Goal: Communication & Community: Answer question/provide support

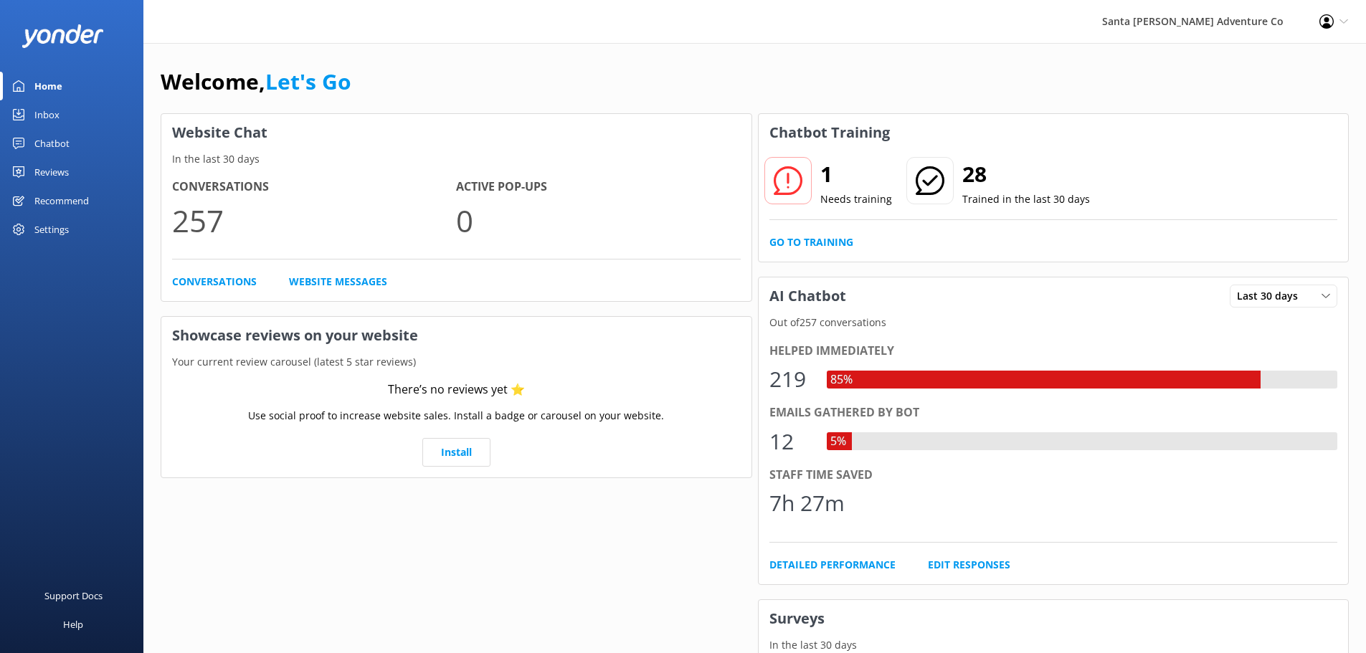
click at [13, 111] on use at bounding box center [18, 114] width 11 height 11
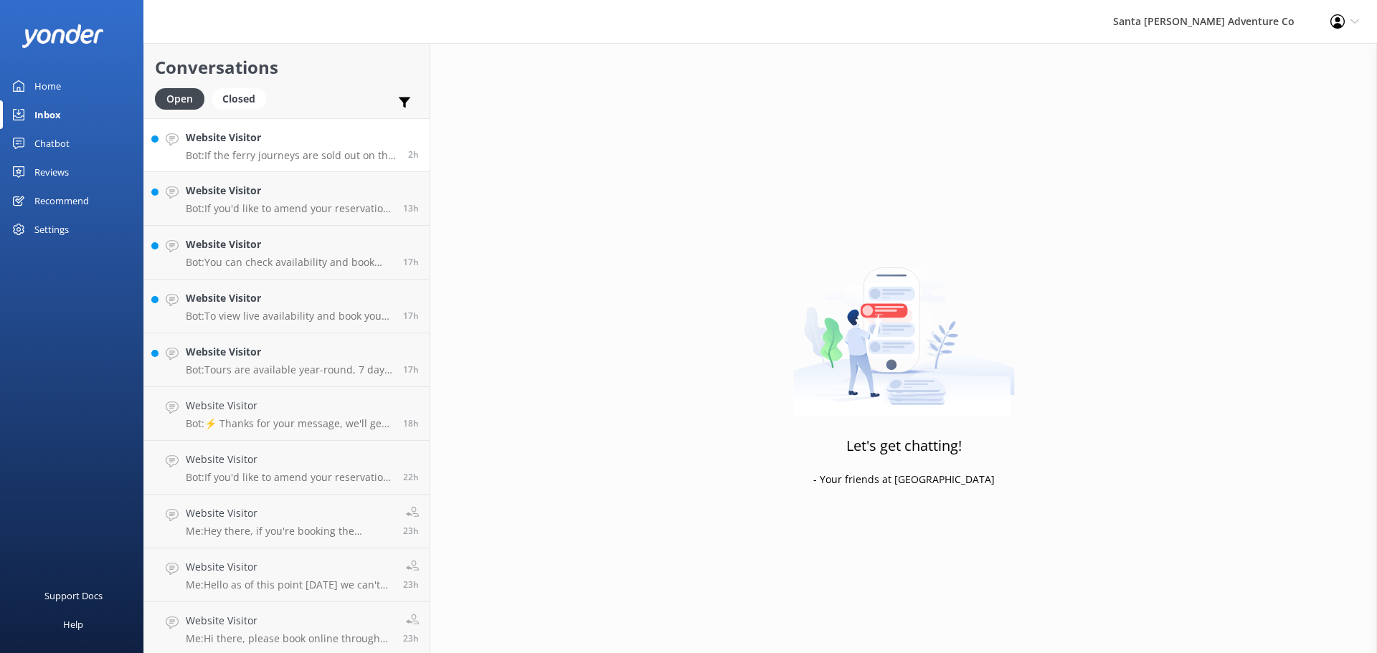
click at [236, 138] on h4 "Website Visitor" at bounding box center [292, 138] width 212 height 16
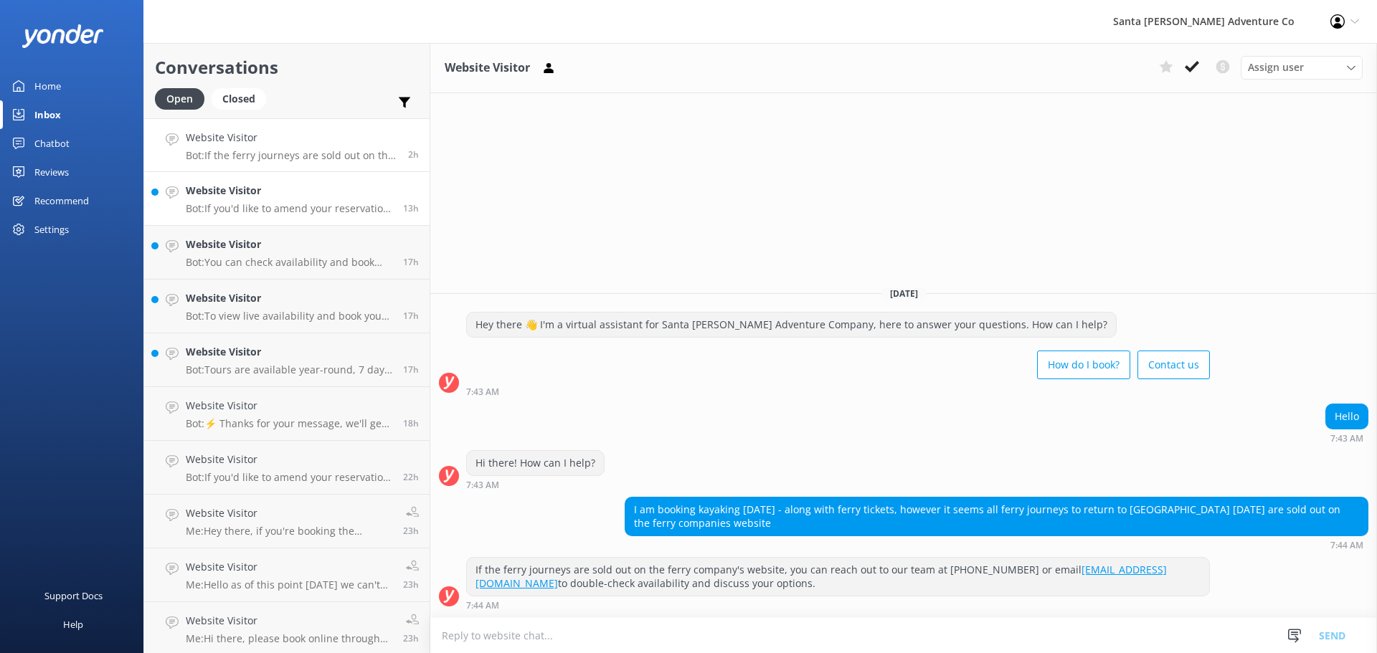
click at [242, 208] on p "Bot: If you'd like to amend your reservation, please contact the Santa [PERSON_…" at bounding box center [289, 208] width 207 height 13
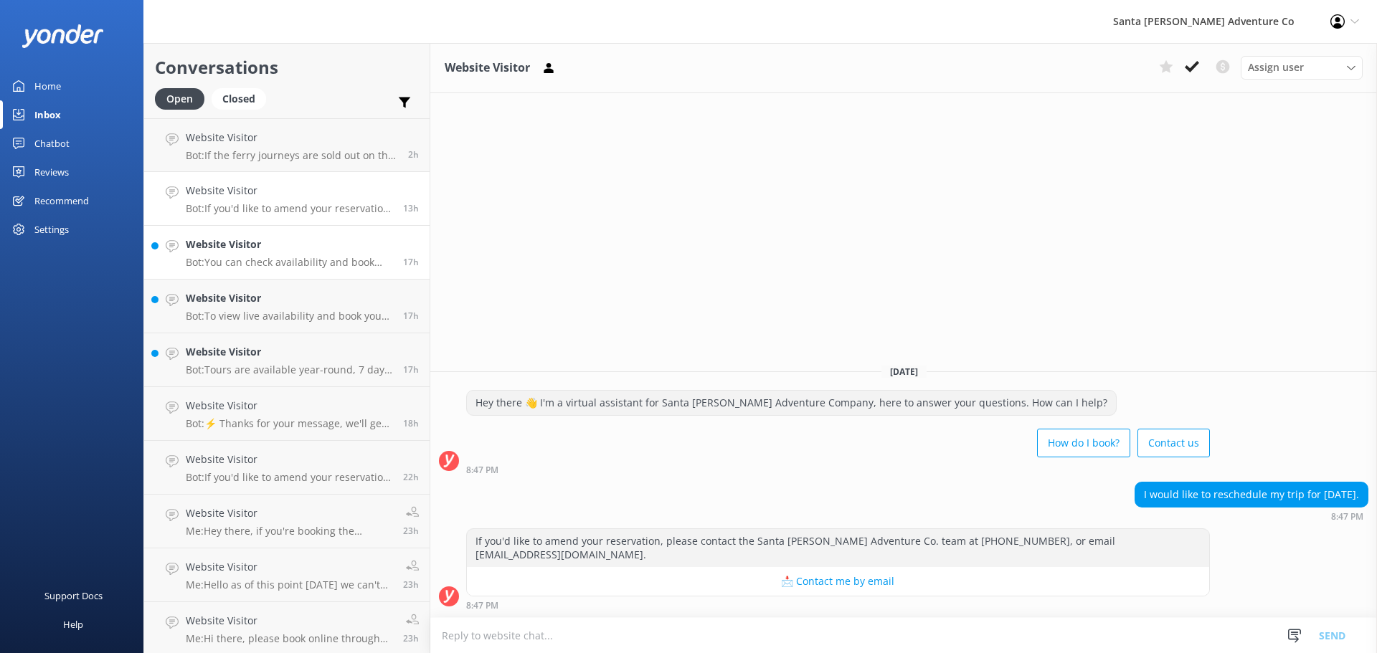
click at [255, 263] on p "Bot: You can check availability and book the Adventure Sea Caves Kayak Tour onl…" at bounding box center [289, 262] width 207 height 13
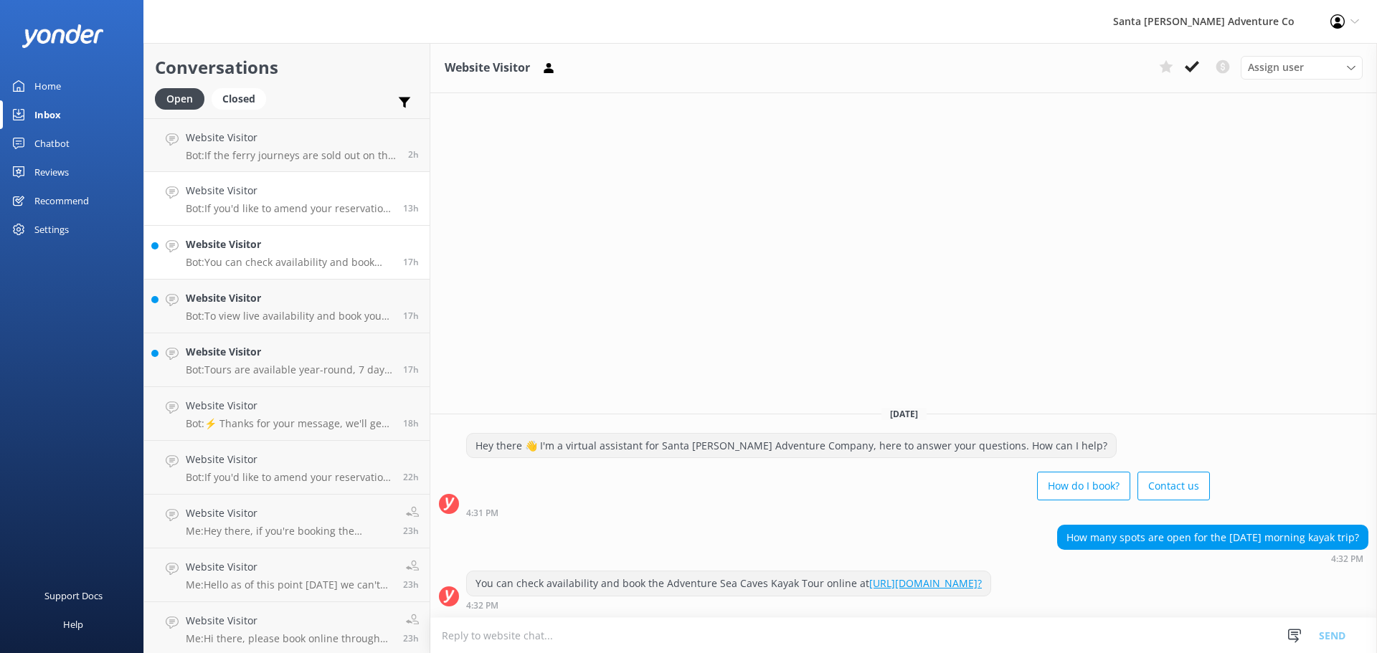
click at [232, 186] on h4 "Website Visitor" at bounding box center [289, 191] width 207 height 16
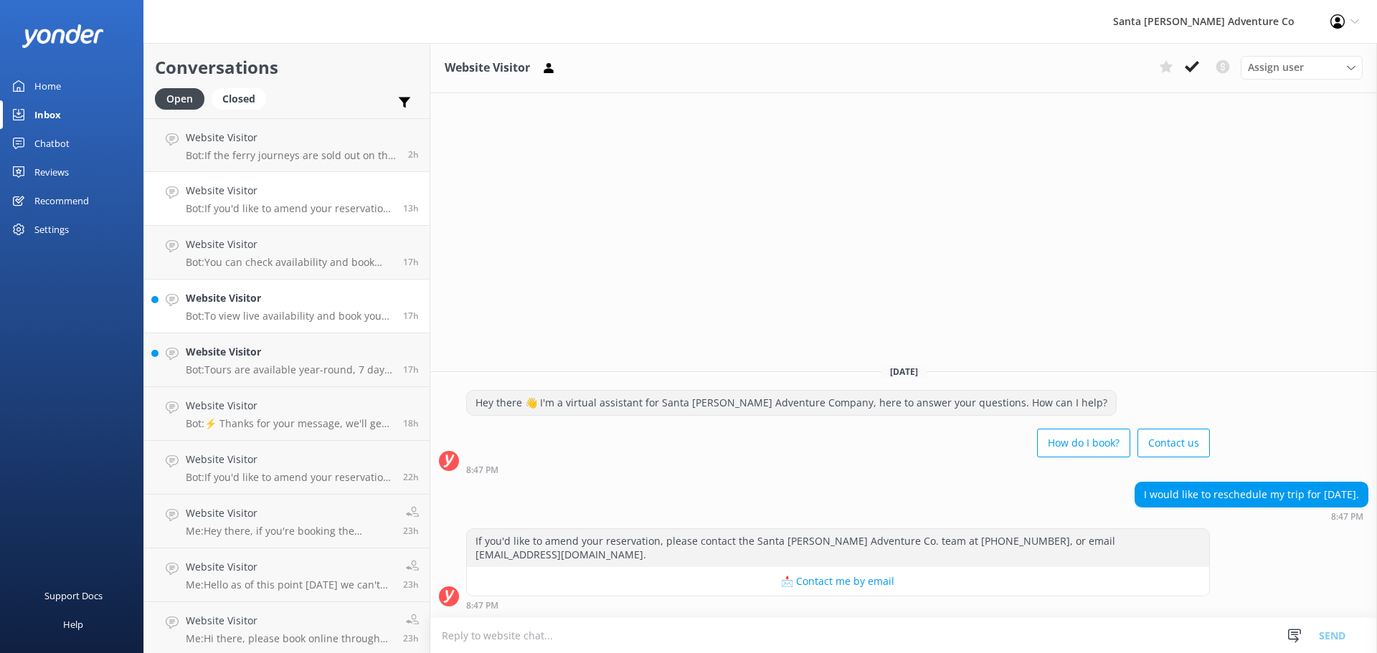
click at [233, 299] on h4 "Website Visitor" at bounding box center [289, 298] width 207 height 16
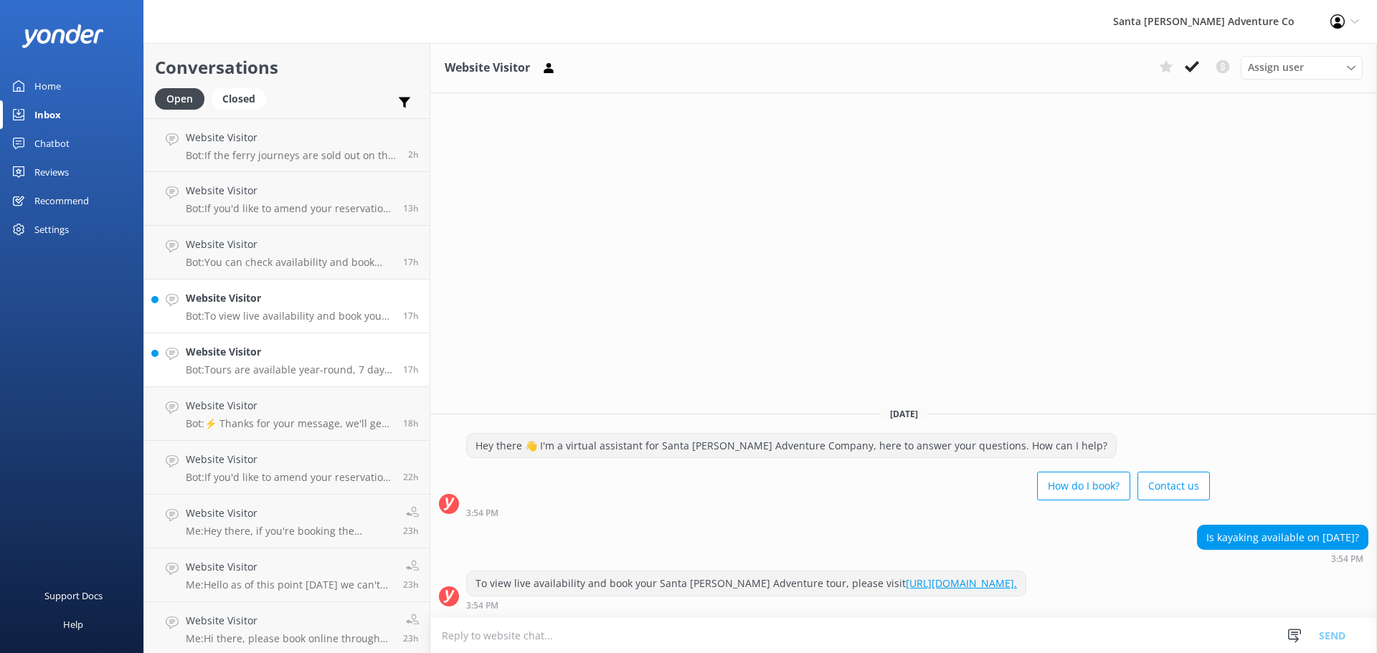
click at [234, 373] on p "Bot: Tours are available year-round, 7 days per week. You can check availabilit…" at bounding box center [289, 370] width 207 height 13
click at [221, 440] on link "Website Visitor Bot: ⚡ Thanks for your message, we'll get back to you as soon a…" at bounding box center [286, 414] width 285 height 54
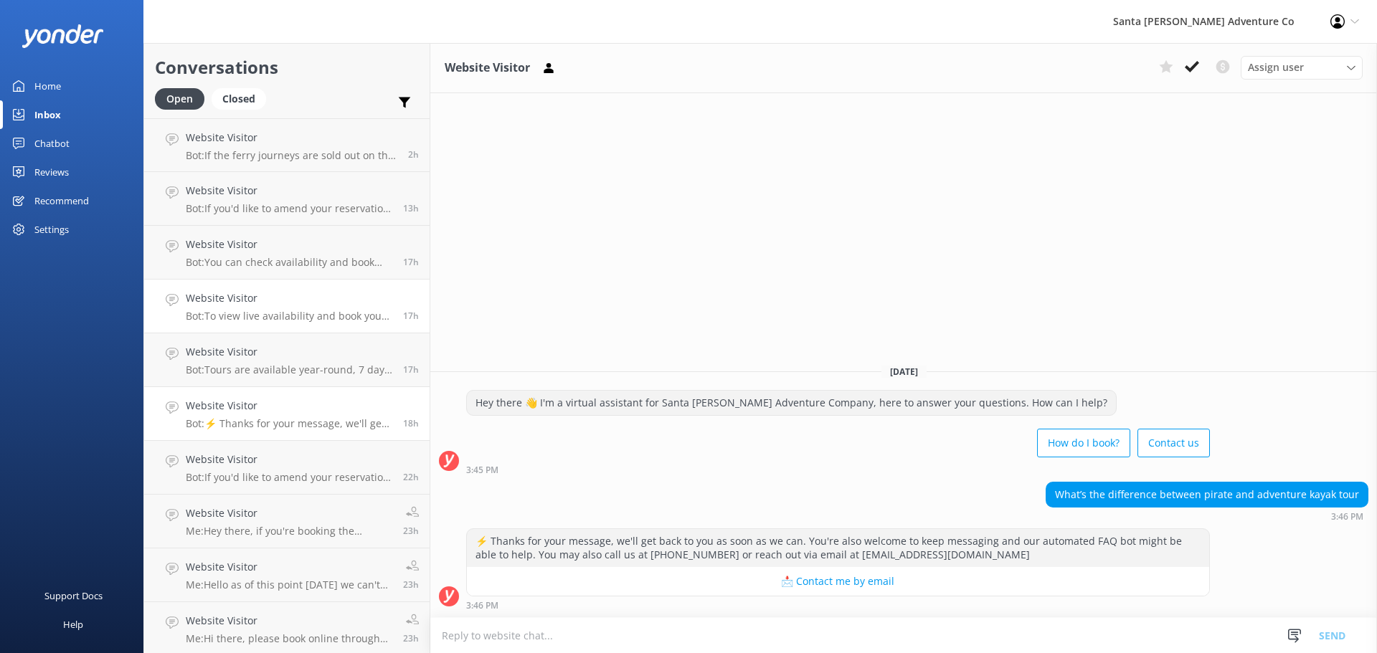
scroll to position [239, 0]
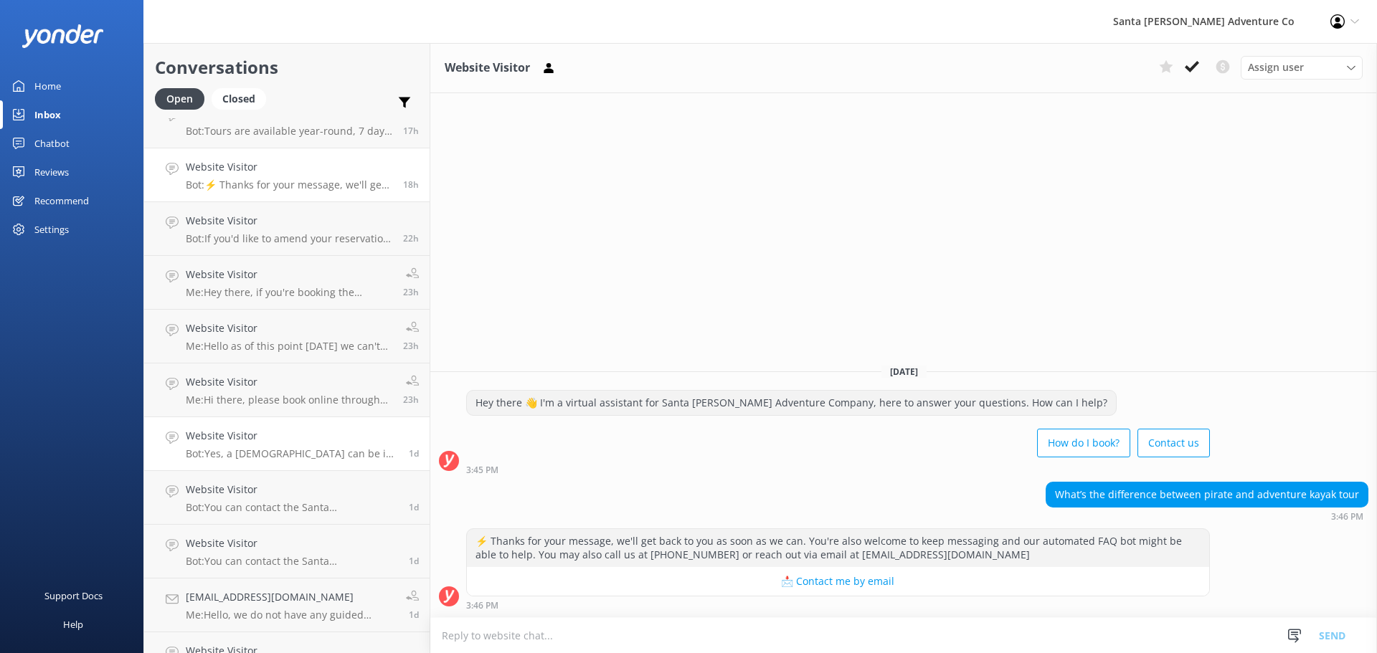
click at [255, 443] on h4 "Website Visitor" at bounding box center [292, 436] width 212 height 16
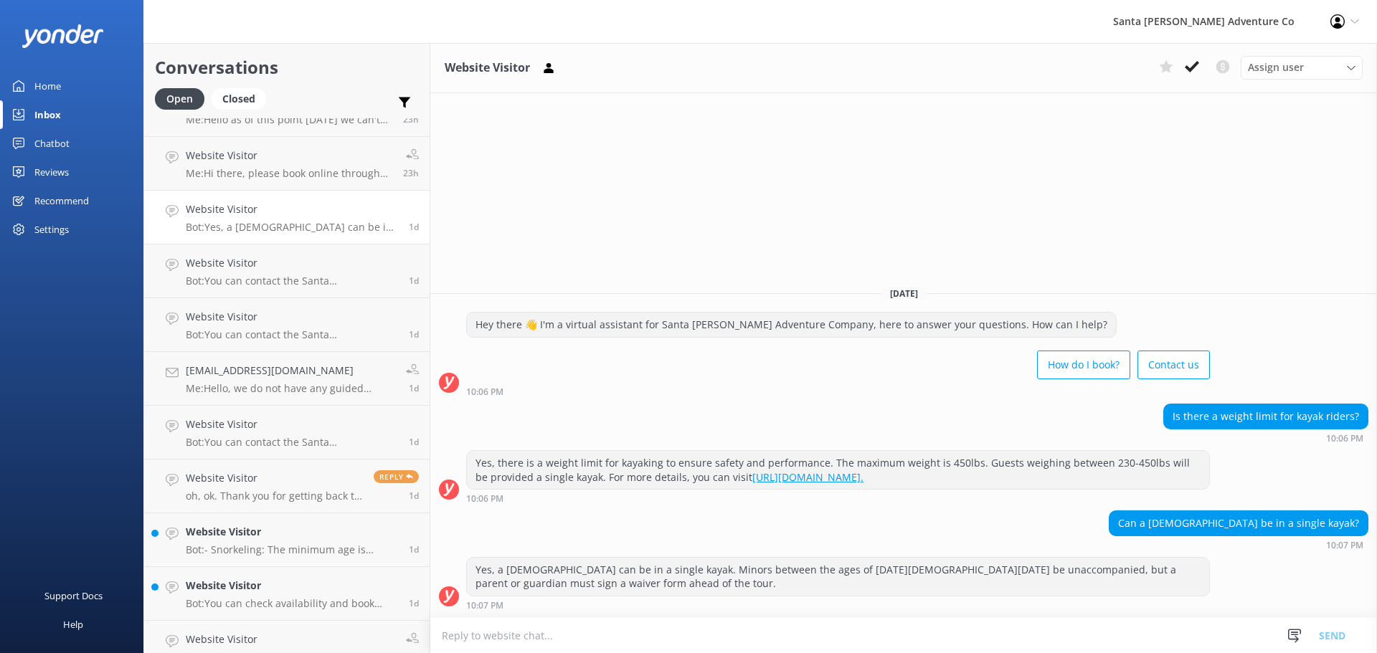
scroll to position [478, 0]
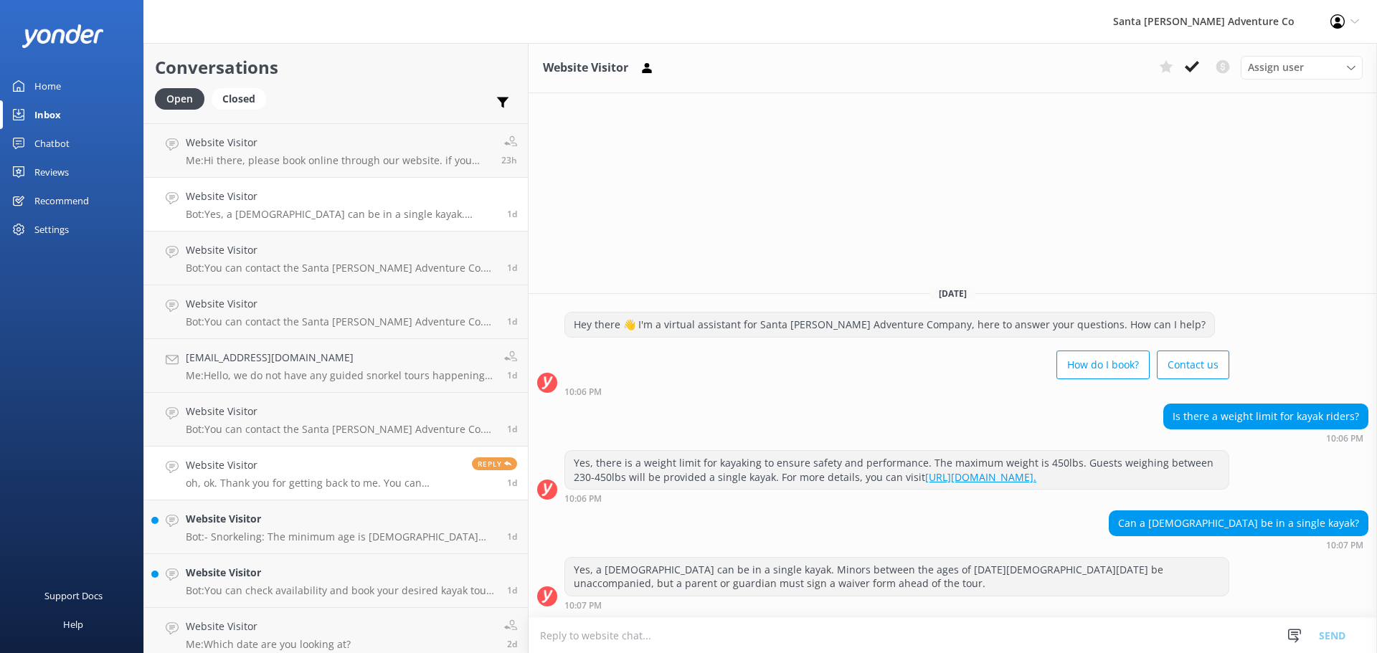
click at [237, 464] on h4 "Website Visitor" at bounding box center [323, 466] width 275 height 16
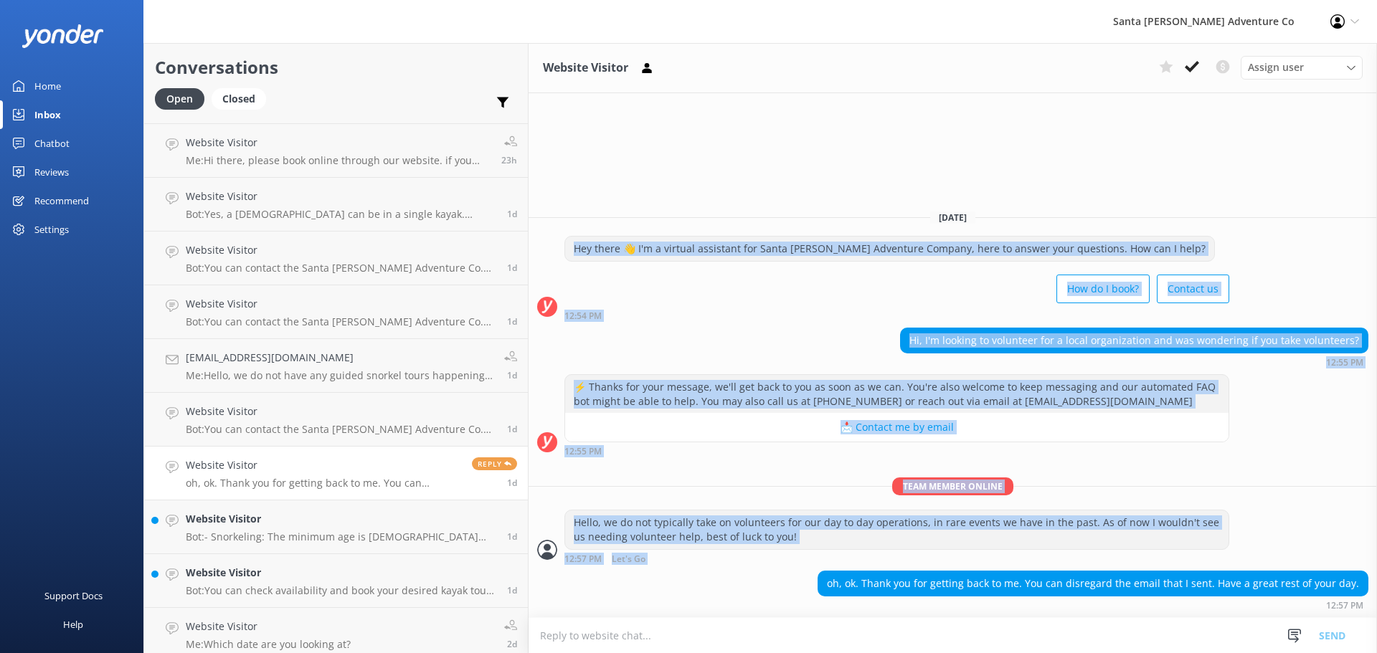
drag, startPoint x: 732, startPoint y: 583, endPoint x: 432, endPoint y: 318, distance: 399.9
click at [529, 318] on div "[DATE] Hey there 👋 I'm a virtual assistant for Santa [PERSON_NAME] Adventure Co…" at bounding box center [953, 408] width 849 height 419
click at [658, 572] on div "oh, ok. Thank you for getting back to me. You can disregard the email that I se…" at bounding box center [953, 590] width 849 height 39
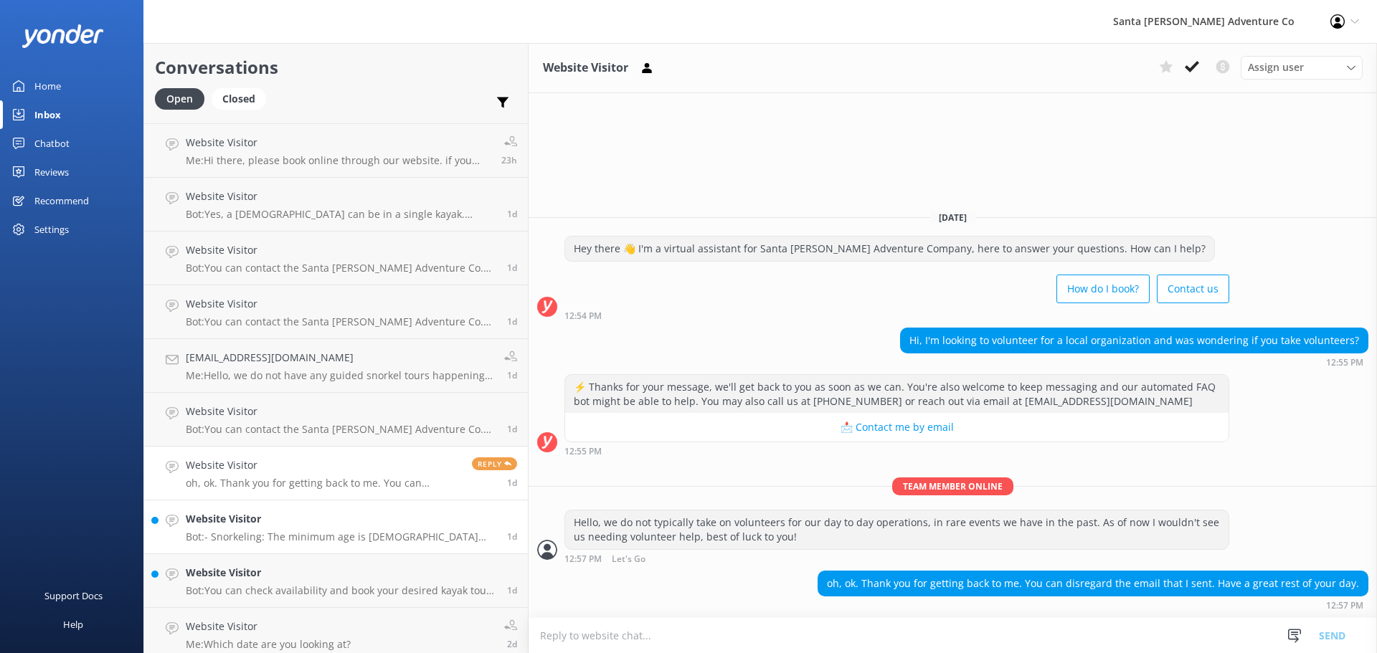
click at [216, 537] on p "Bot: - Snorkeling: The minimum age is [DEMOGRAPHIC_DATA] years old. - For the S…" at bounding box center [341, 537] width 311 height 13
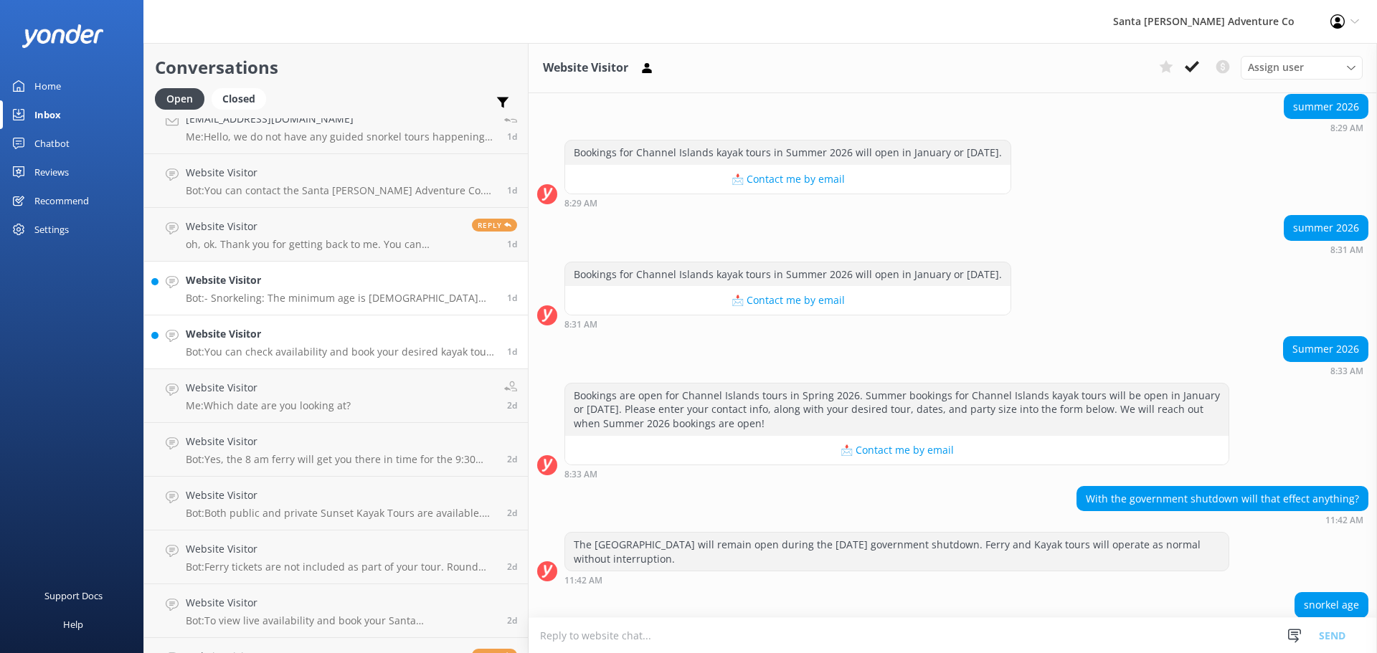
scroll to position [2020, 0]
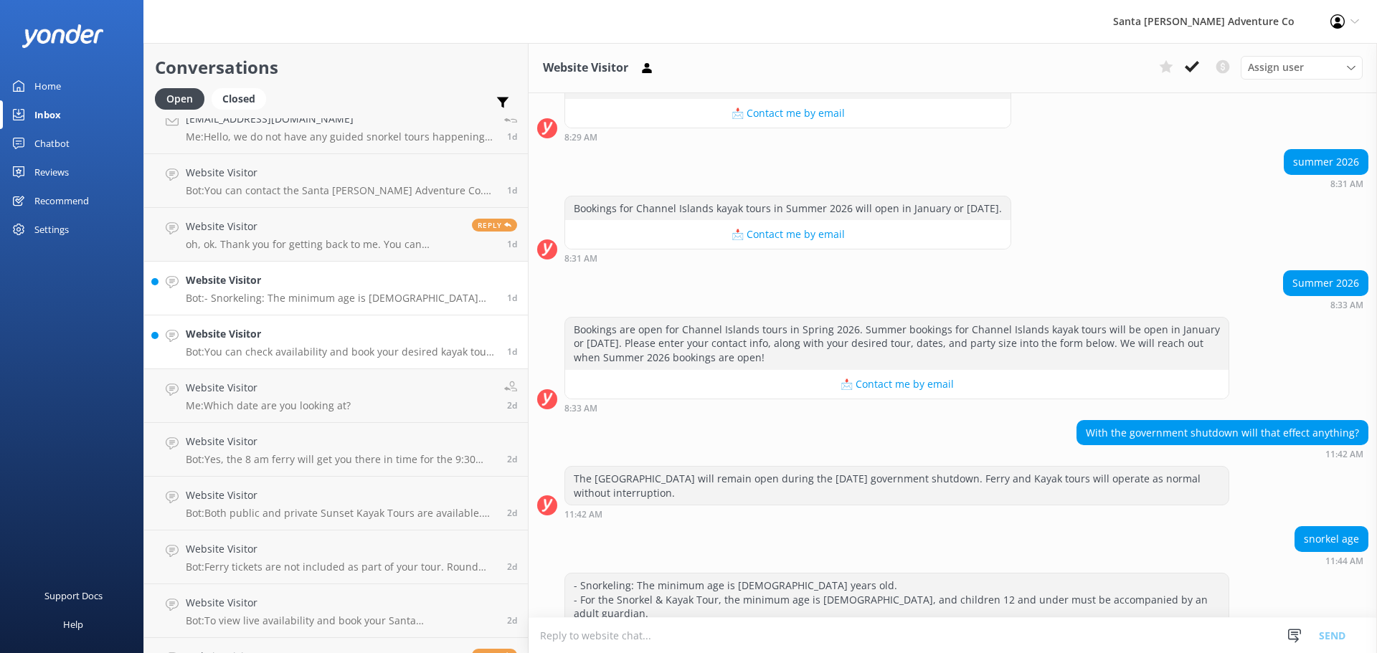
click at [215, 326] on link "Website Visitor Bot: You can check availability and book your desired kayak tou…" at bounding box center [336, 343] width 384 height 54
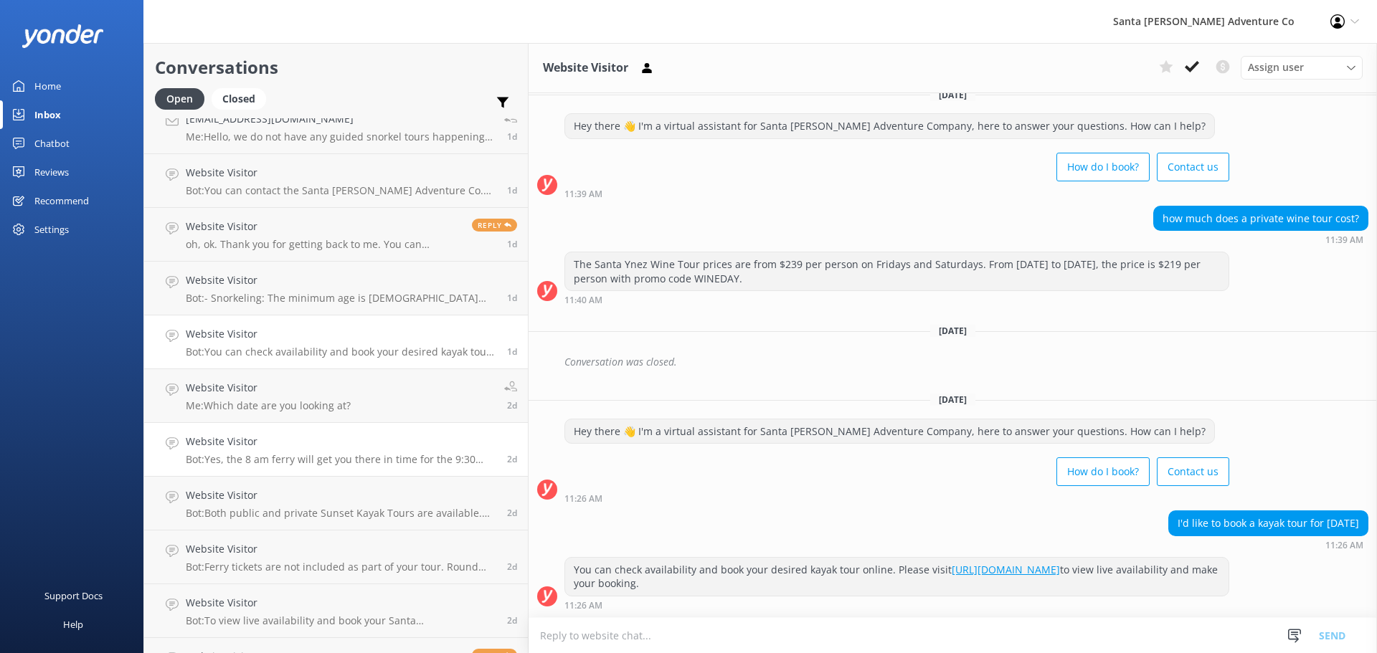
scroll to position [956, 0]
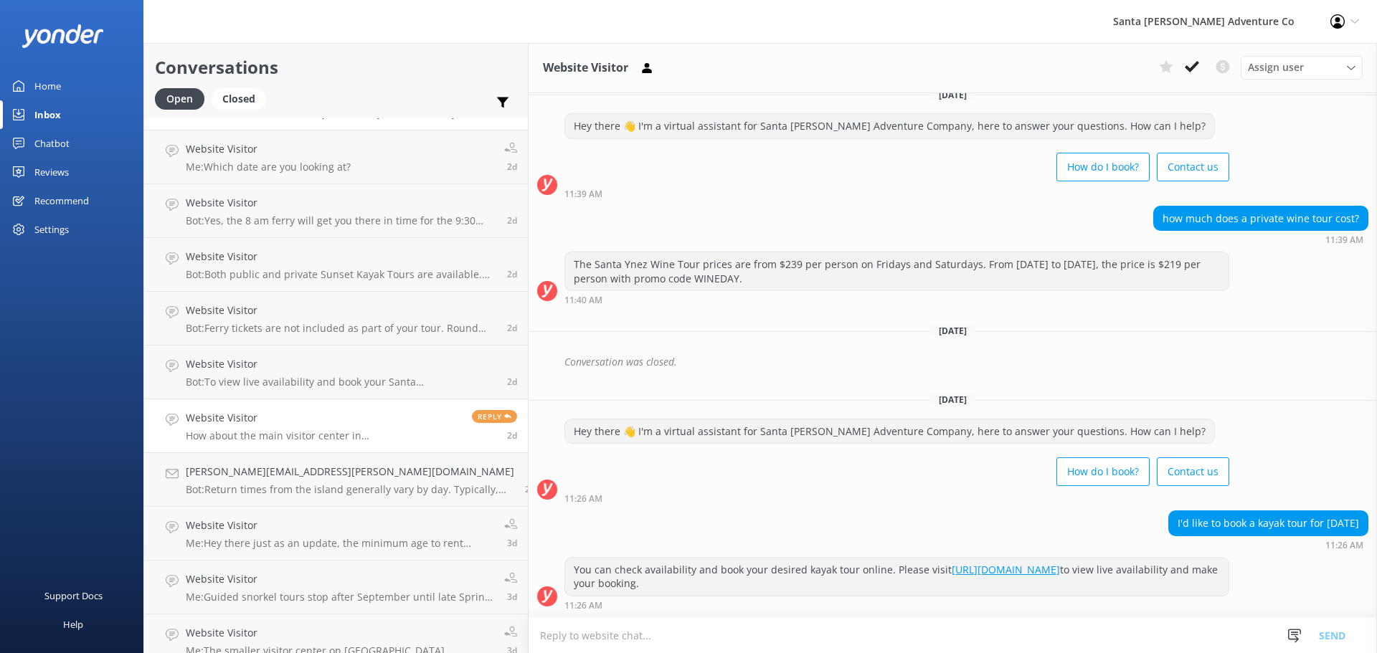
click at [240, 430] on p "How about the main visitor center in [GEOGRAPHIC_DATA]" at bounding box center [323, 436] width 275 height 13
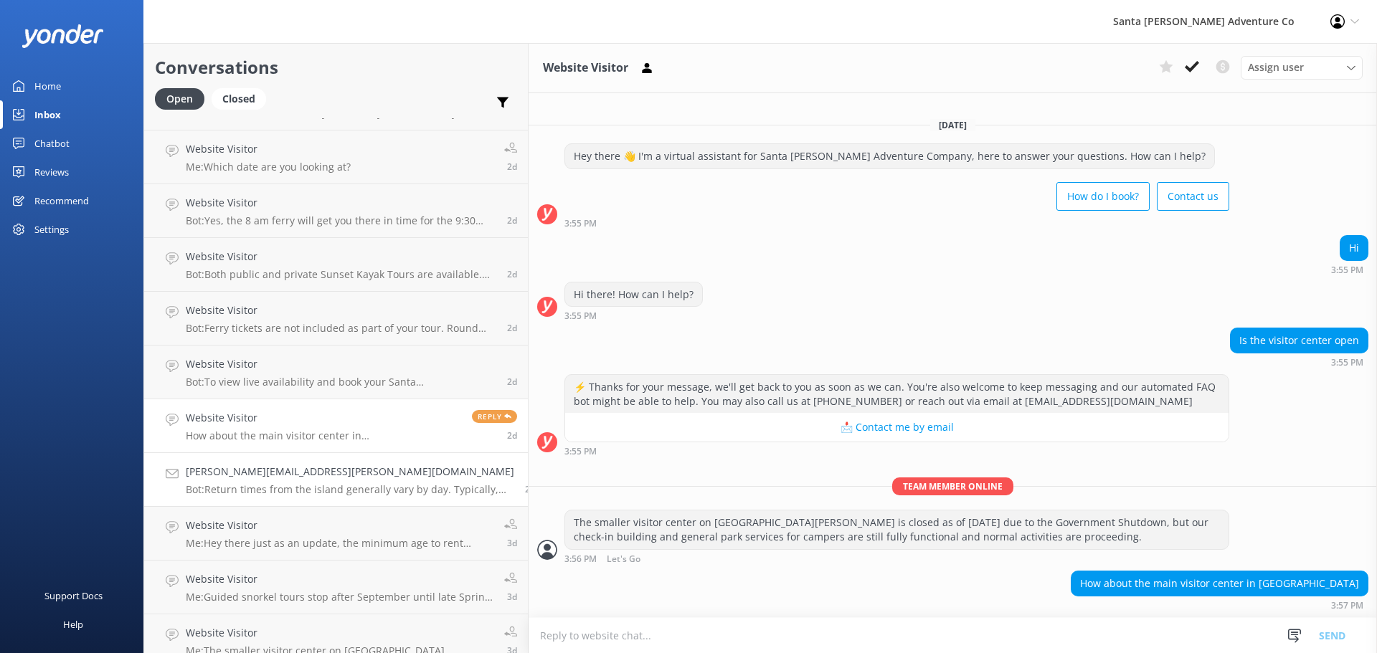
click at [219, 493] on p "Bot: Return times from the island generally vary by day. Typically, the ferry d…" at bounding box center [350, 489] width 328 height 13
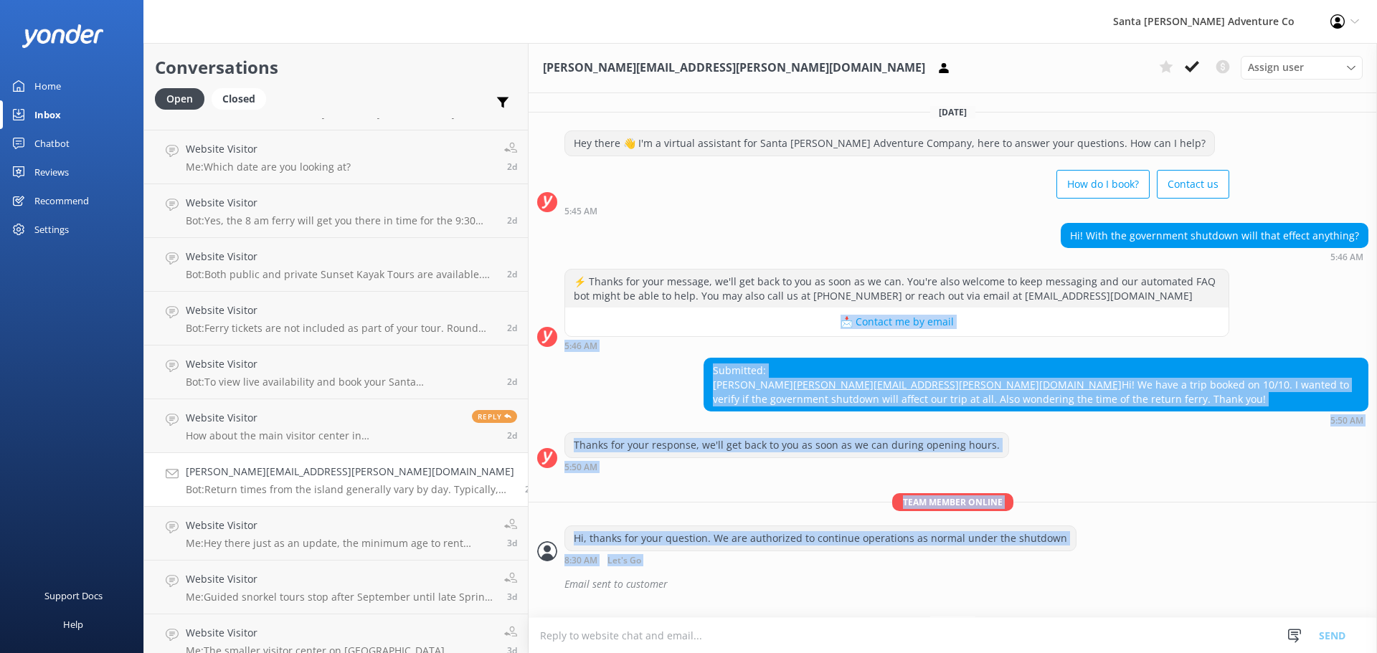
drag, startPoint x: 1075, startPoint y: 581, endPoint x: 701, endPoint y: 332, distance: 449.0
click at [701, 332] on div "[DATE] Hey there 👋 I'm a virtual assistant for Santa [PERSON_NAME] Adventure Co…" at bounding box center [953, 455] width 849 height 724
click at [1092, 472] on div "Thanks for your response, we'll get back to you as soon as we can during openin…" at bounding box center [953, 451] width 849 height 39
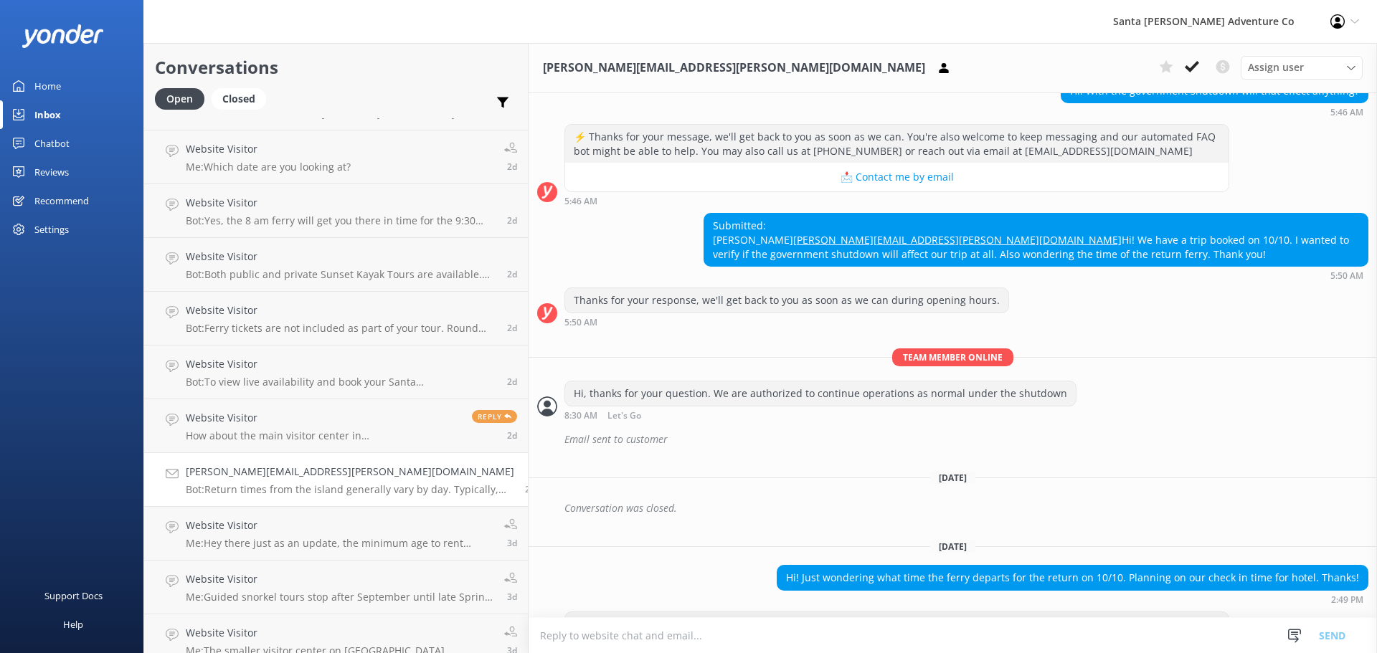
scroll to position [227, 0]
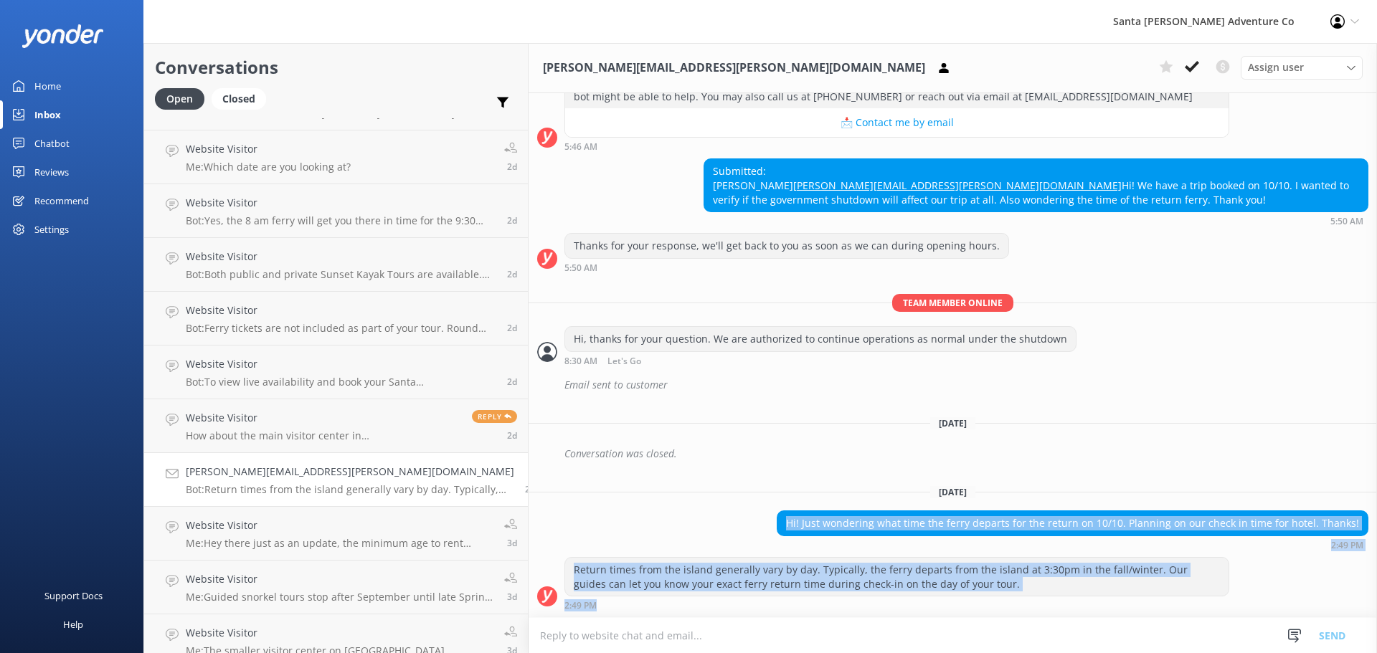
drag, startPoint x: 889, startPoint y: 602, endPoint x: 664, endPoint y: 499, distance: 247.5
click at [665, 500] on div "[DATE] Hey there 👋 I'm a virtual assistant for Santa [PERSON_NAME] Adventure Co…" at bounding box center [953, 256] width 849 height 724
click at [664, 499] on div "[DATE]" at bounding box center [953, 492] width 849 height 16
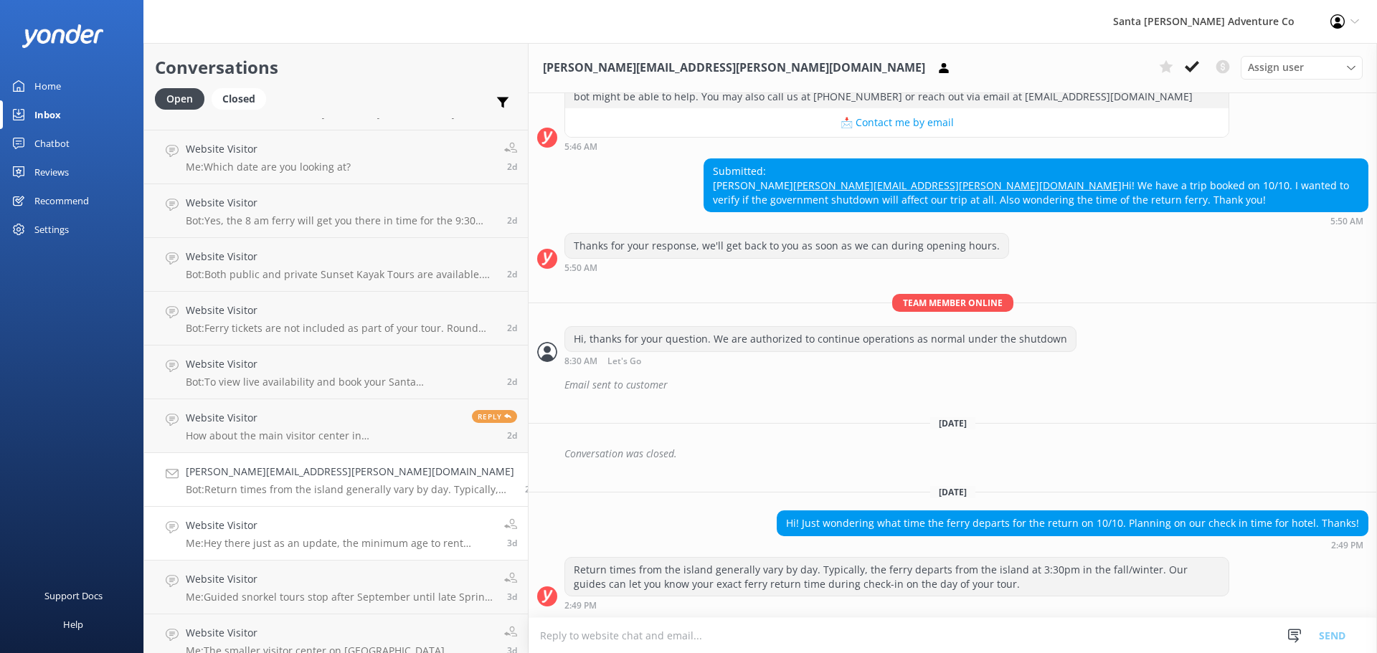
click at [270, 536] on div "Website Visitor Me: Hey there just as an update, the minimum age to rent snorke…" at bounding box center [340, 534] width 308 height 32
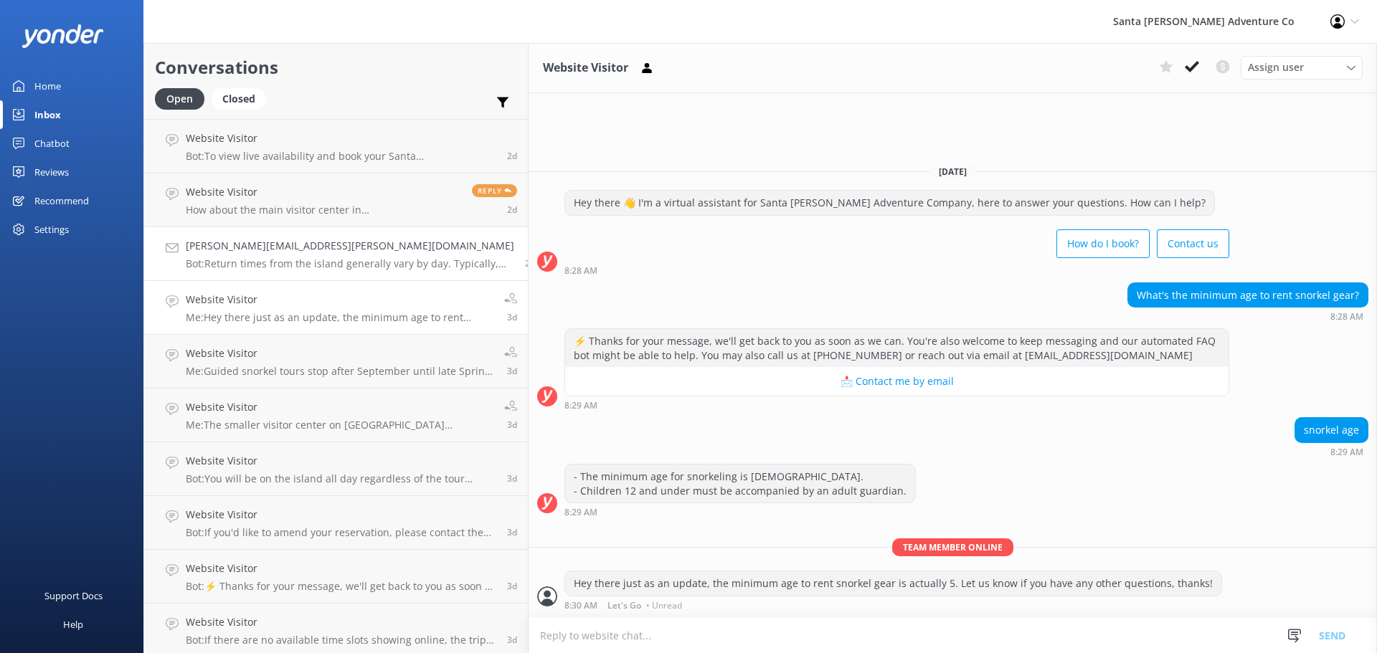
scroll to position [1196, 0]
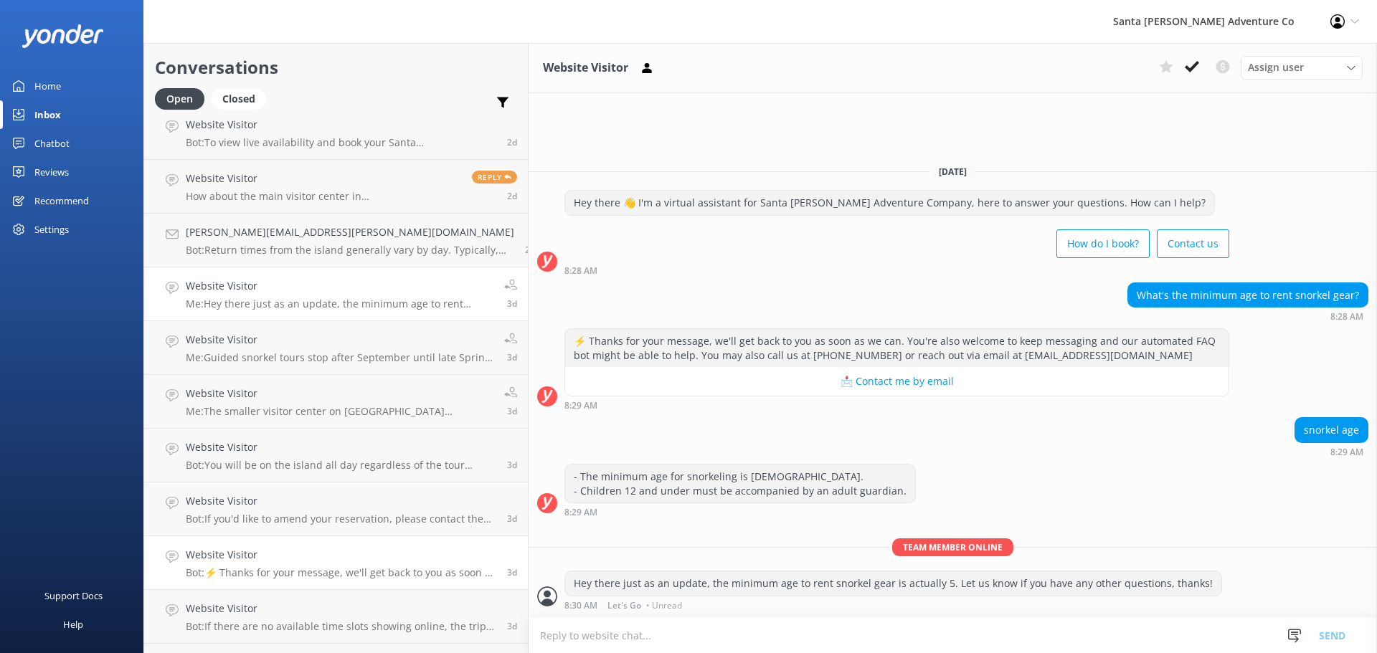
click at [252, 575] on p "Bot: ⚡ Thanks for your message, we'll get back to you as soon as we can. You're…" at bounding box center [341, 573] width 311 height 13
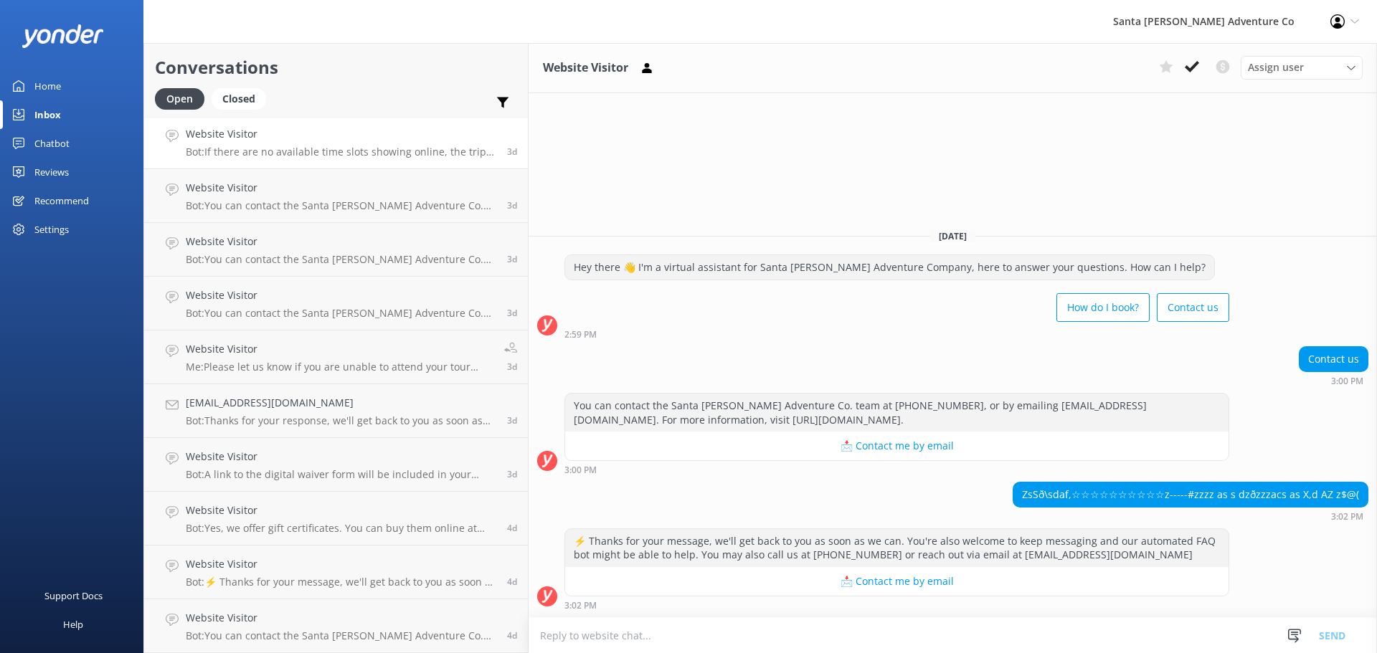
scroll to position [1670, 0]
click at [241, 430] on link "[EMAIL_ADDRESS][DOMAIN_NAME] Bot: Thanks for your response, we'll get back to y…" at bounding box center [336, 411] width 384 height 54
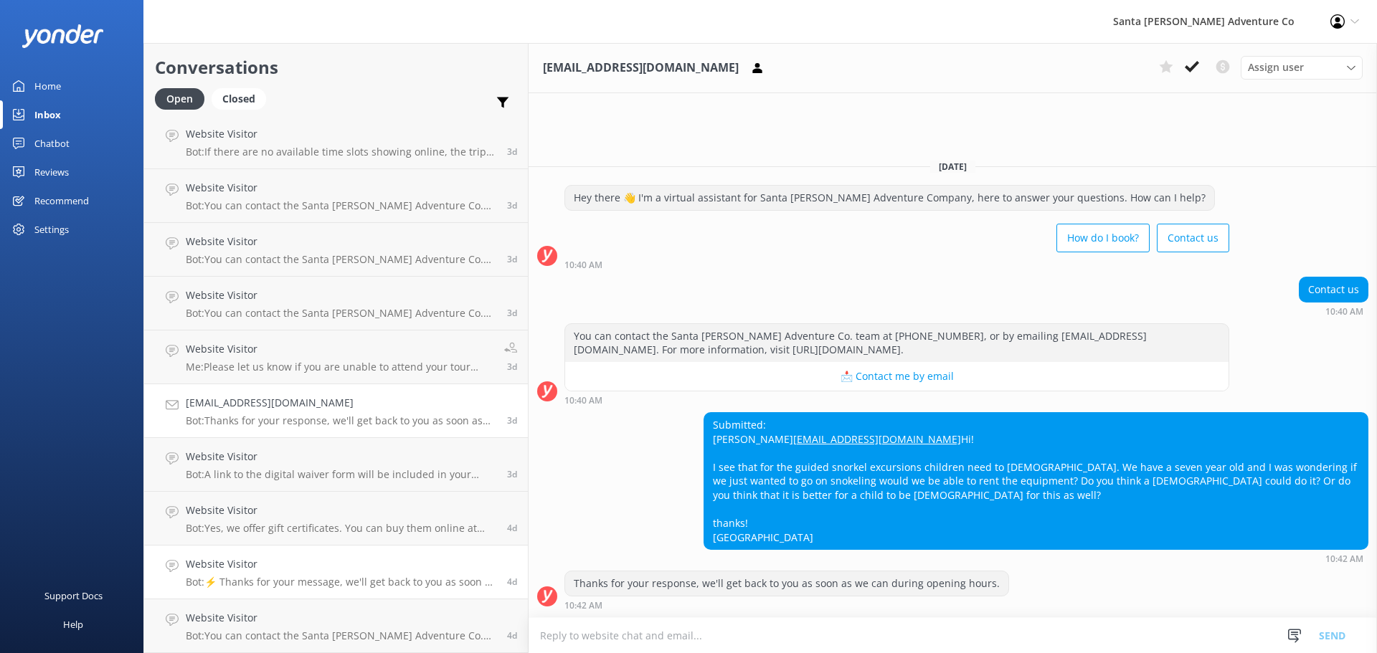
click at [255, 557] on h4 "Website Visitor" at bounding box center [341, 565] width 311 height 16
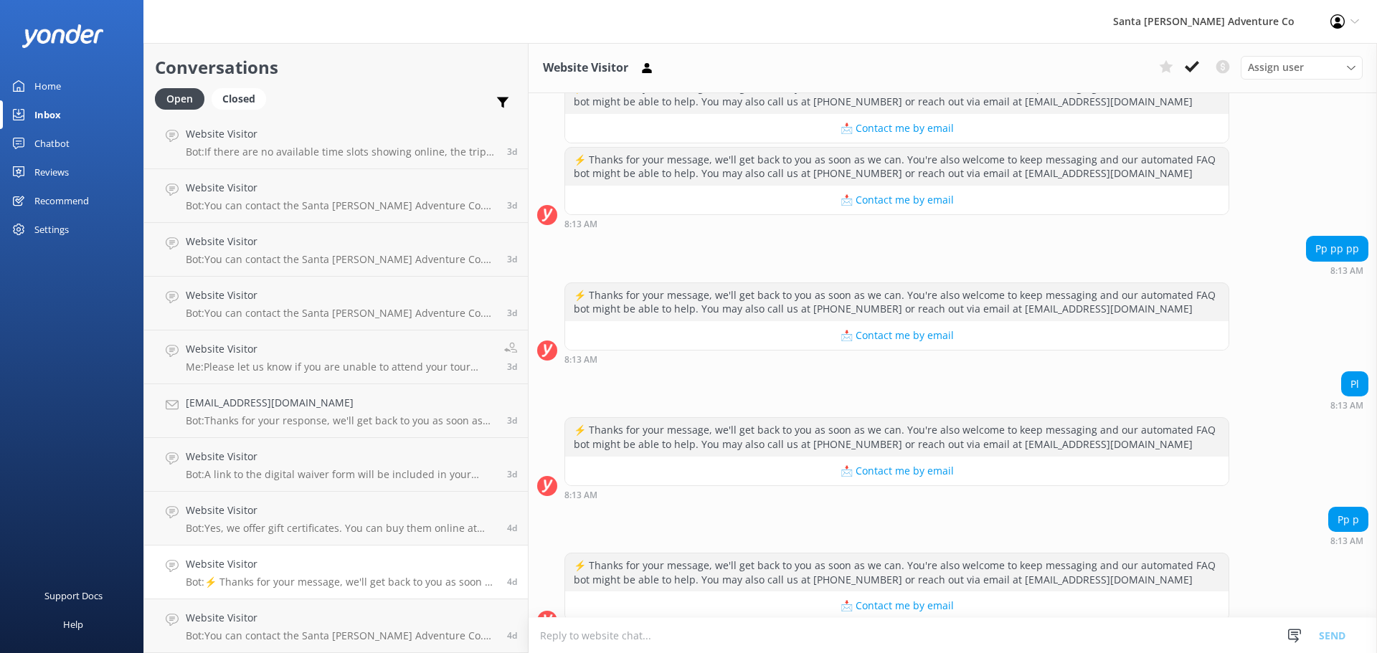
scroll to position [156, 0]
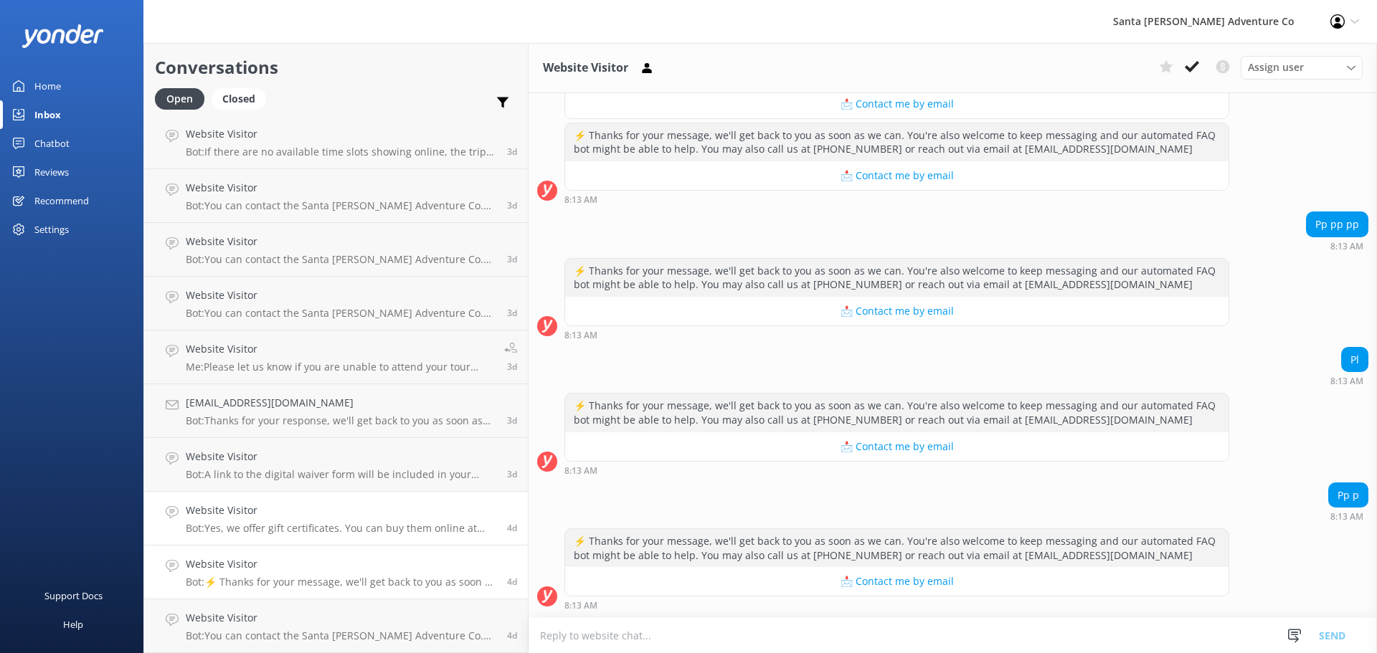
click at [229, 504] on h4 "Website Visitor" at bounding box center [341, 511] width 311 height 16
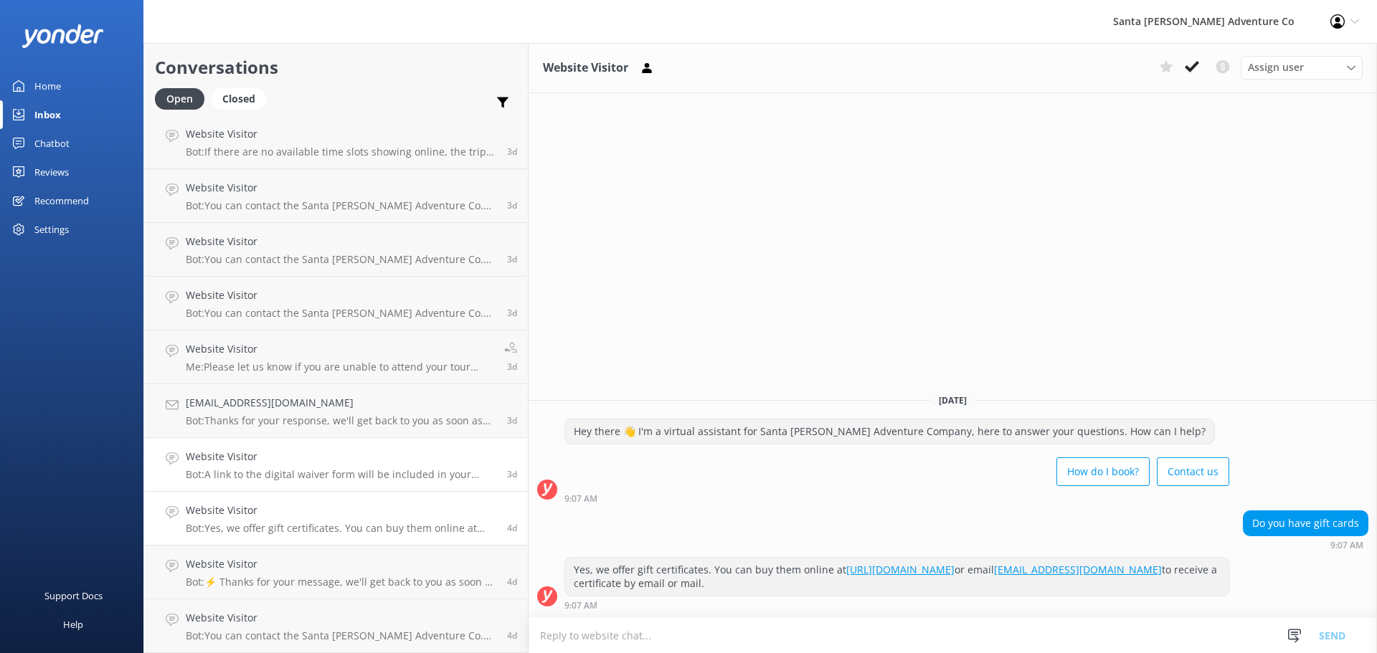
click at [230, 468] on div "Website Visitor Bot: A link to the digital waiver form will be included in your…" at bounding box center [341, 465] width 311 height 32
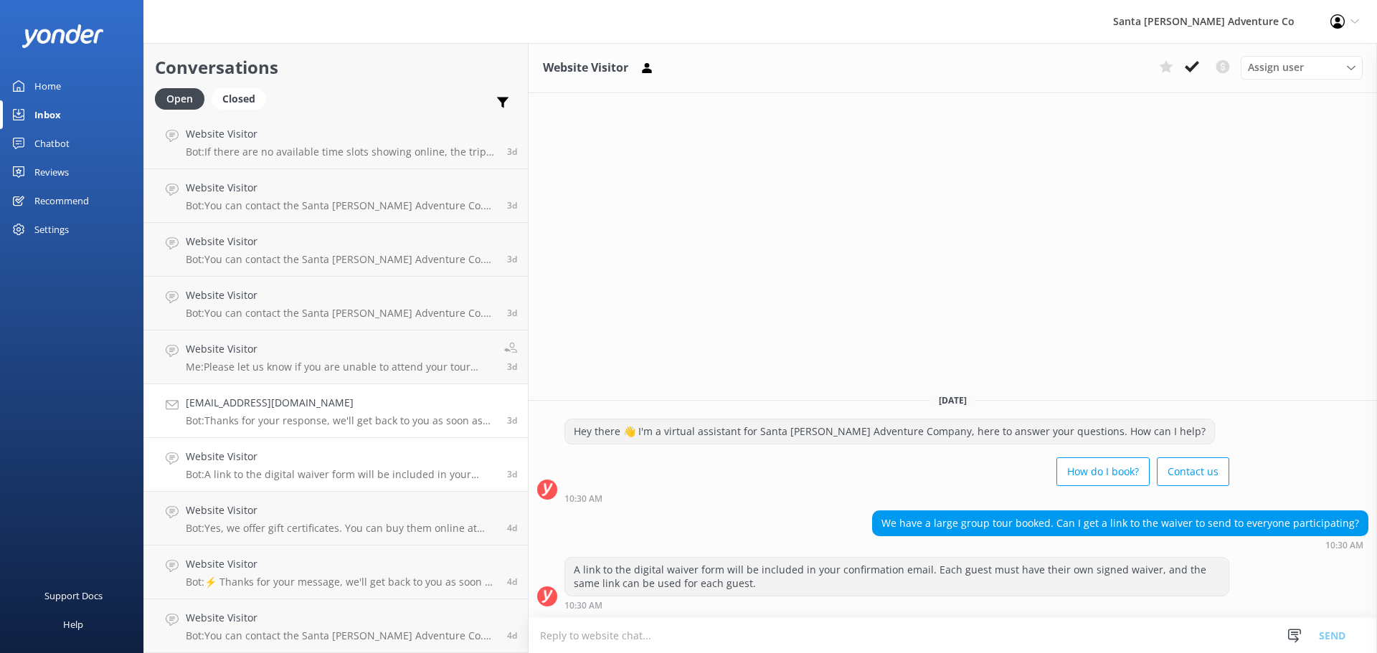
click at [236, 401] on h4 "[EMAIL_ADDRESS][DOMAIN_NAME]" at bounding box center [341, 403] width 311 height 16
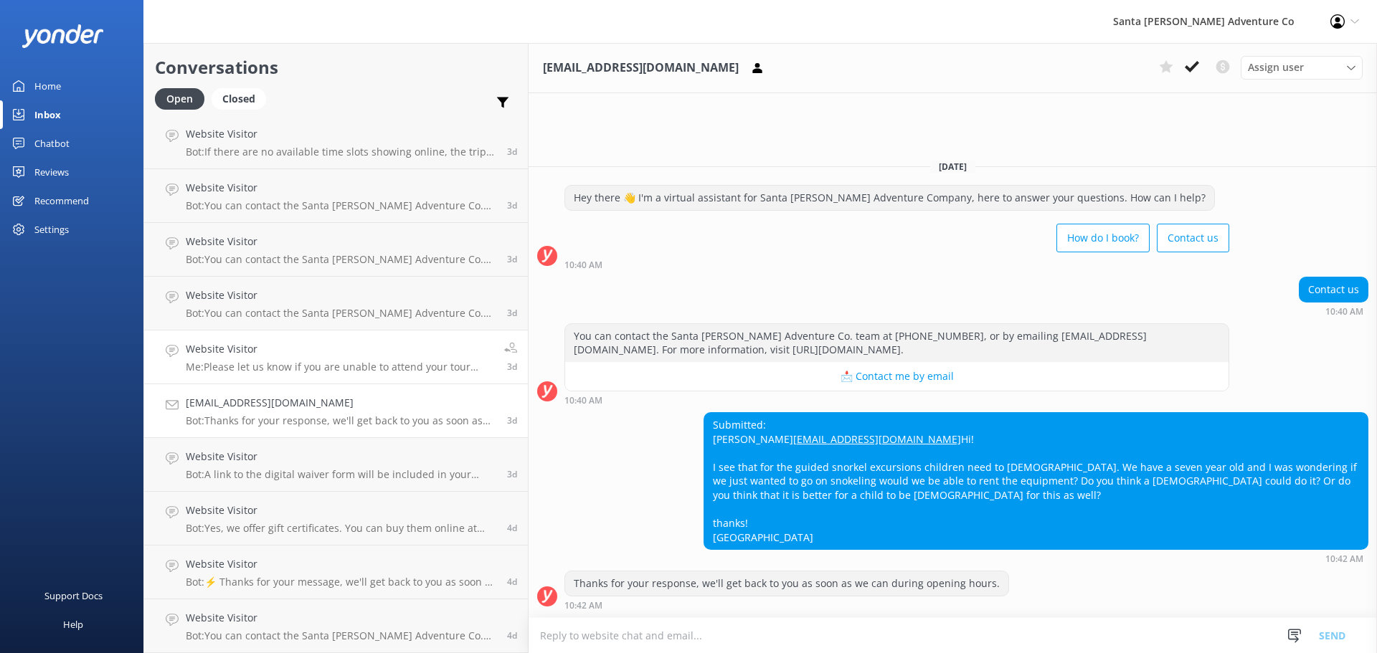
click at [242, 351] on h4 "Website Visitor" at bounding box center [340, 349] width 308 height 16
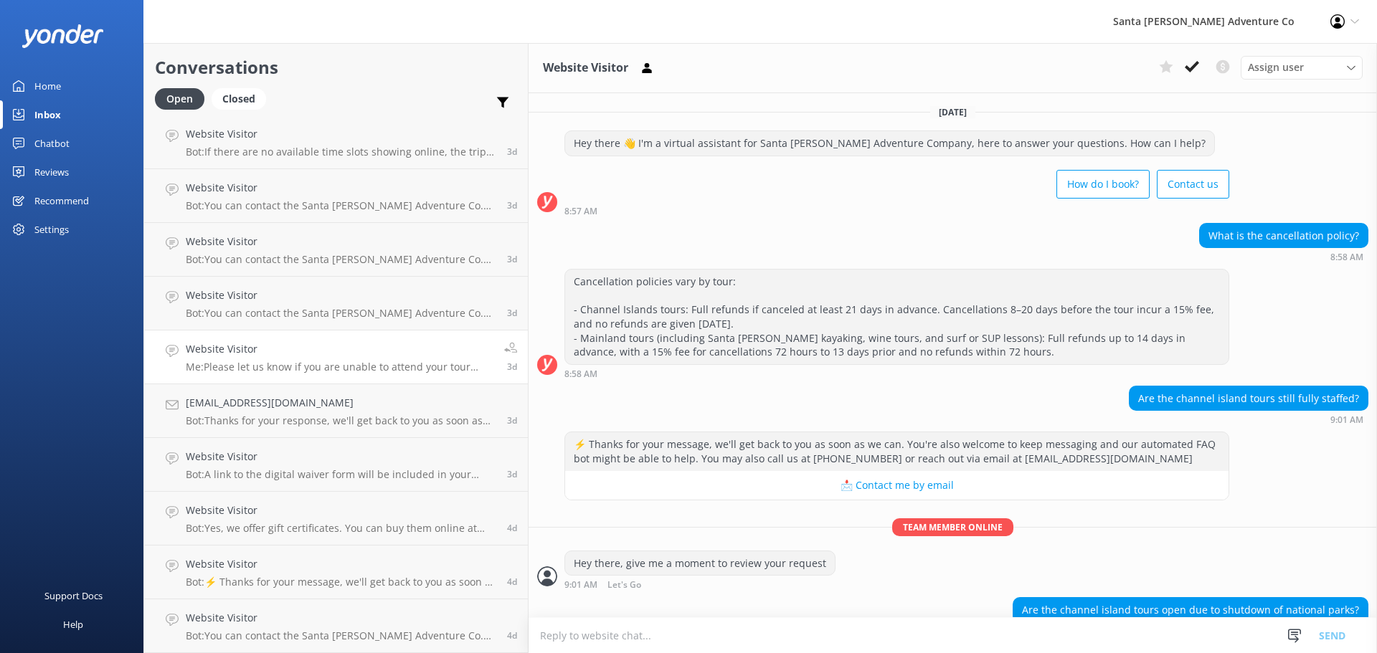
scroll to position [493, 0]
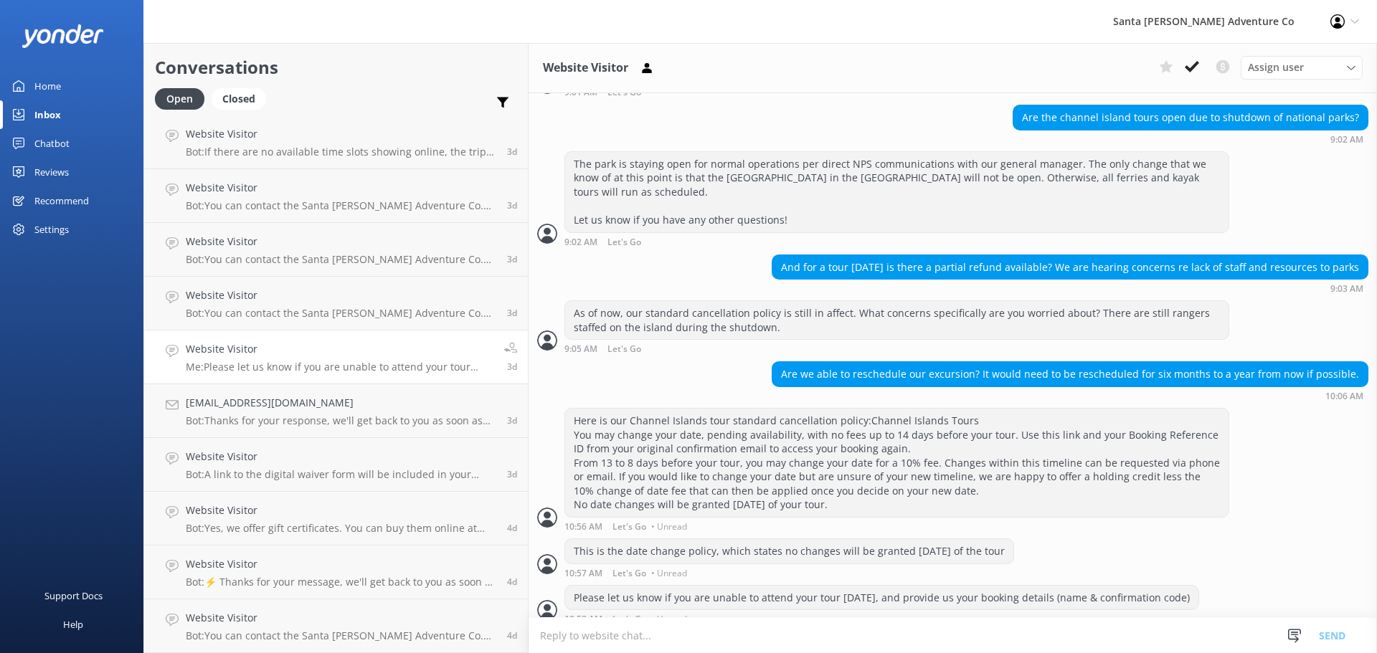
drag, startPoint x: 1131, startPoint y: 592, endPoint x: 644, endPoint y: 351, distance: 543.7
click at [643, 348] on div "[DATE] Hey there 👋 I'm a virtual assistant for Santa [PERSON_NAME] Adventure Co…" at bounding box center [953, 115] width 849 height 1031
click at [1085, 539] on div "This is the date change policy, which states no changes will be granted [DATE] …" at bounding box center [953, 558] width 849 height 39
click at [241, 310] on p "Bot: You can contact the Santa [PERSON_NAME] Adventure Co. team by calling [PHO…" at bounding box center [341, 313] width 311 height 13
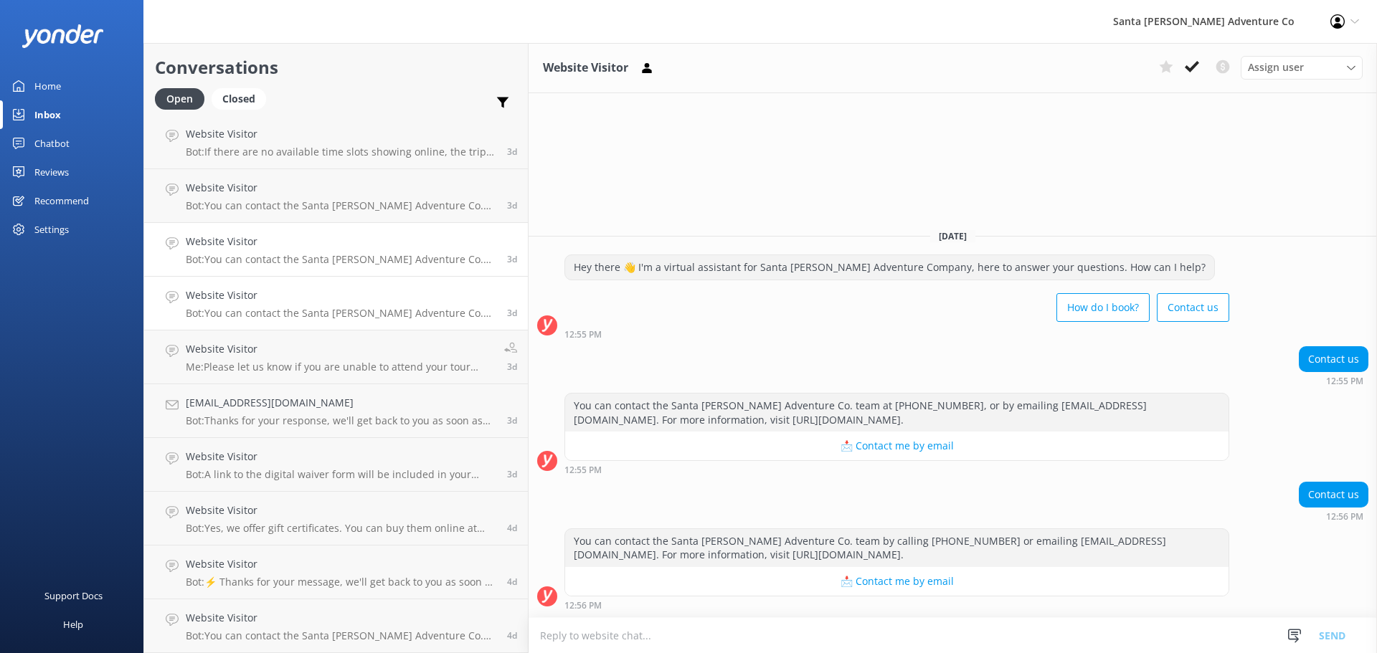
click at [245, 271] on link "Website Visitor Bot: You can contact the Santa [PERSON_NAME] Adventure Co. team…" at bounding box center [336, 250] width 384 height 54
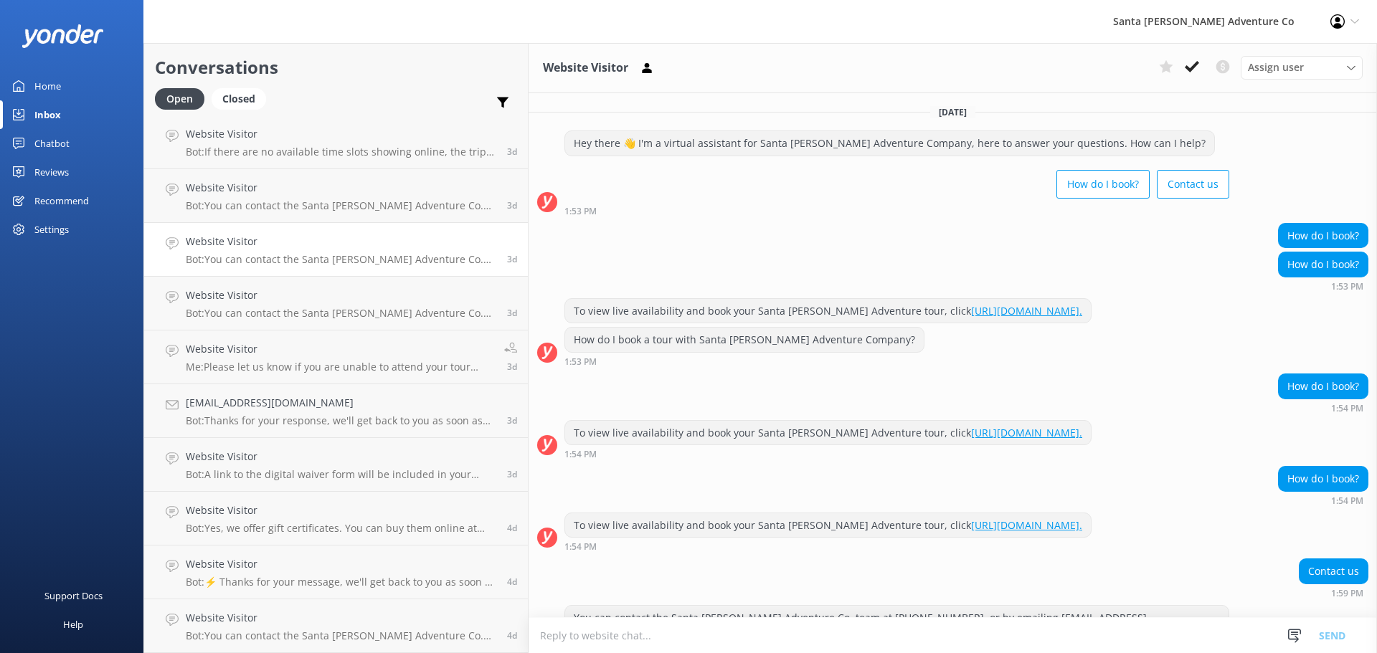
scroll to position [77, 0]
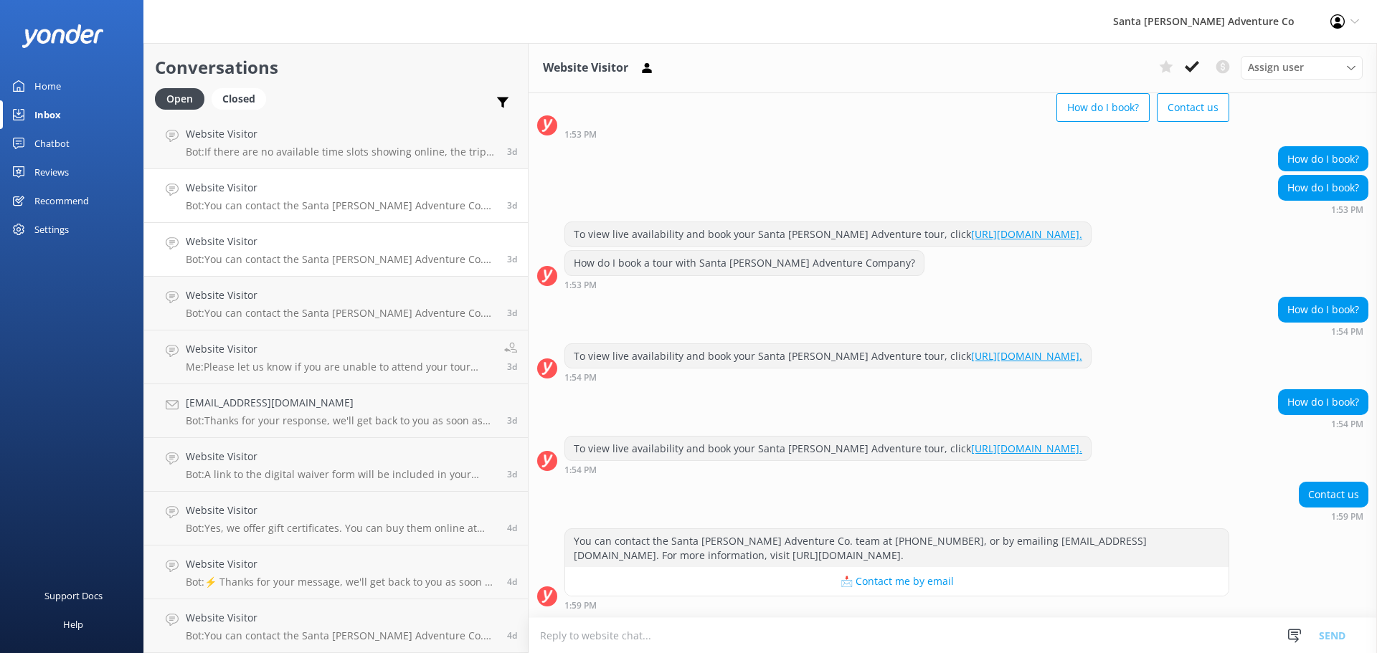
click at [237, 192] on h4 "Website Visitor" at bounding box center [341, 188] width 311 height 16
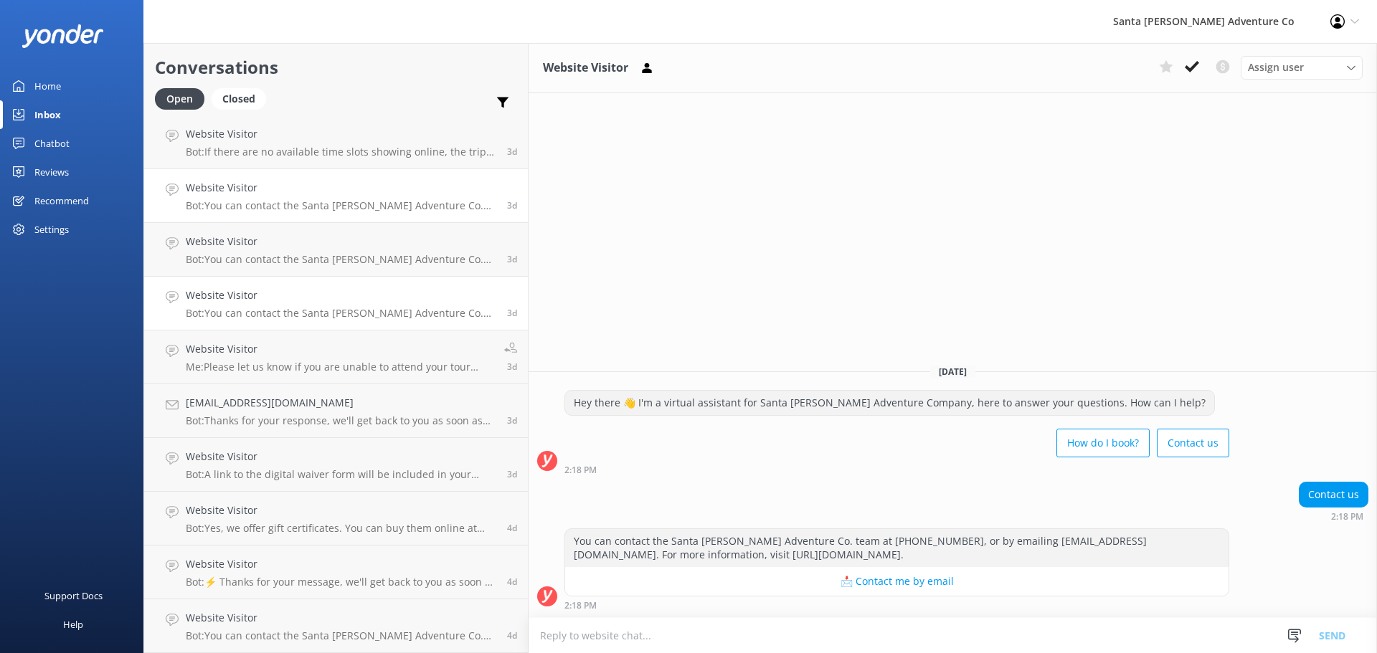
scroll to position [1432, 0]
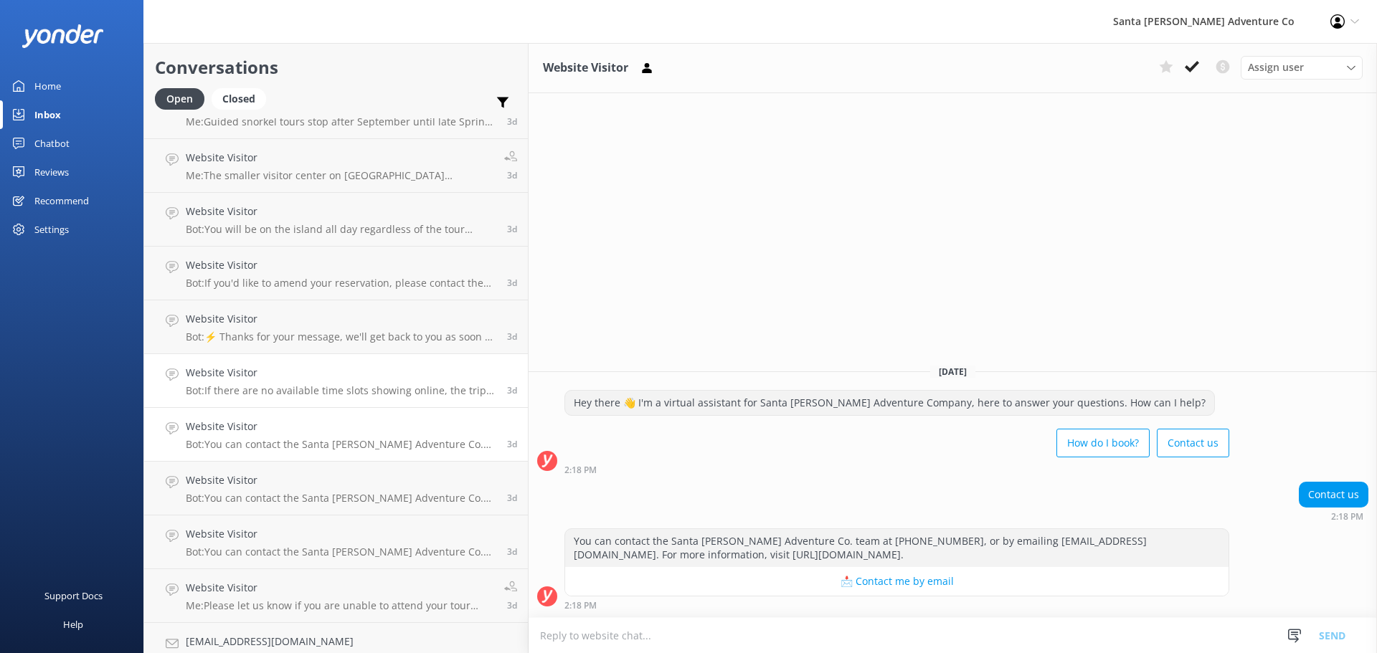
click at [228, 385] on p "Bot: If there are no available time slots showing online, the trip is likely fu…" at bounding box center [341, 390] width 311 height 13
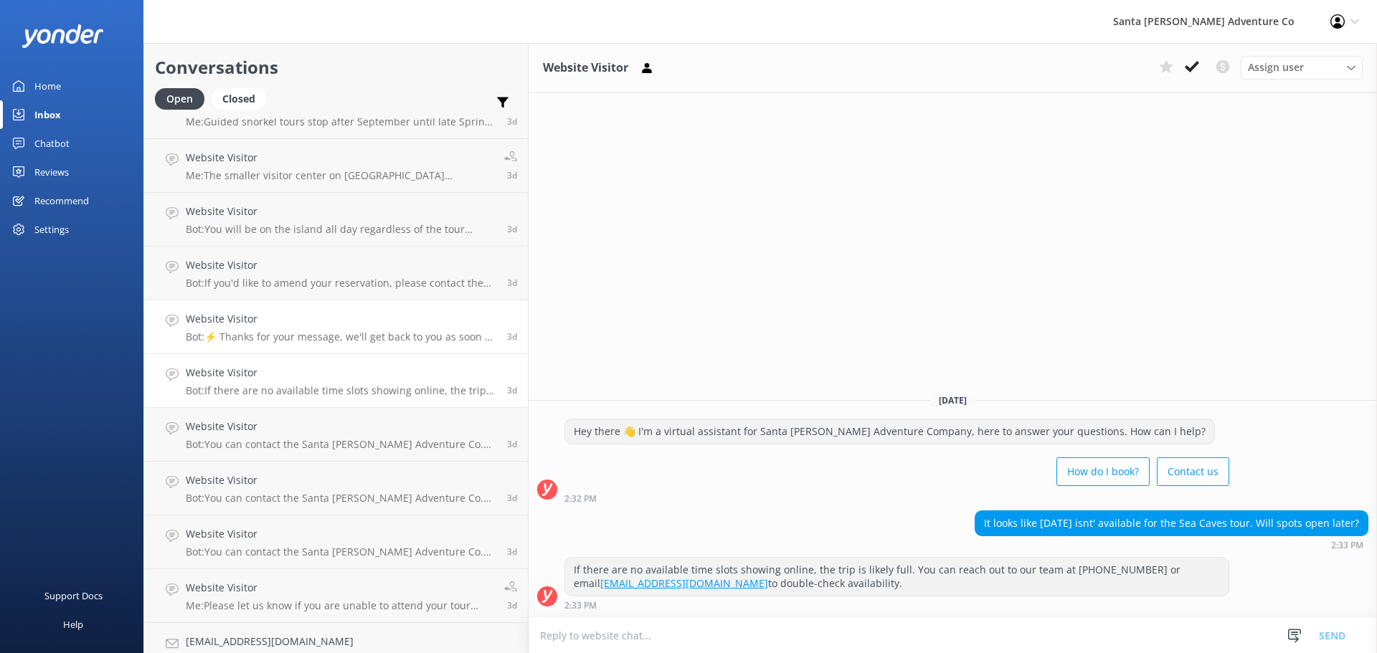
click at [228, 325] on h4 "Website Visitor" at bounding box center [341, 319] width 311 height 16
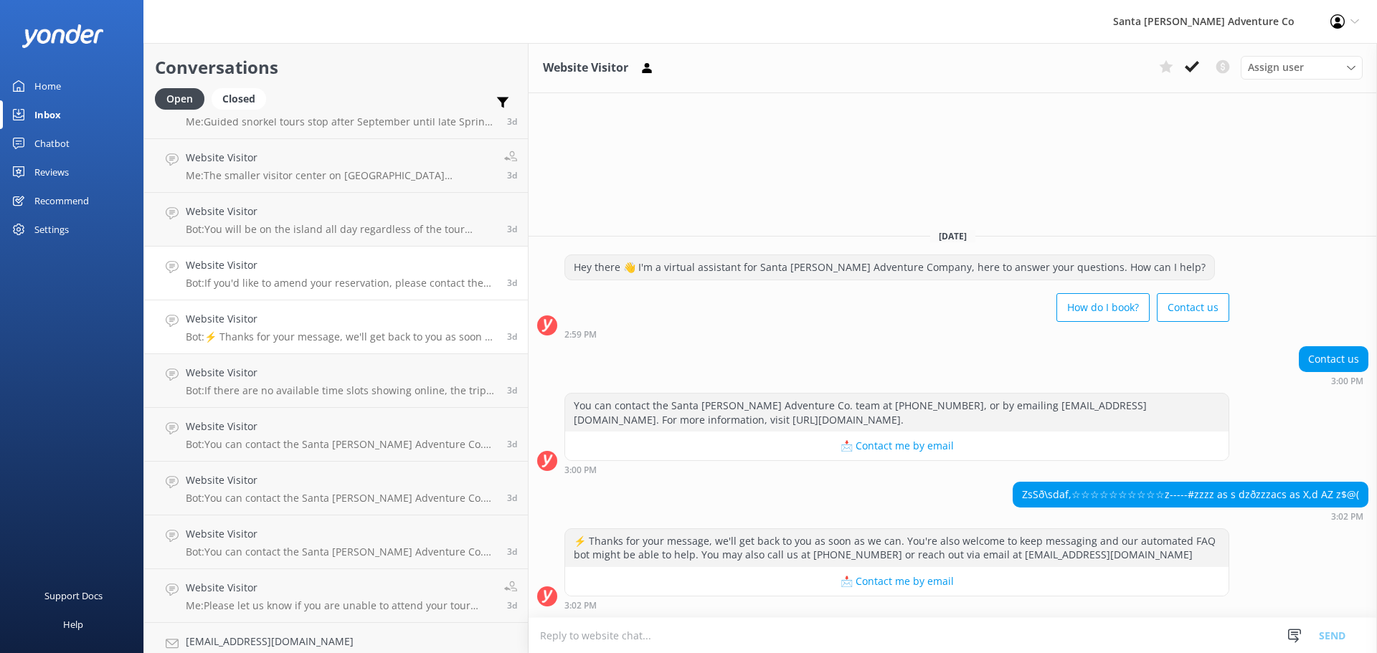
click at [272, 287] on p "Bot: If you'd like to amend your reservation, please contact the Santa [PERSON_…" at bounding box center [341, 283] width 311 height 13
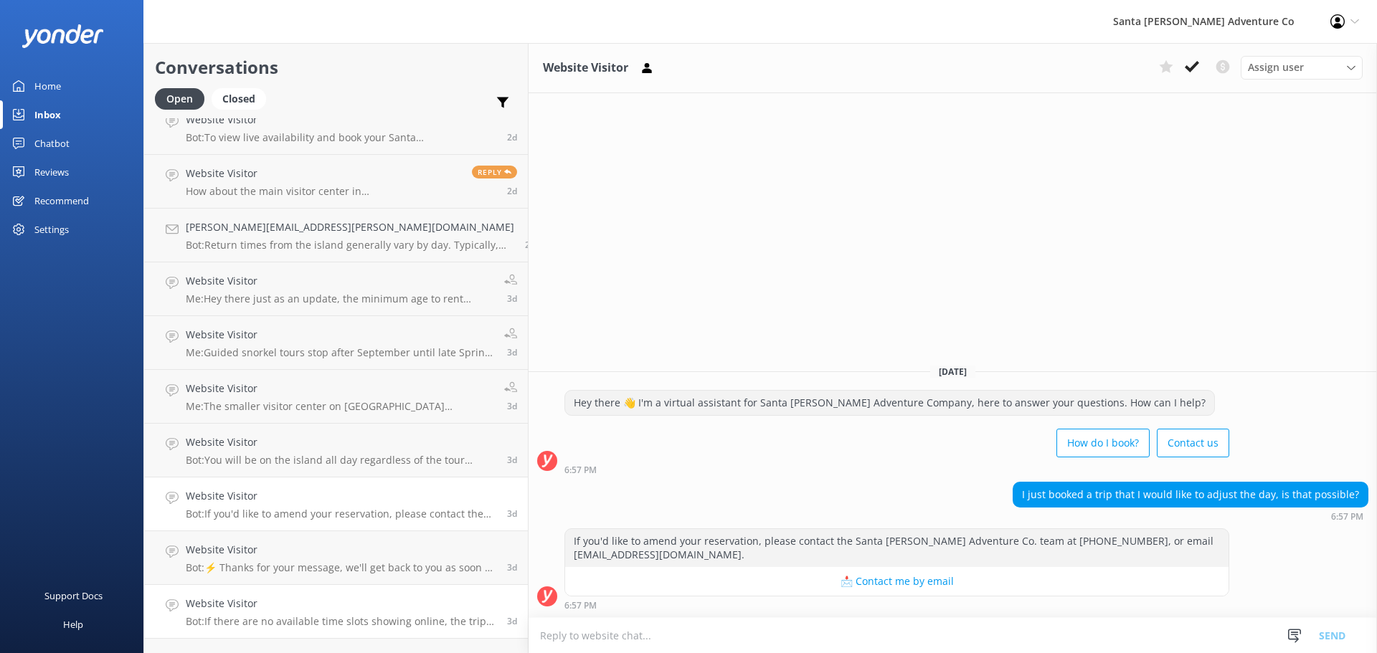
scroll to position [1193, 0]
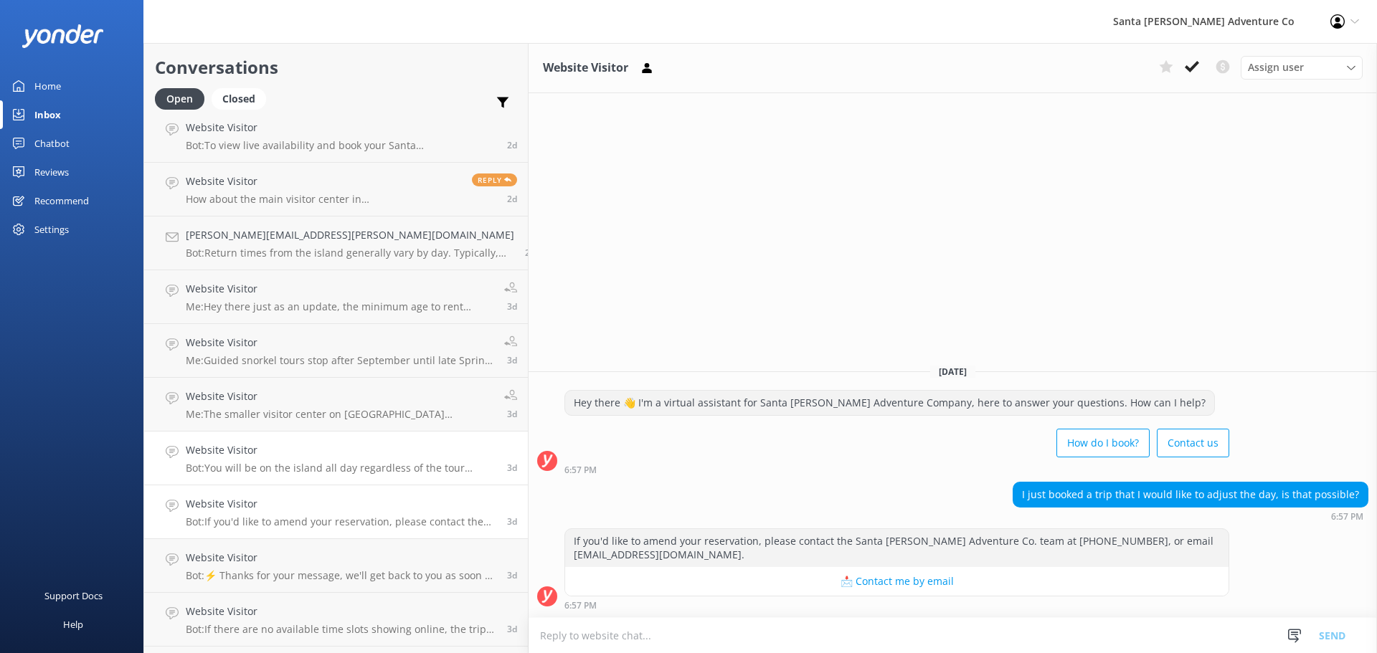
click at [237, 448] on h4 "Website Visitor" at bounding box center [341, 451] width 311 height 16
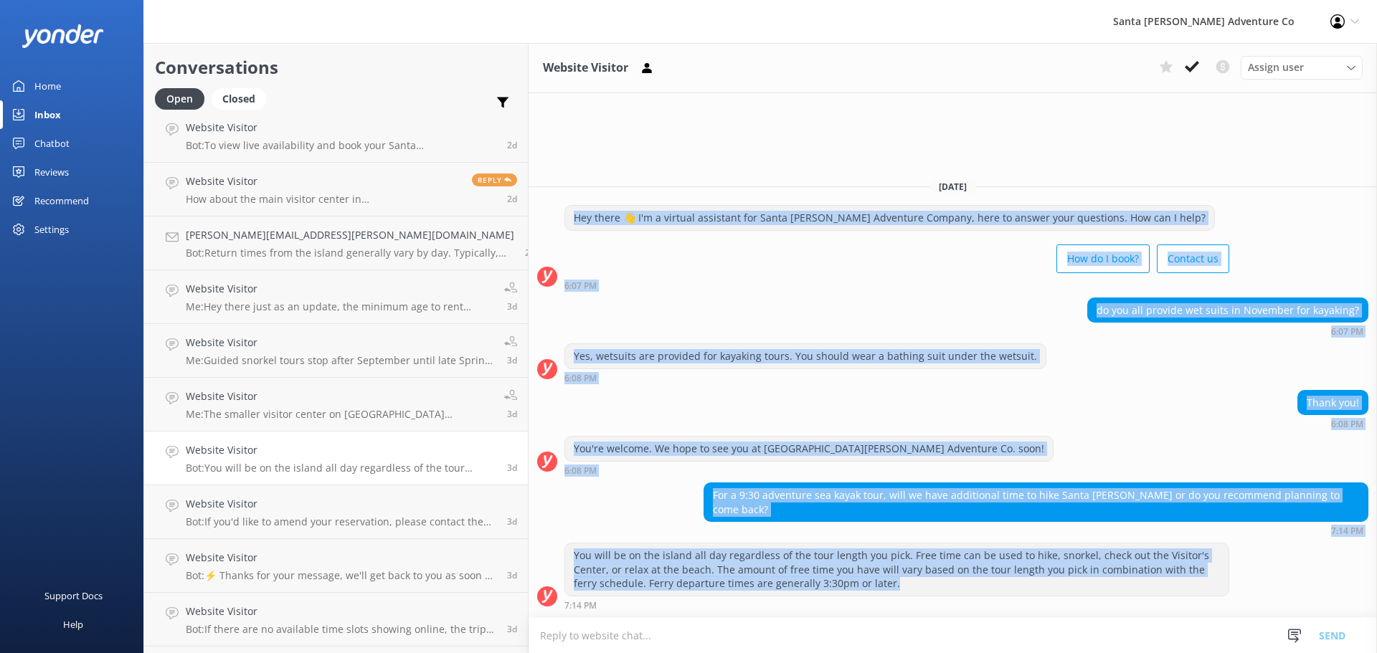
drag, startPoint x: 455, startPoint y: 211, endPoint x: 1140, endPoint y: 589, distance: 781.7
click at [1117, 584] on div "[DATE] Hey there 👋 I'm a virtual assistant for Santa [PERSON_NAME] Adventure Co…" at bounding box center [953, 393] width 849 height 450
click at [1230, 584] on div "You will be on the island all day regardless of the tour length you pick. Free …" at bounding box center [953, 576] width 849 height 67
drag, startPoint x: 446, startPoint y: 158, endPoint x: 661, endPoint y: 627, distance: 516.1
click at [661, 627] on div "Website Visitor Assign user Will [PERSON_NAME] [PERSON_NAME] Let's Go Gabe [DAT…" at bounding box center [953, 348] width 849 height 610
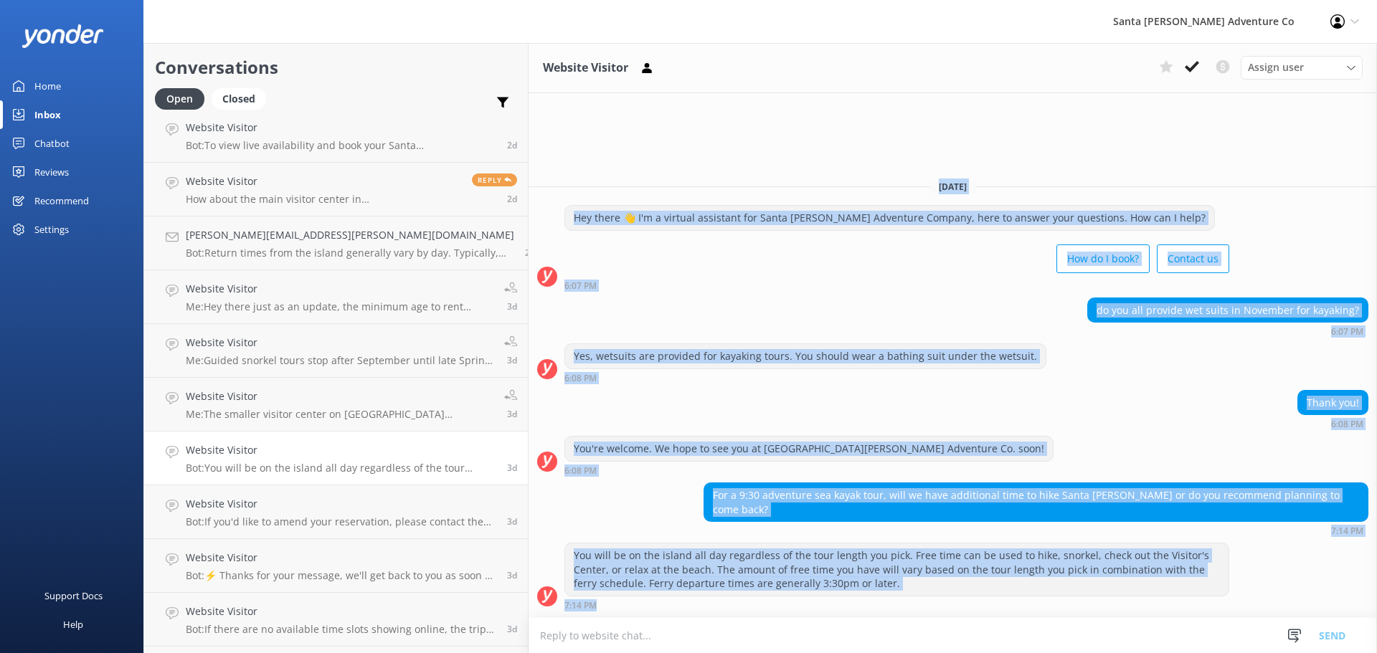
click at [631, 610] on div "7:14 PM" at bounding box center [896, 605] width 665 height 10
drag, startPoint x: 462, startPoint y: 194, endPoint x: 658, endPoint y: 641, distance: 488.5
click at [658, 641] on div "Website Visitor Assign user Will [PERSON_NAME] [PERSON_NAME] Let's Go Gabe [DAT…" at bounding box center [953, 348] width 849 height 610
click at [633, 606] on div "7:14 PM" at bounding box center [896, 605] width 665 height 10
drag, startPoint x: 459, startPoint y: 197, endPoint x: 700, endPoint y: 604, distance: 473.3
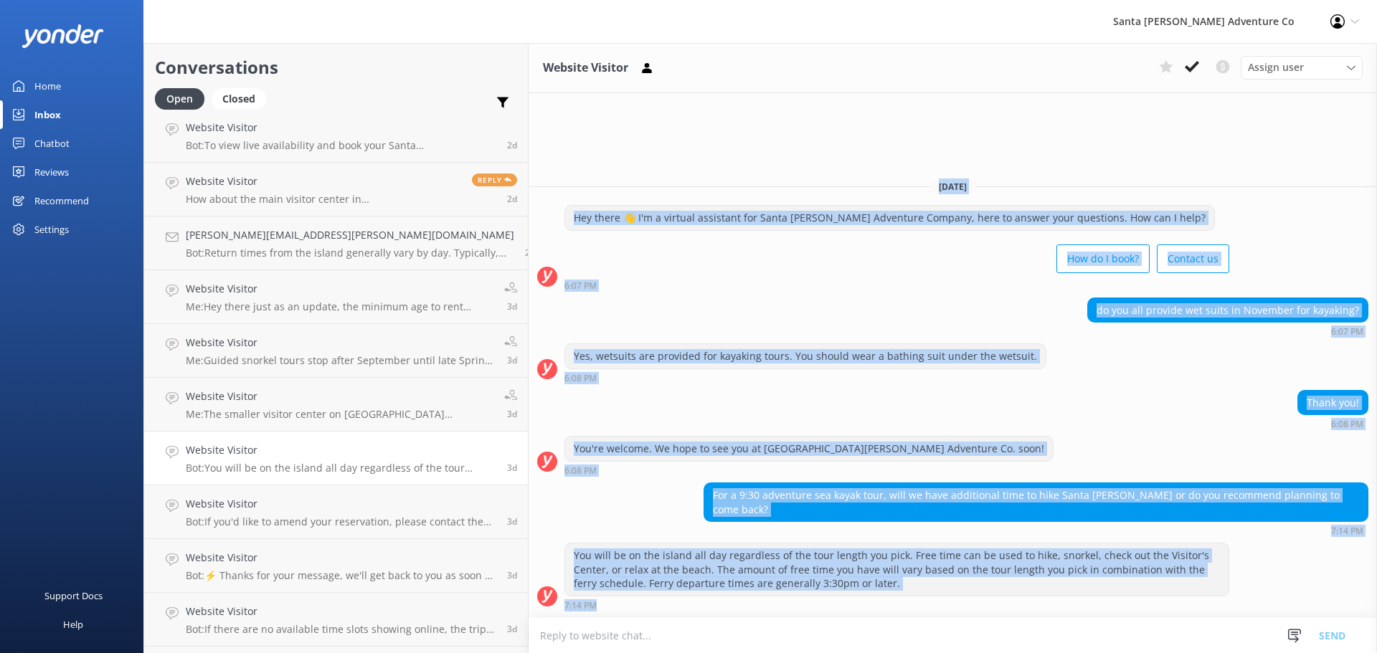
click at [700, 604] on div "[DATE] Hey there 👋 I'm a virtual assistant for Santa [PERSON_NAME] Adventure Co…" at bounding box center [953, 393] width 849 height 450
click at [689, 592] on div "You will be on the island all day regardless of the tour length you pick. Free …" at bounding box center [896, 570] width 663 height 52
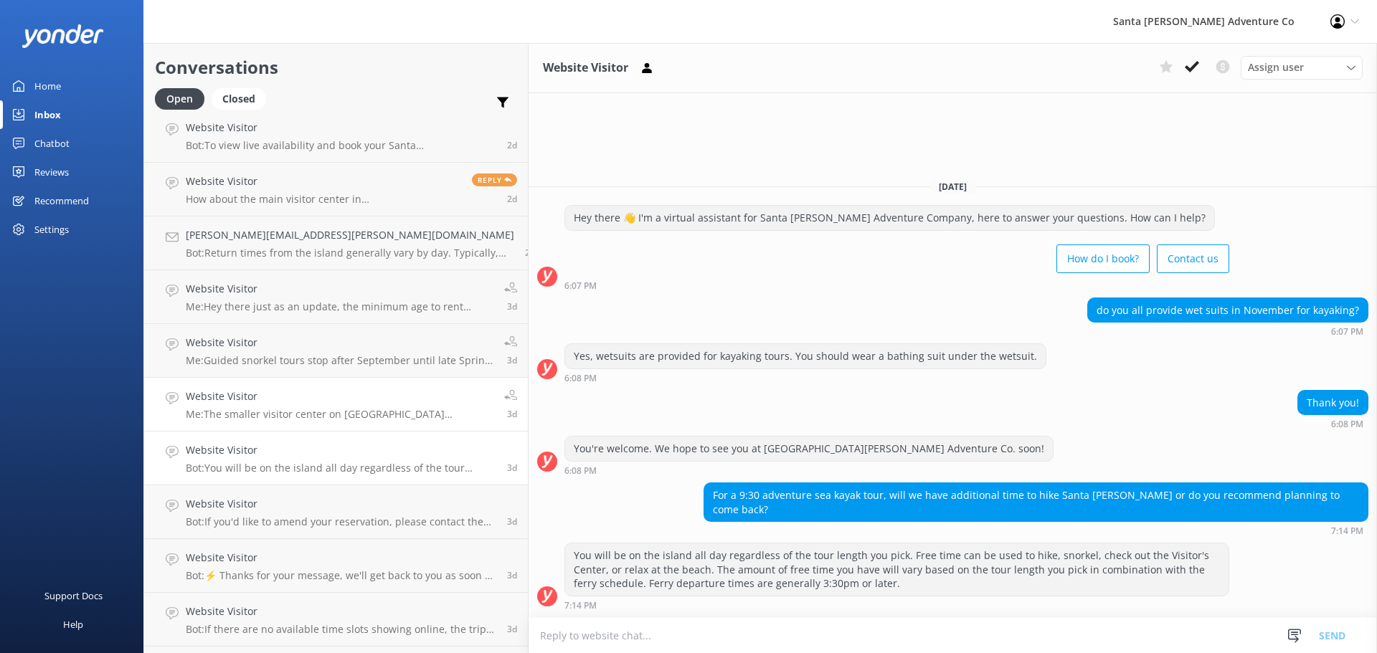
click at [230, 408] on p "Me: The smaller visitor center on [GEOGRAPHIC_DATA][PERSON_NAME] is closed as o…" at bounding box center [340, 414] width 308 height 13
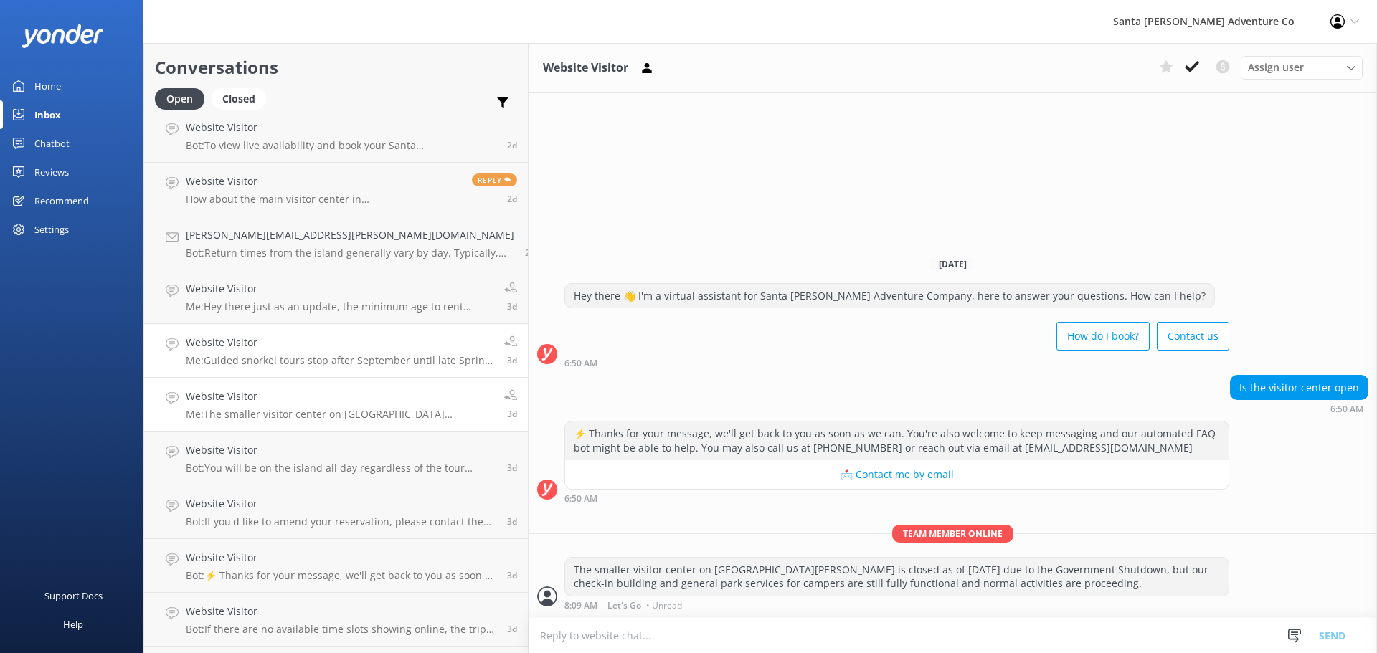
click at [227, 359] on p "Me: Guided snorkel tours stop after September until late Spring, although you c…" at bounding box center [340, 360] width 308 height 13
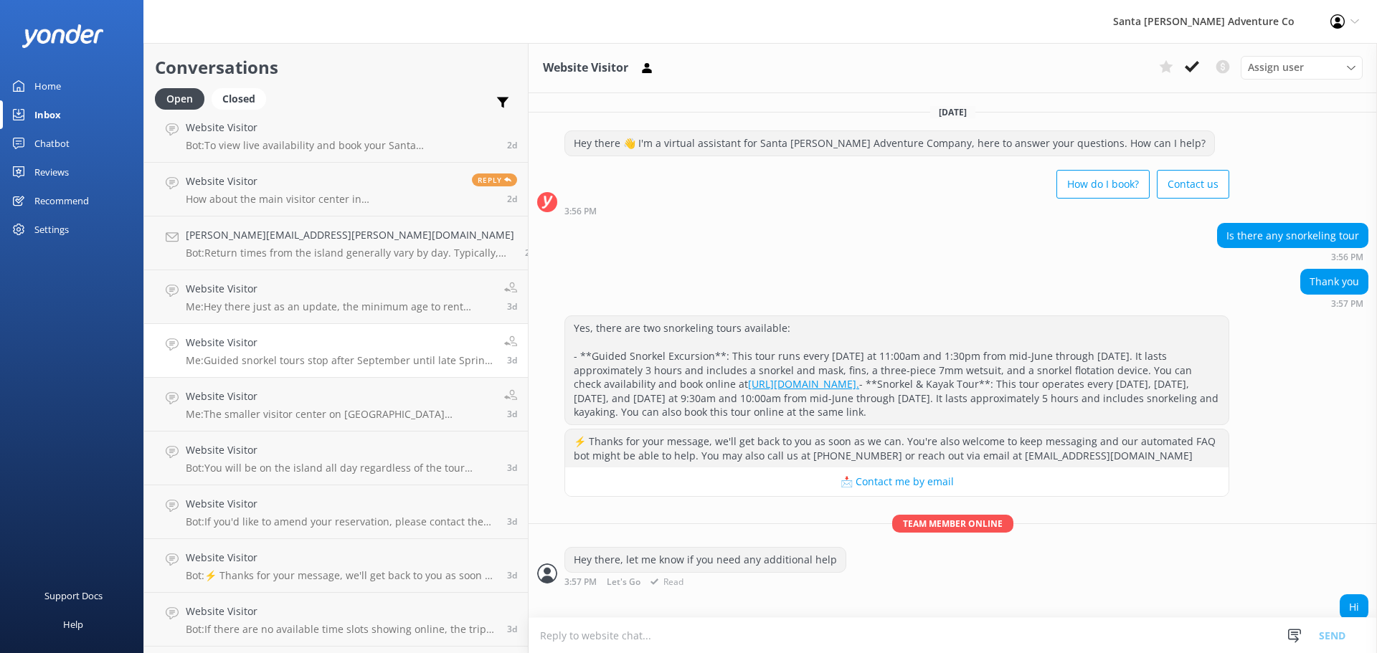
scroll to position [197, 0]
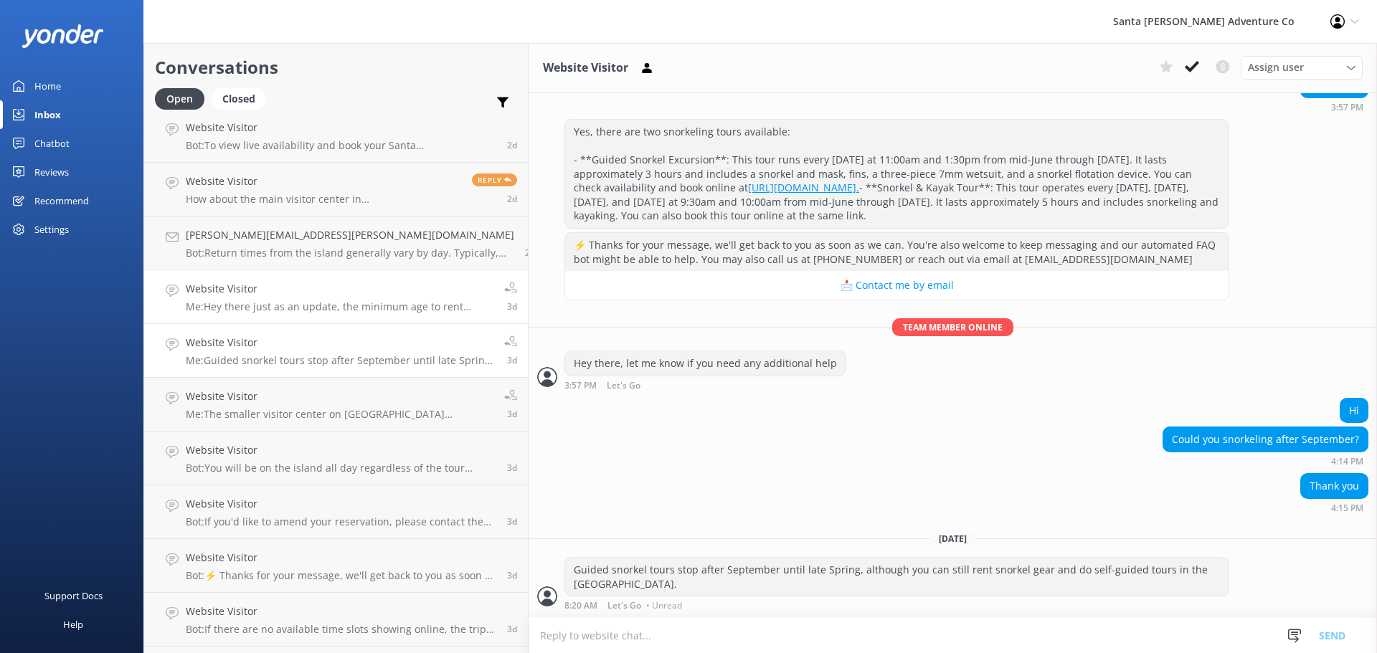
click at [245, 310] on p "Me: Hey there just as an update, the minimum age to rent snorkel gear is actual…" at bounding box center [340, 307] width 308 height 13
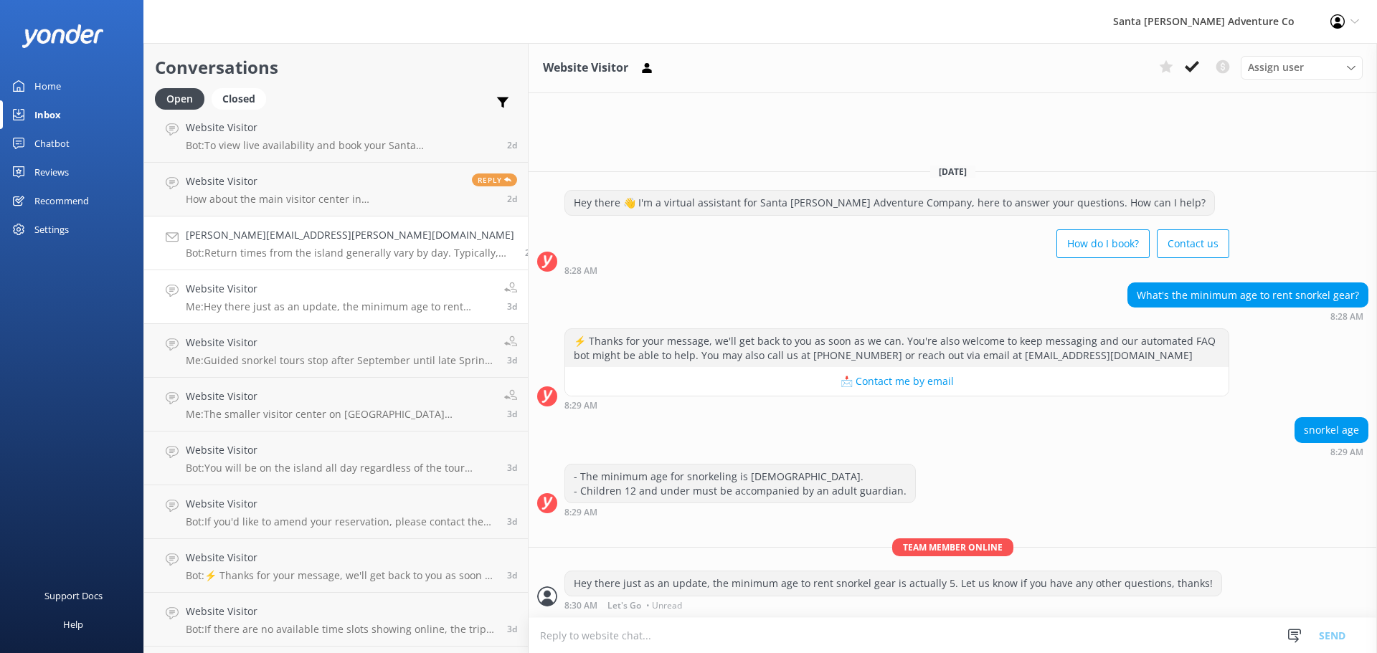
click at [295, 242] on h4 "[PERSON_NAME][EMAIL_ADDRESS][PERSON_NAME][DOMAIN_NAME]" at bounding box center [350, 235] width 328 height 16
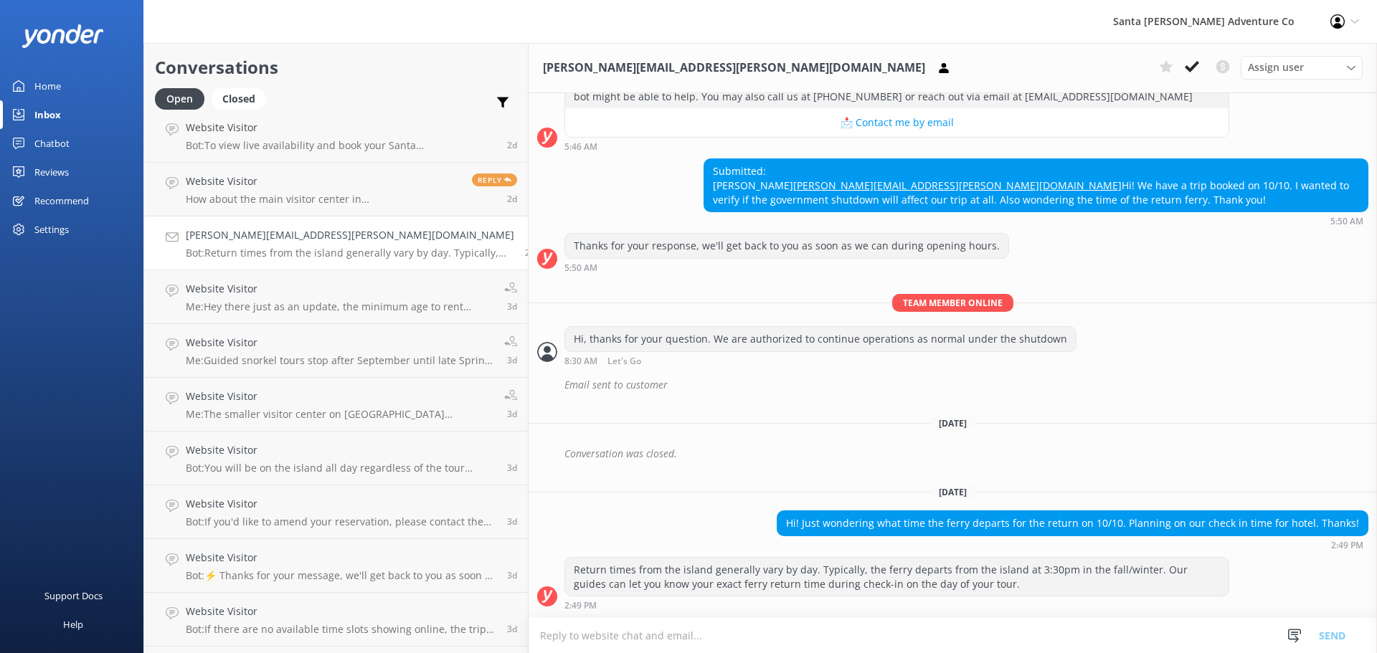
scroll to position [227, 0]
click at [230, 208] on link "Website Visitor How about the main visitor center in [GEOGRAPHIC_DATA] Reply 2d" at bounding box center [336, 190] width 384 height 54
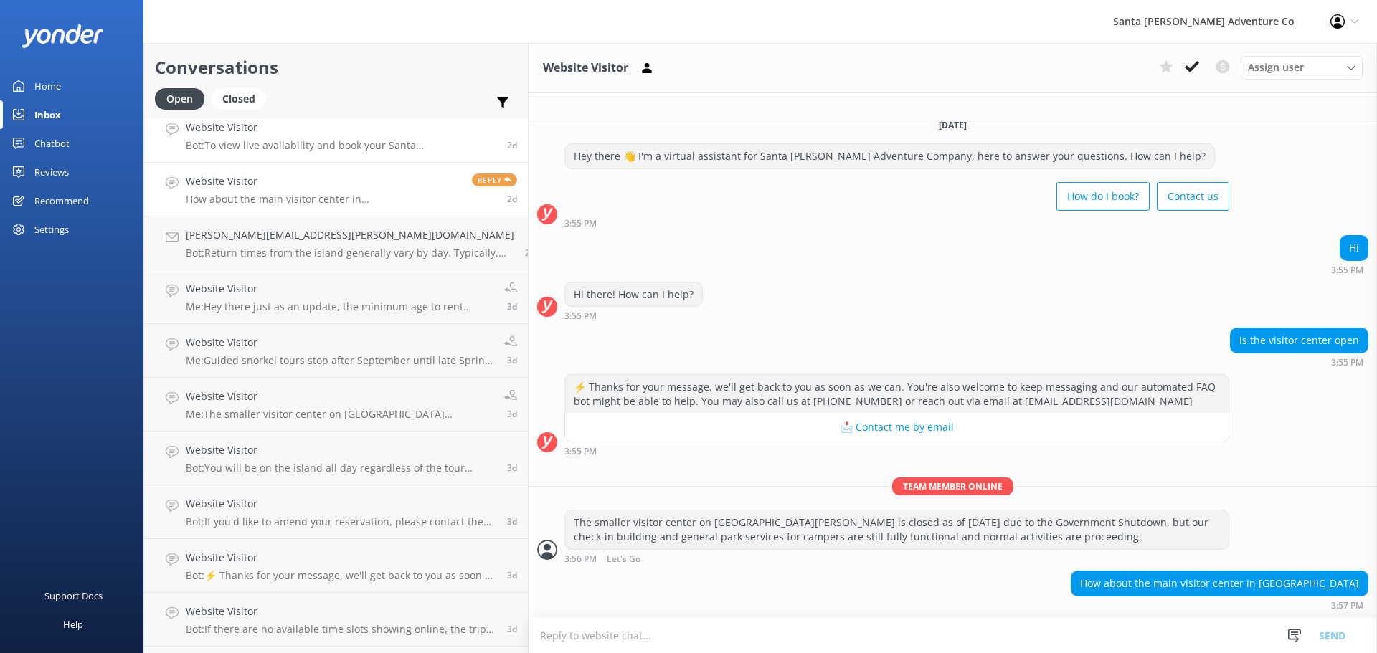
click at [221, 143] on p "Bot: To view live availability and book your Santa [PERSON_NAME] Adventure tour…" at bounding box center [341, 145] width 311 height 13
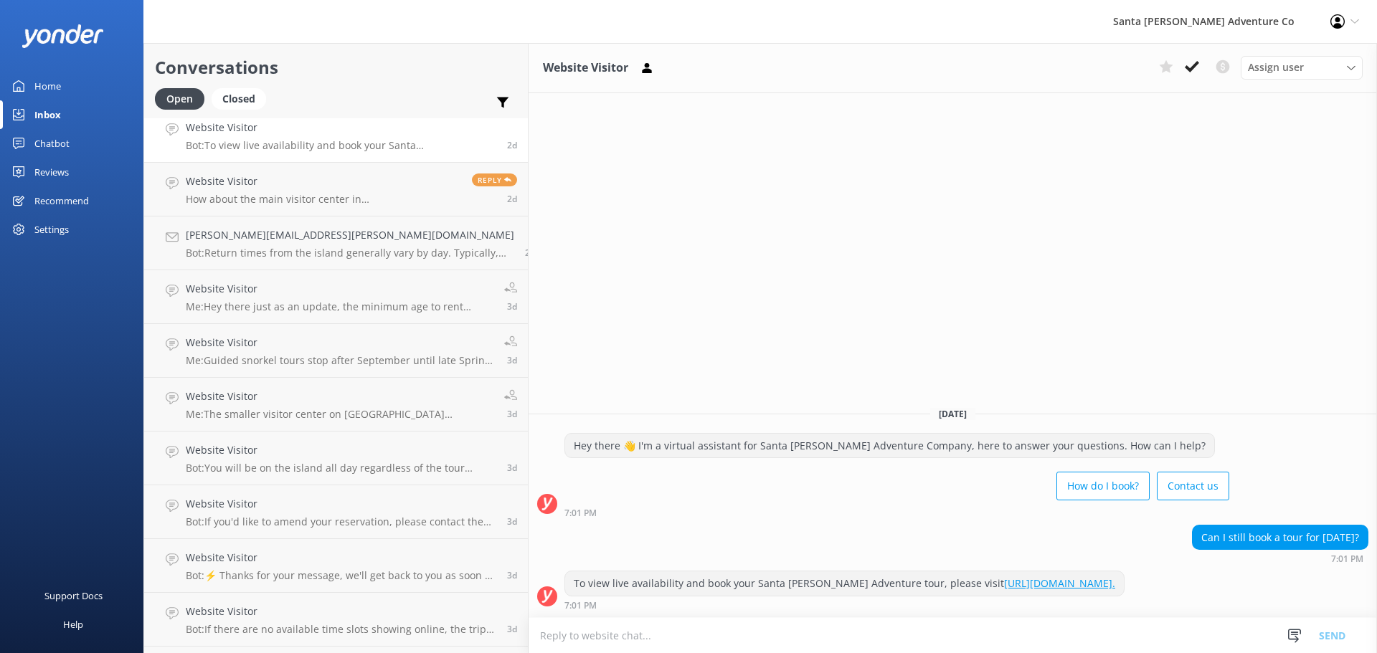
scroll to position [953, 0]
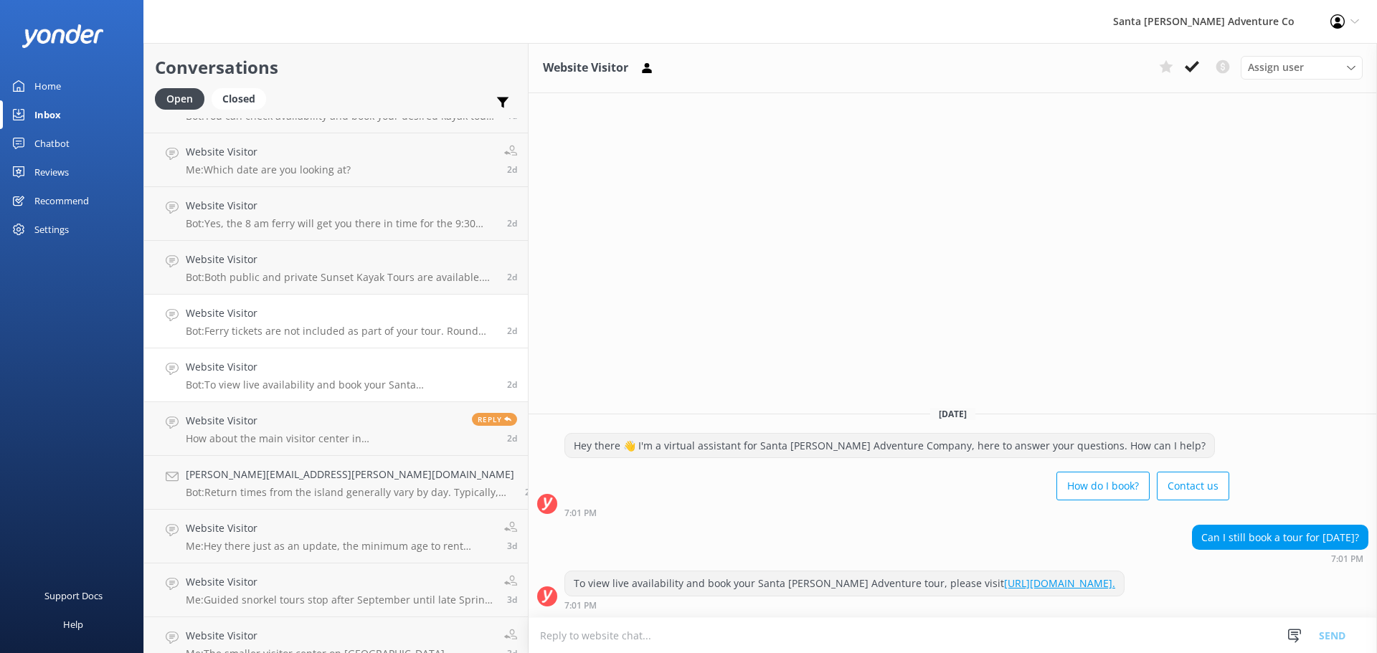
click at [229, 335] on p "Bot: Ferry tickets are not included as part of your tour. Round trip day ticket…" at bounding box center [341, 331] width 311 height 13
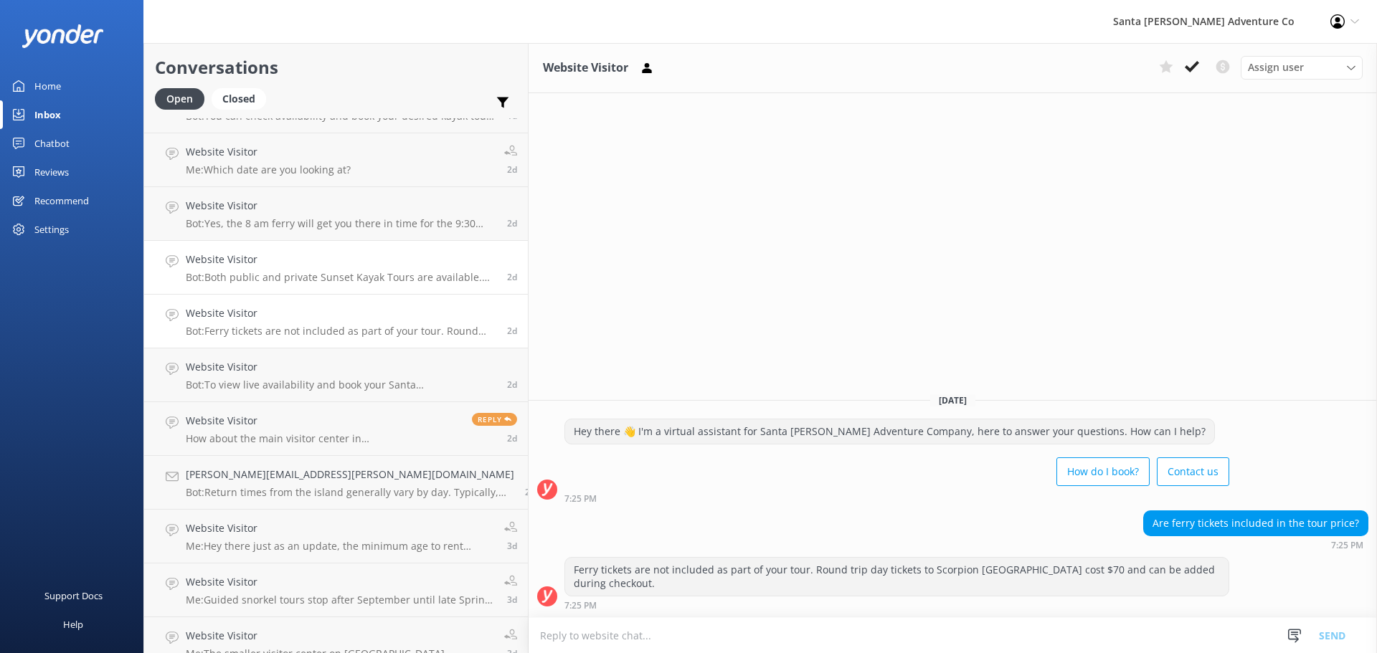
click at [229, 266] on h4 "Website Visitor" at bounding box center [341, 260] width 311 height 16
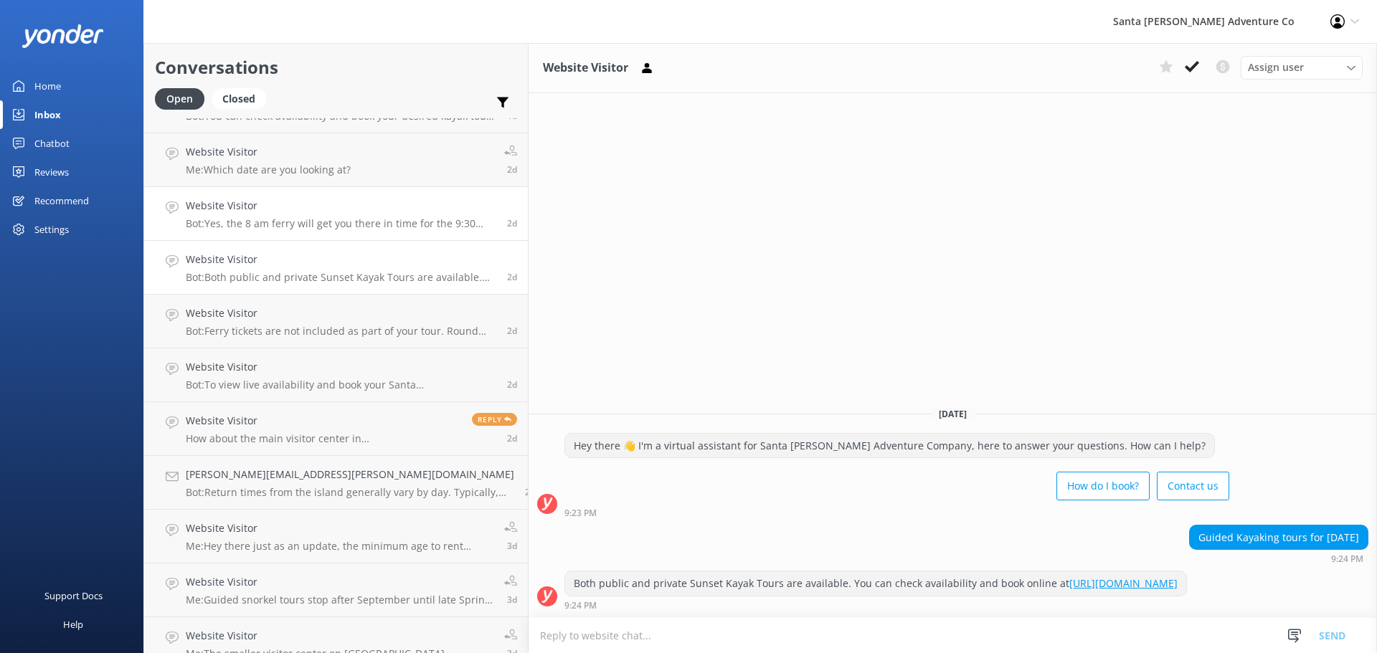
click at [226, 218] on p "Bot: Yes, the 8 am ferry will get you there in time for the 9:30 tour. You must…" at bounding box center [341, 223] width 311 height 13
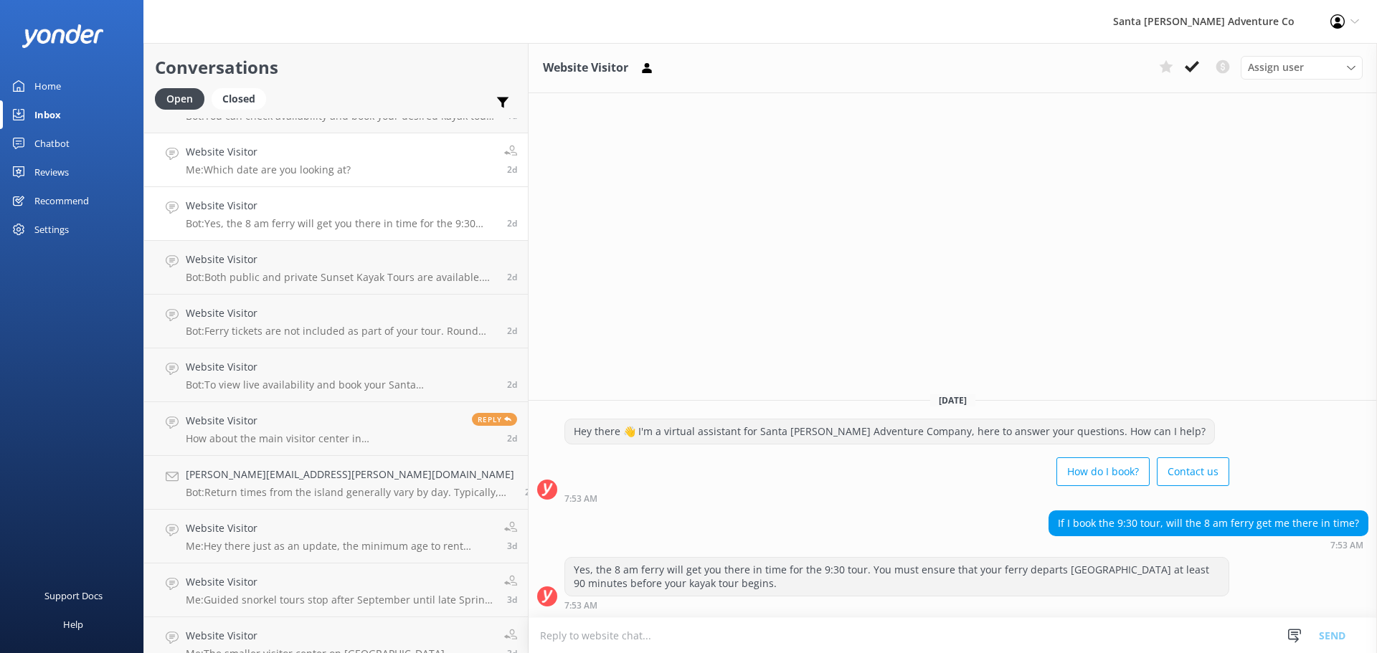
click at [258, 136] on link "Website Visitor Me: Which date are you looking at? 2d" at bounding box center [336, 160] width 384 height 54
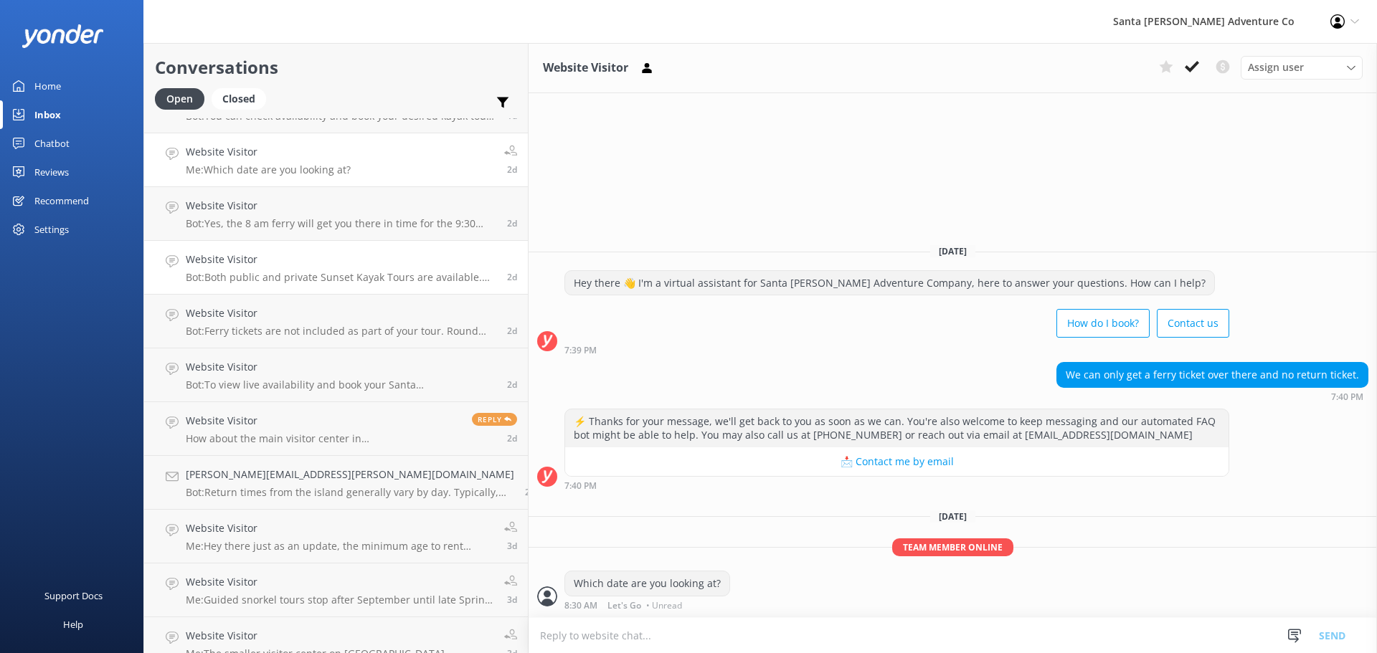
scroll to position [714, 0]
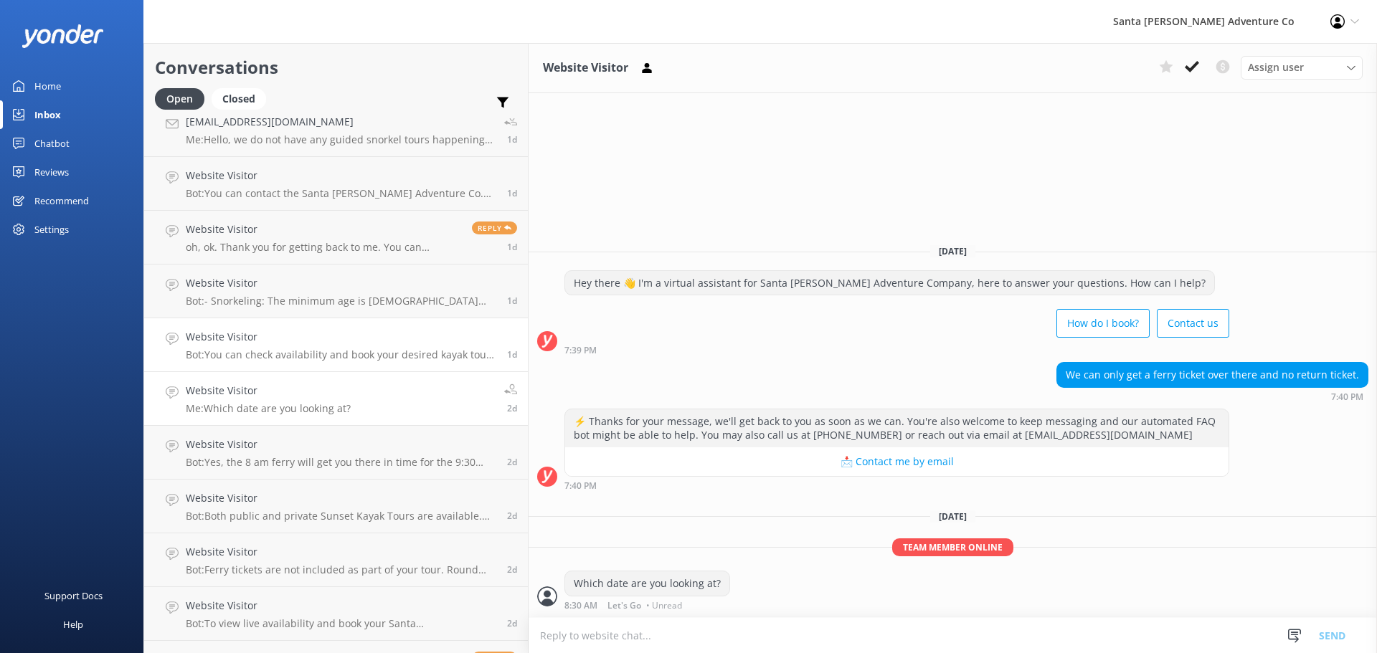
click at [227, 338] on h4 "Website Visitor" at bounding box center [341, 337] width 311 height 16
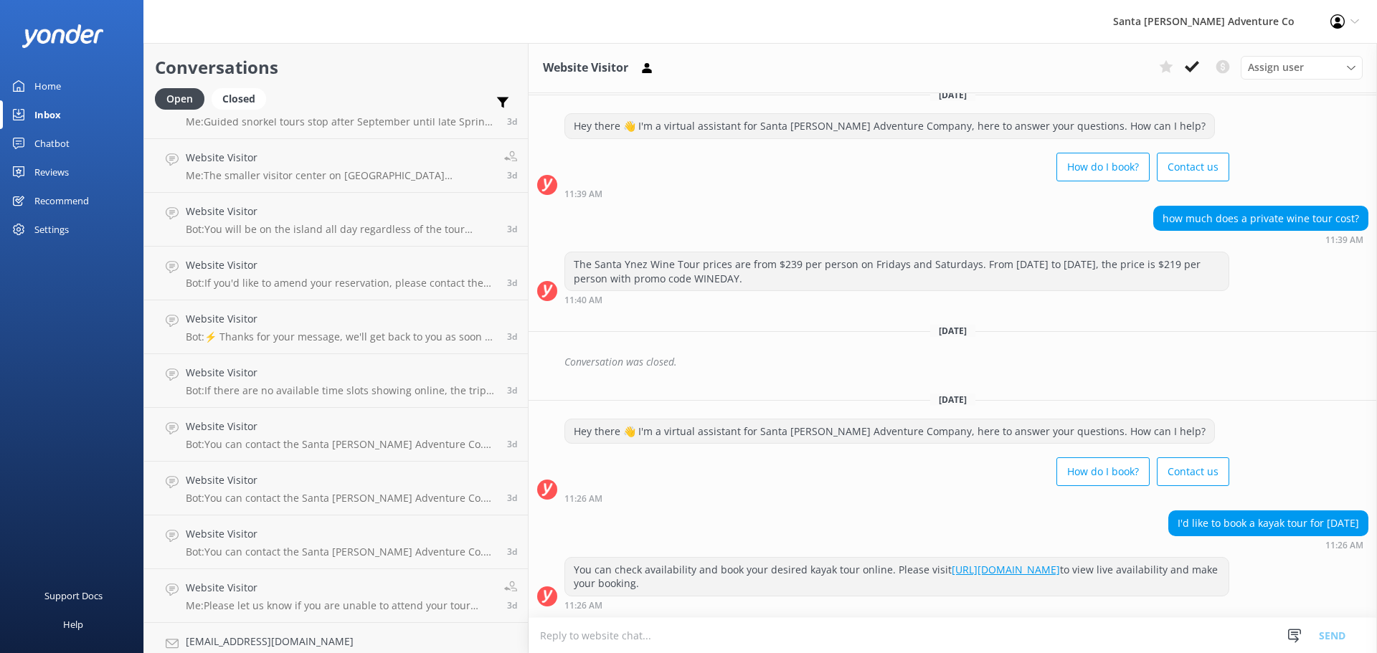
scroll to position [1670, 0]
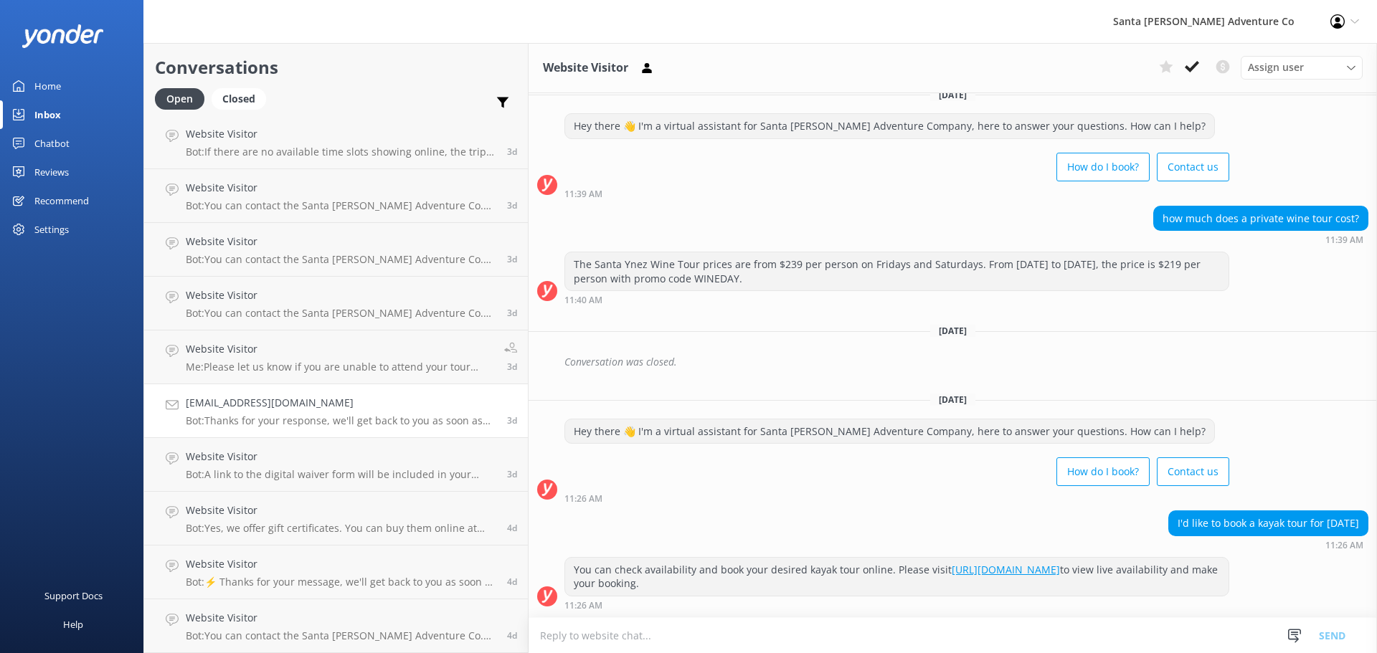
click at [258, 414] on div "[EMAIL_ADDRESS][DOMAIN_NAME] Bot: Thanks for your response, we'll get back to y…" at bounding box center [341, 411] width 311 height 32
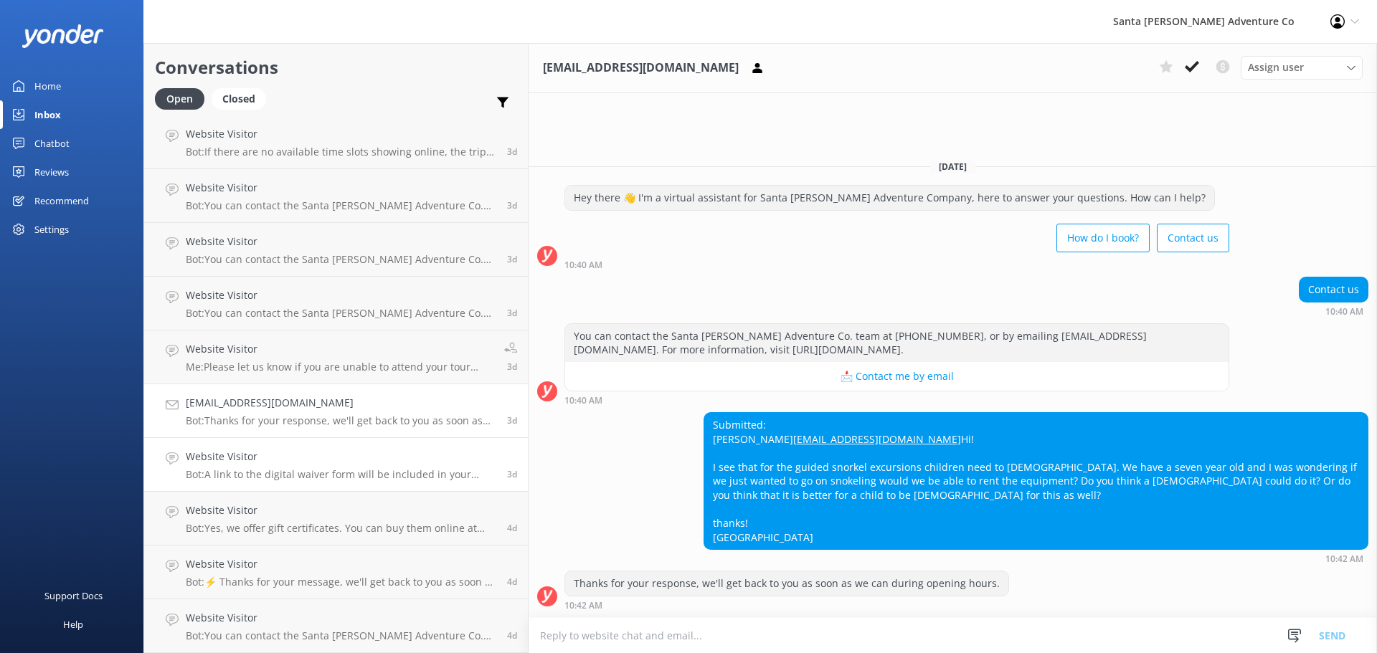
click at [227, 465] on div "Website Visitor Bot: A link to the digital waiver form will be included in your…" at bounding box center [341, 465] width 311 height 32
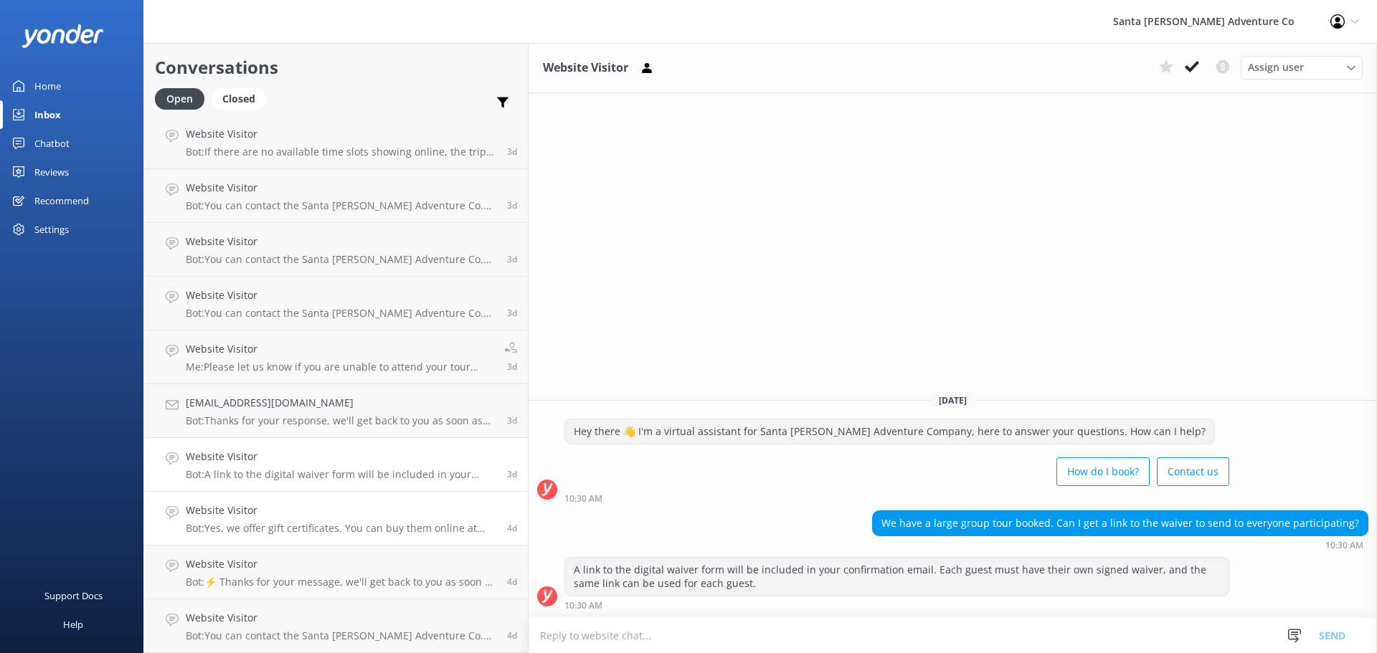
click at [247, 533] on p "Bot: Yes, we offer gift certificates. You can buy them online at [URL][DOMAIN_N…" at bounding box center [341, 528] width 311 height 13
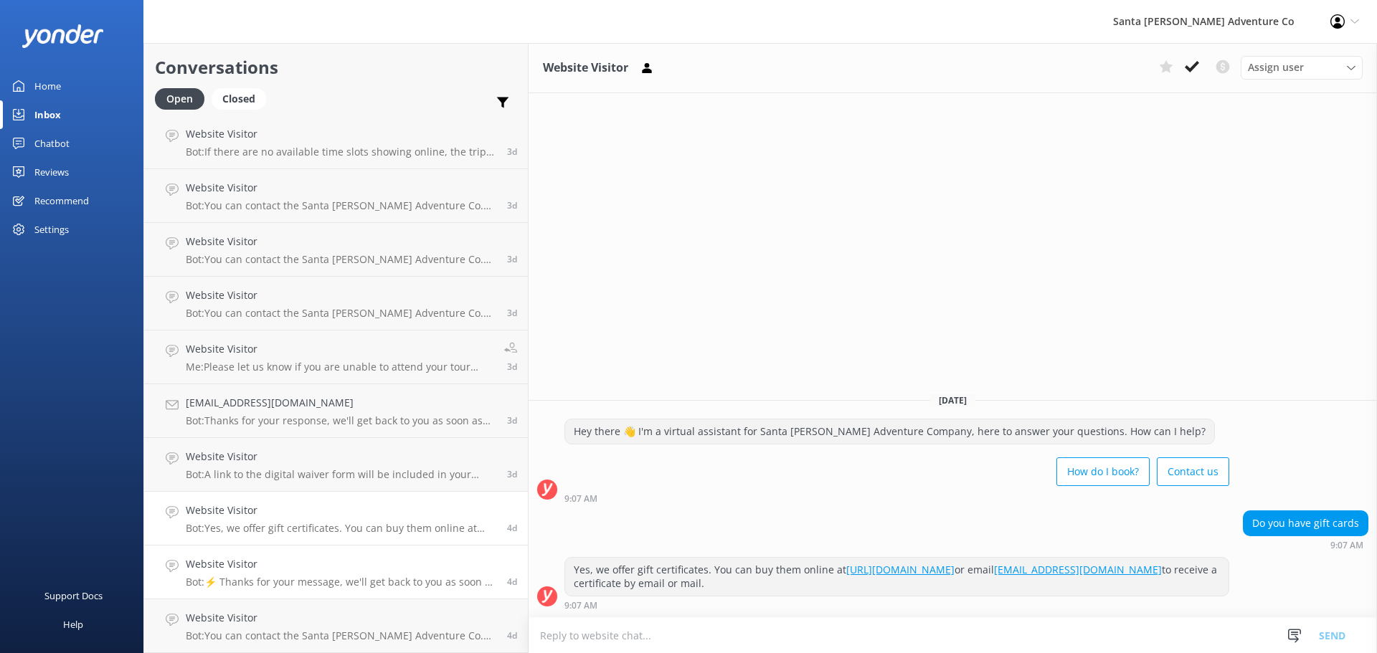
click at [235, 580] on p "Bot: ⚡ Thanks for your message, we'll get back to you as soon as we can. You're…" at bounding box center [341, 582] width 311 height 13
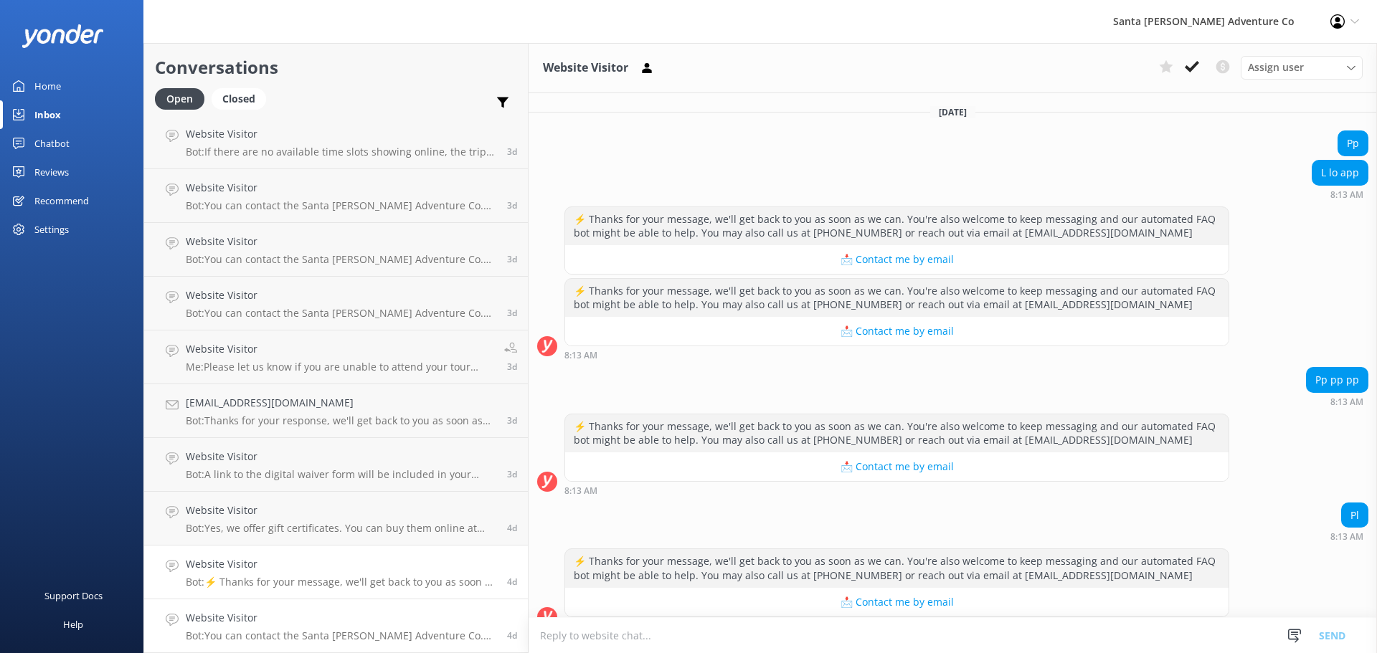
click at [290, 622] on h4 "Website Visitor" at bounding box center [341, 618] width 311 height 16
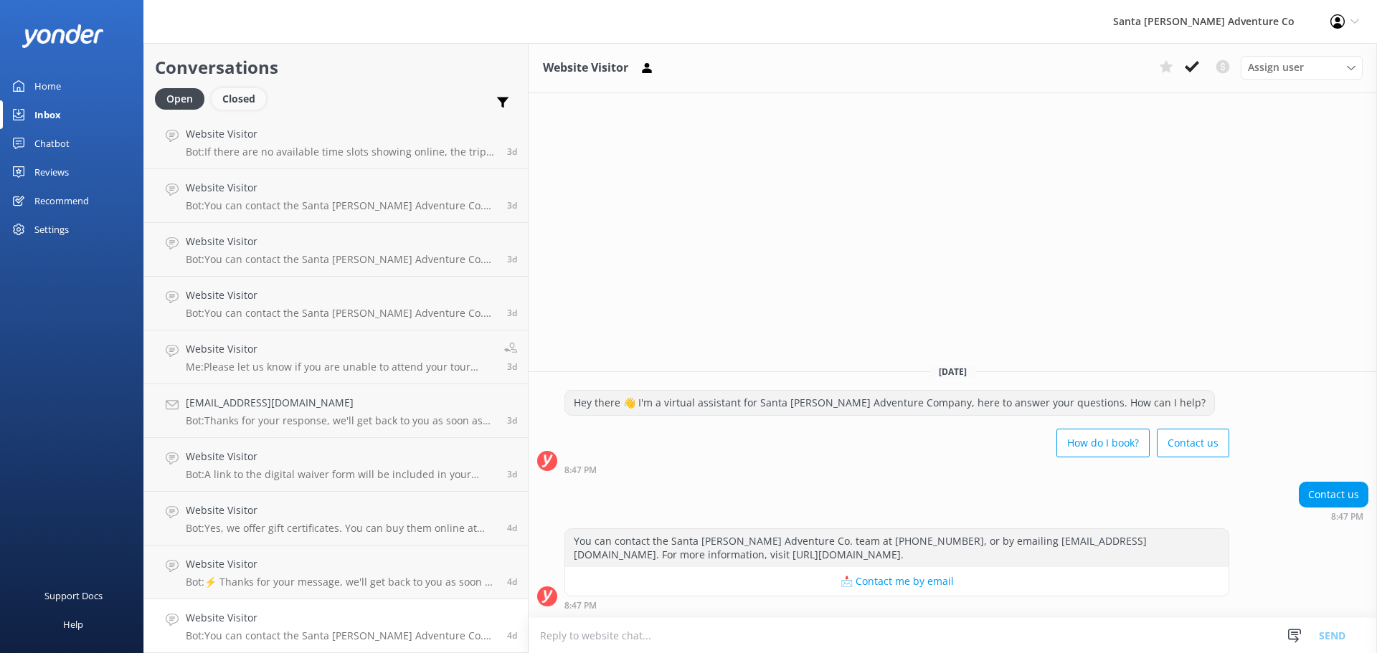
click at [235, 98] on div "Closed" at bounding box center [239, 99] width 55 height 22
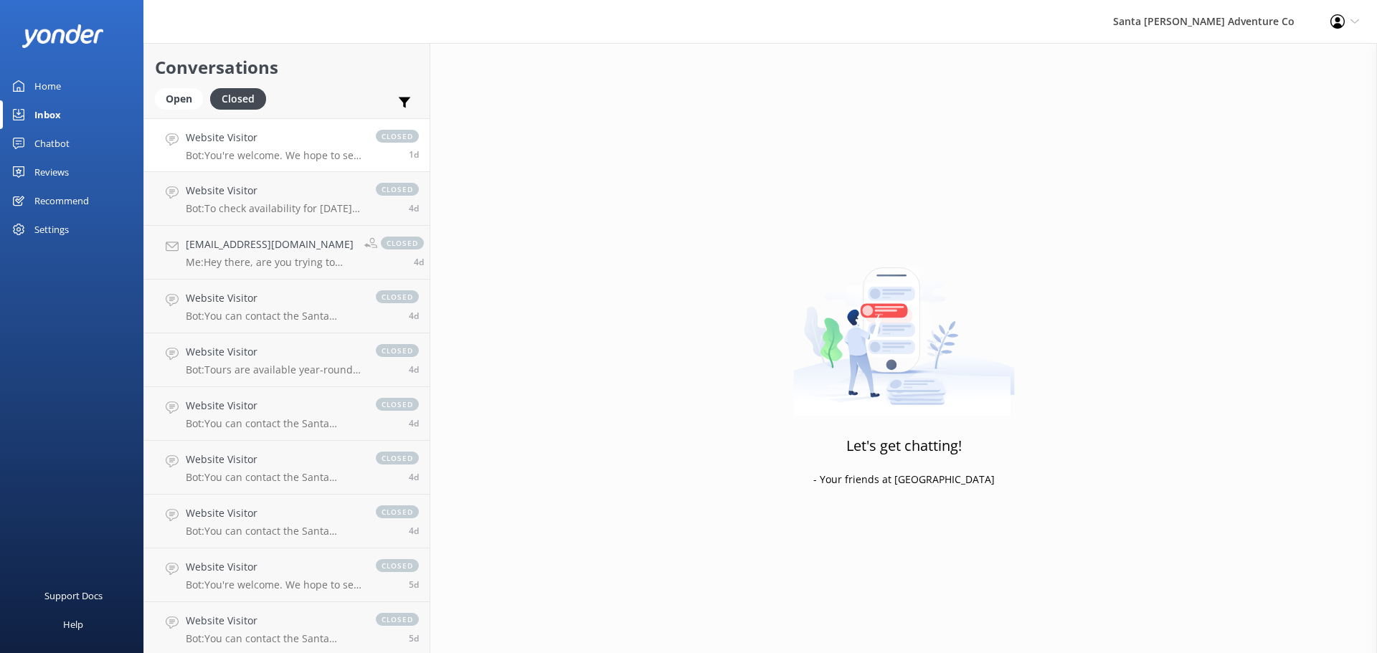
click at [242, 151] on p "Bot: You're welcome. We hope to see you at [GEOGRAPHIC_DATA][PERSON_NAME] Adven…" at bounding box center [274, 155] width 176 height 13
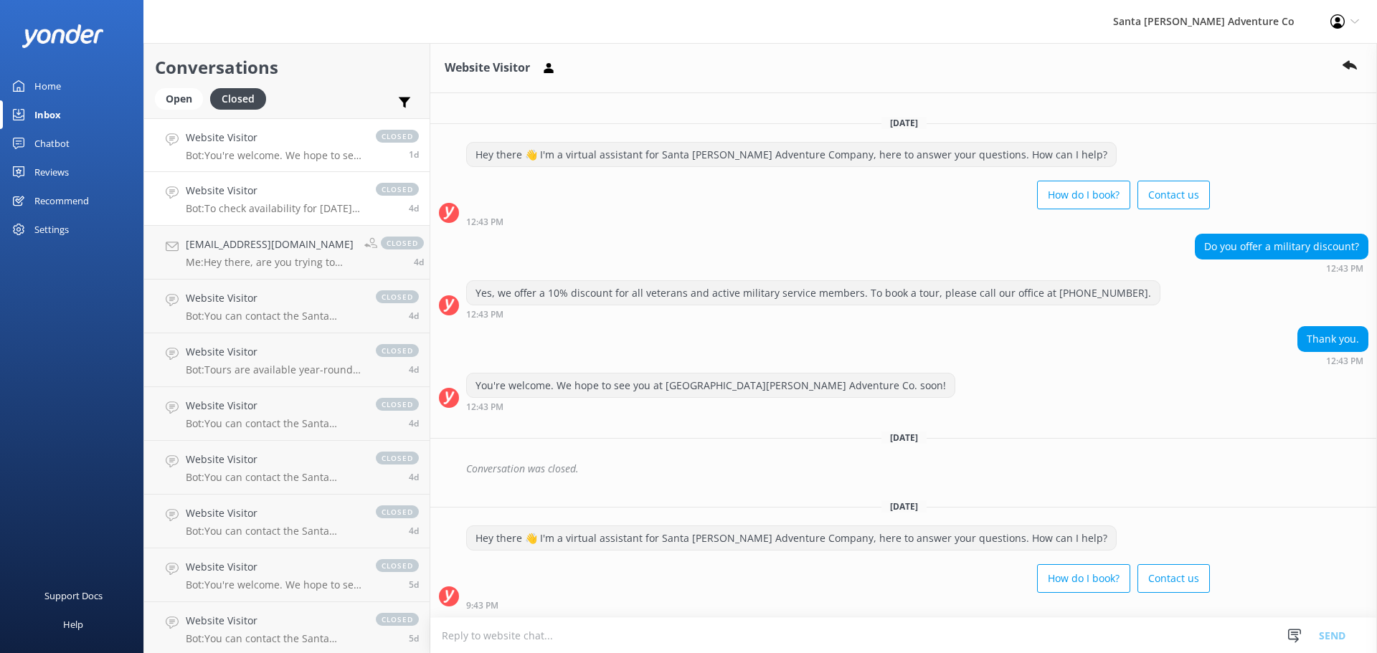
click at [220, 213] on p "Bot: To check availability for [DATE], please visit [URL][DOMAIN_NAME]." at bounding box center [274, 208] width 176 height 13
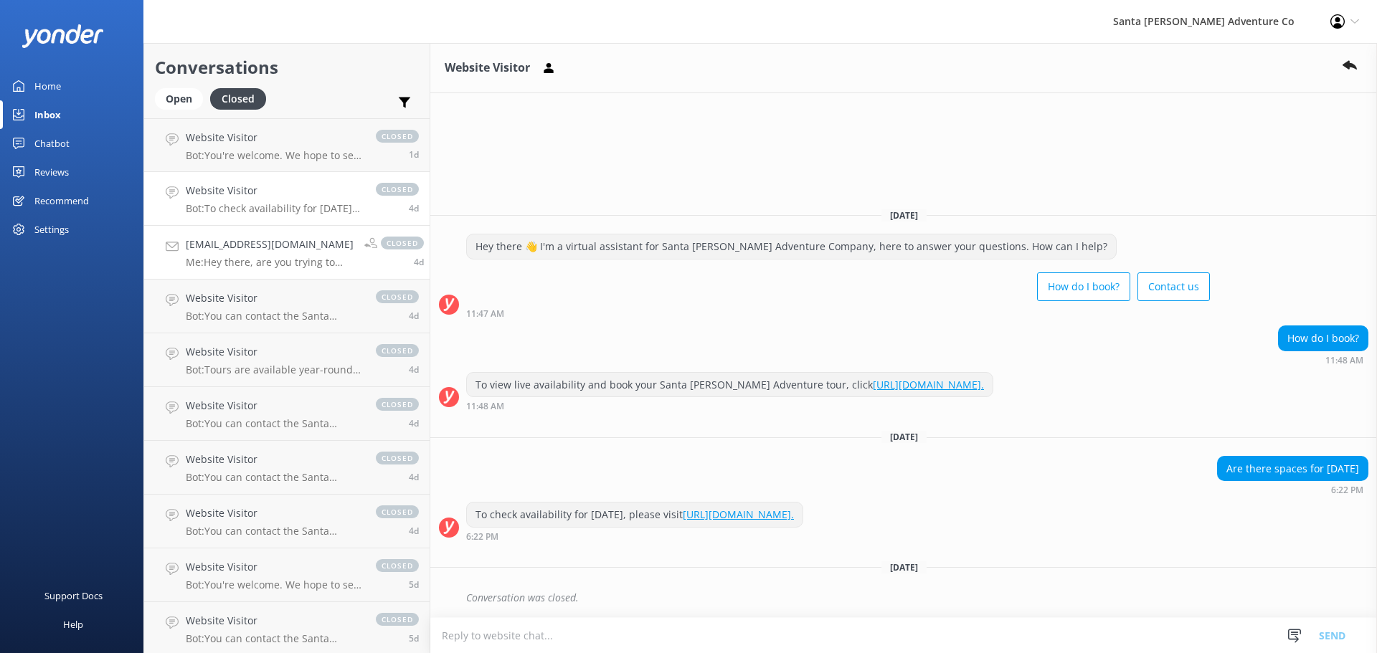
click at [221, 260] on p "Me: Hey there, are you trying to setup an account before booking your Channel I…" at bounding box center [270, 262] width 168 height 13
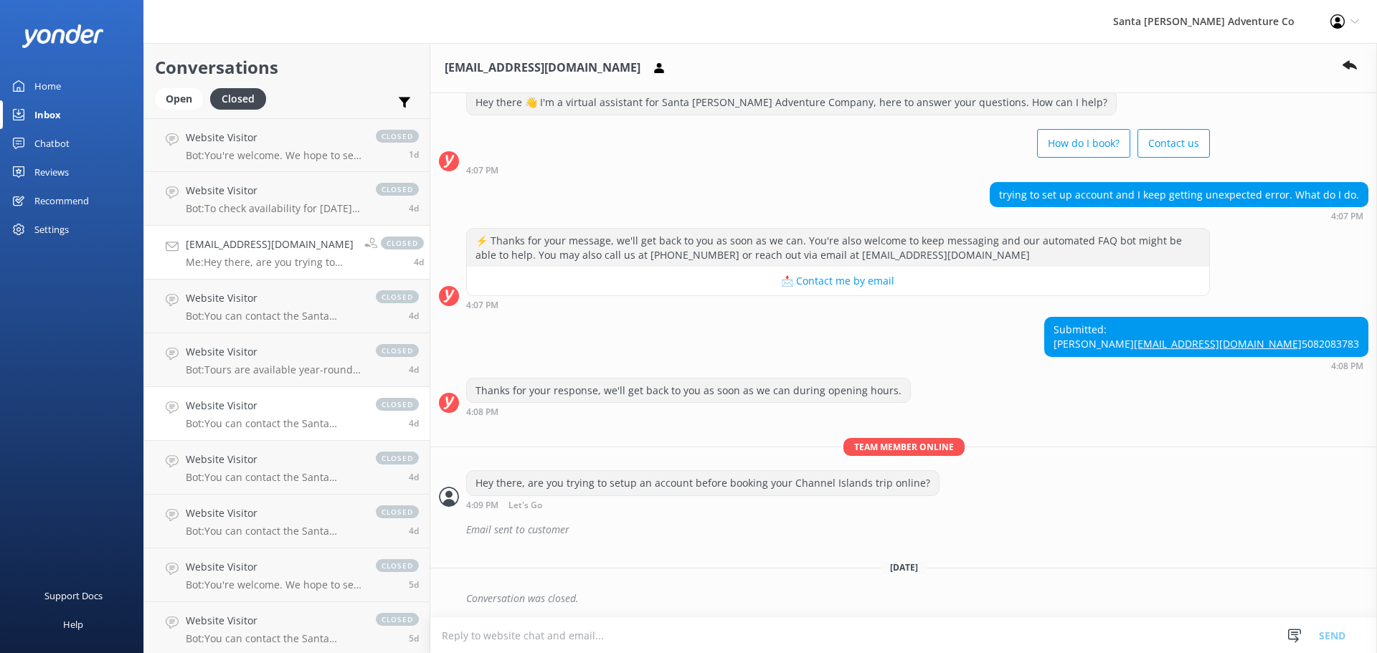
scroll to position [70, 0]
click at [250, 313] on p "Bot: You can contact the Santa [PERSON_NAME] Adventure Co. team at [PHONE_NUMBE…" at bounding box center [274, 316] width 176 height 13
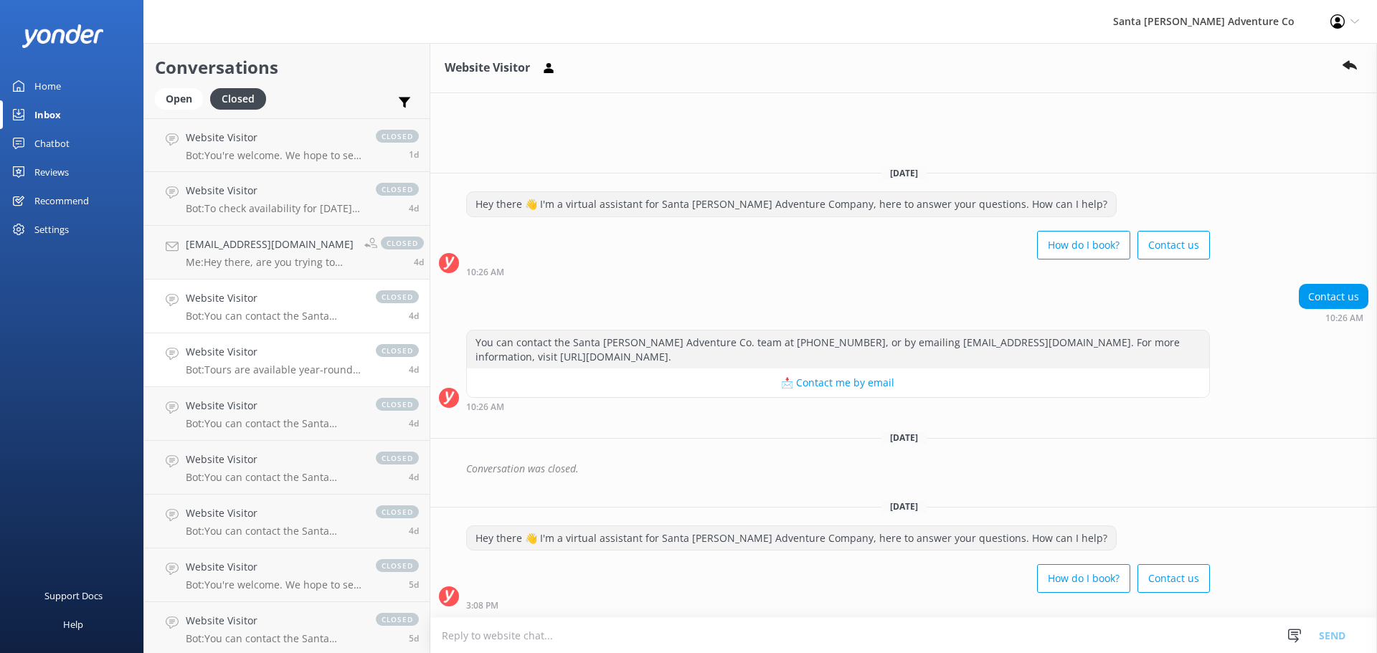
click at [250, 370] on p "Bot: Tours are available year-round, 7 days per week. You can check availabilit…" at bounding box center [274, 370] width 176 height 13
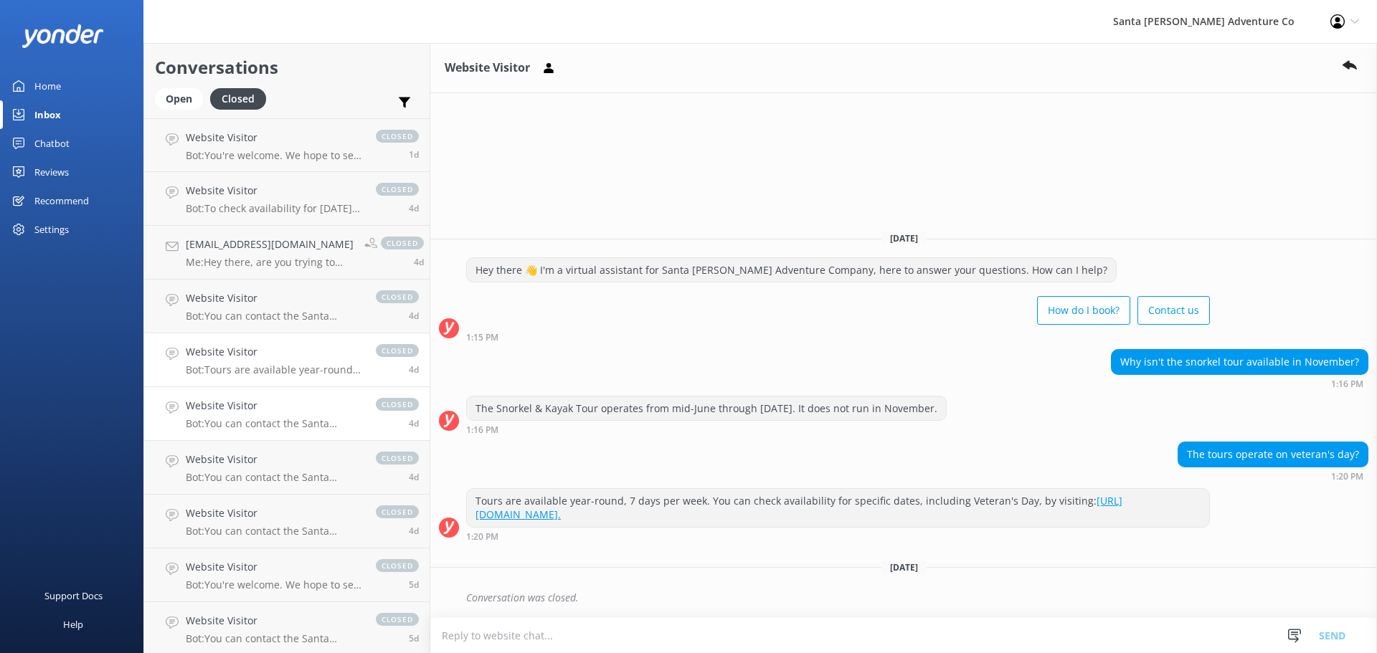
click at [237, 417] on p "Bot: You can contact the Santa [PERSON_NAME] Adventure Co. team at [PHONE_NUMBE…" at bounding box center [274, 423] width 176 height 13
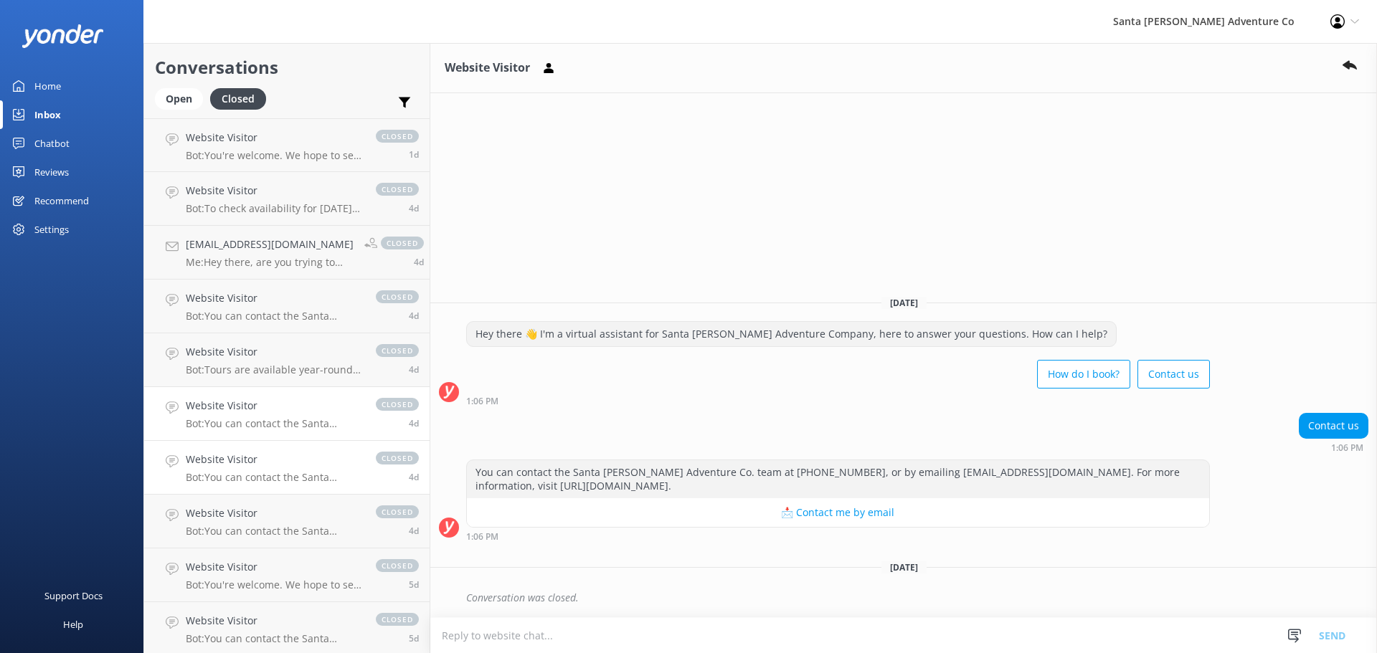
click at [245, 481] on p "Bot: You can contact the Santa [PERSON_NAME] Adventure Co. team at [PHONE_NUMBE…" at bounding box center [274, 477] width 176 height 13
click at [230, 545] on link "Website Visitor Bot: You can contact the Santa [PERSON_NAME] Adventure Co. team…" at bounding box center [286, 522] width 285 height 54
click at [229, 580] on p "Bot: You're welcome. We hope to see you at [GEOGRAPHIC_DATA][PERSON_NAME] Adven…" at bounding box center [274, 585] width 176 height 13
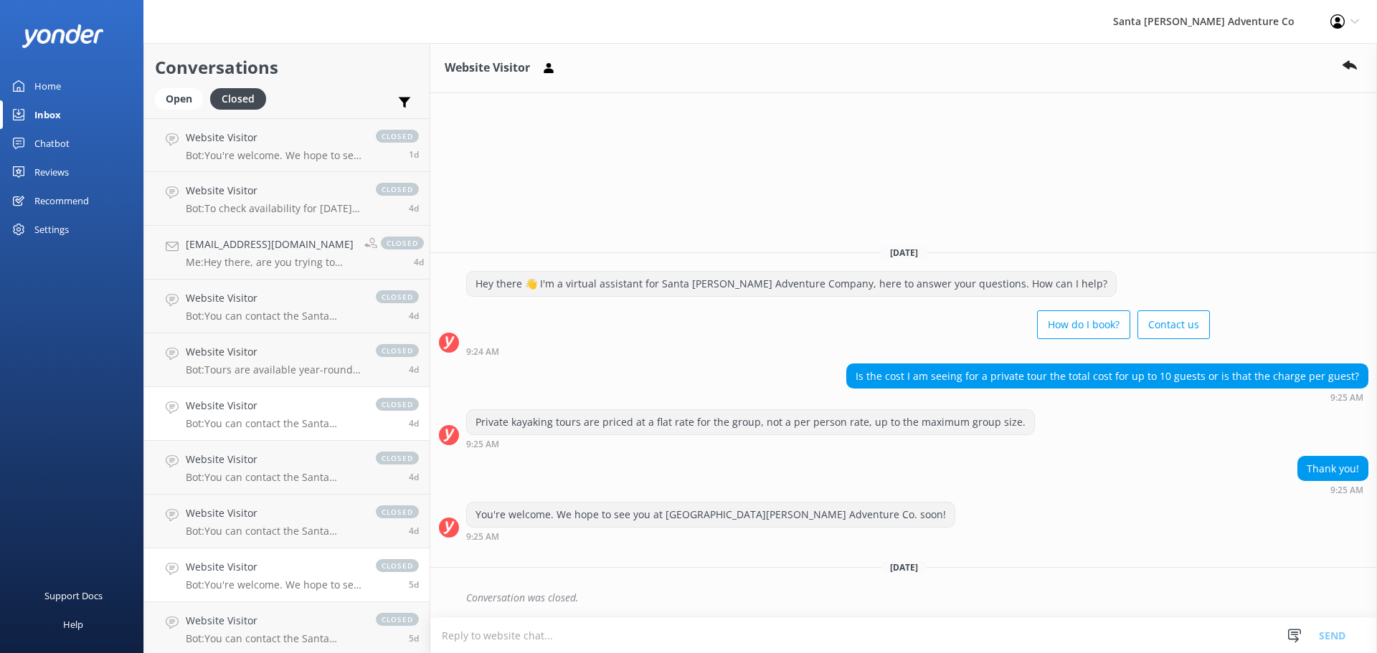
scroll to position [239, 0]
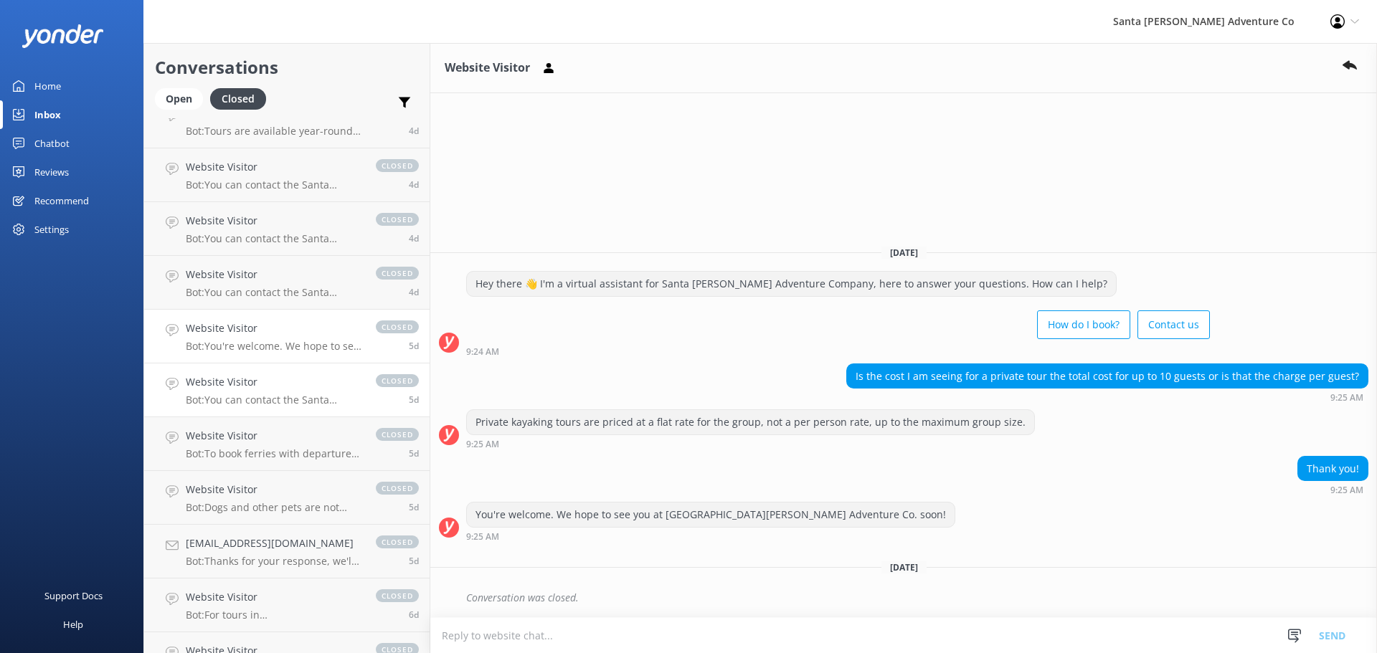
click at [235, 400] on p "Bot: You can contact the Santa [PERSON_NAME] Adventure Co. team at [PHONE_NUMBE…" at bounding box center [274, 400] width 176 height 13
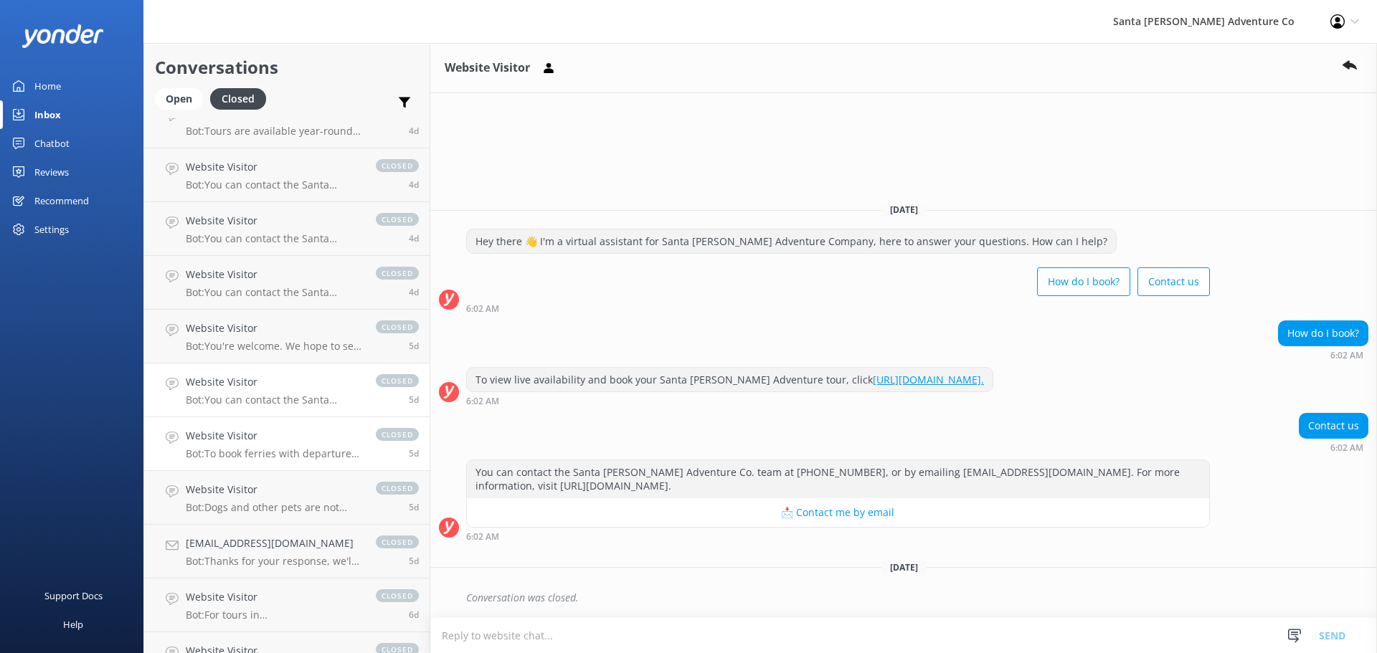
click at [219, 456] on p "Bot: To book ferries with departure times not offered in our system, please vis…" at bounding box center [274, 454] width 176 height 13
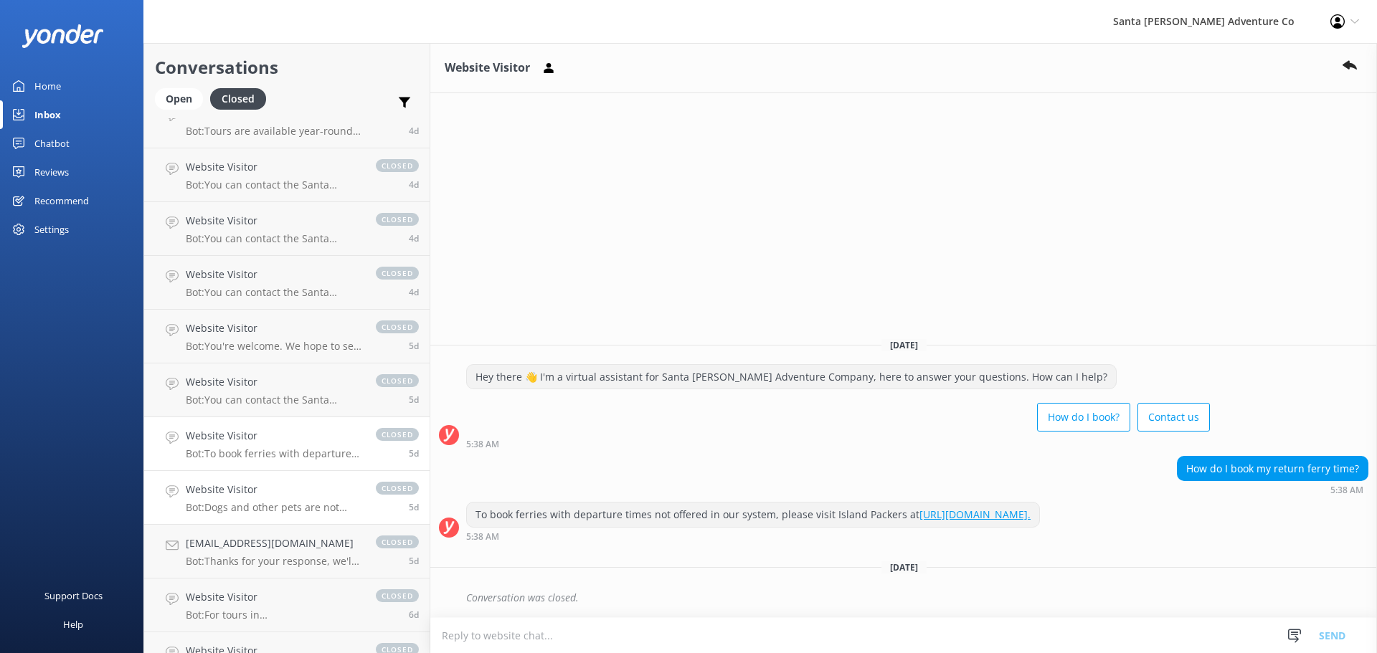
click at [219, 501] on div "Website Visitor Bot: Dogs and other pets are not allowed on any tours. However,…" at bounding box center [274, 498] width 176 height 32
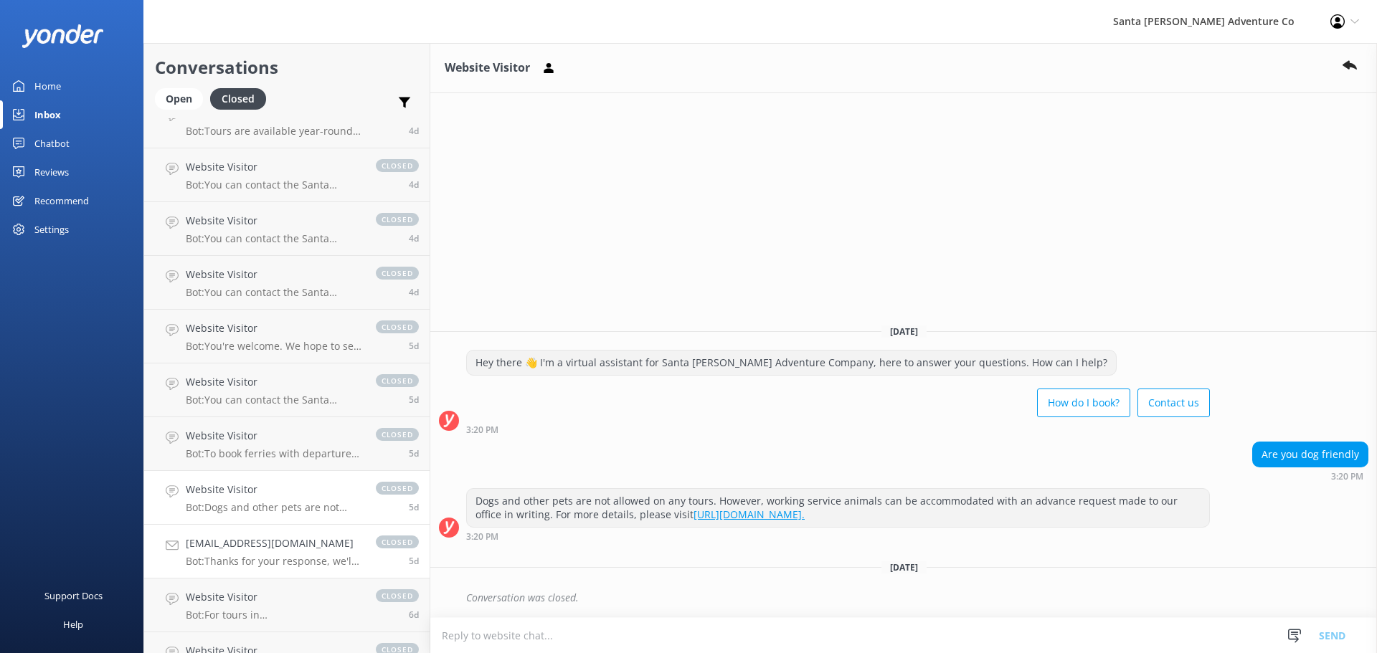
click at [222, 548] on h4 "[EMAIL_ADDRESS][DOMAIN_NAME]" at bounding box center [274, 544] width 176 height 16
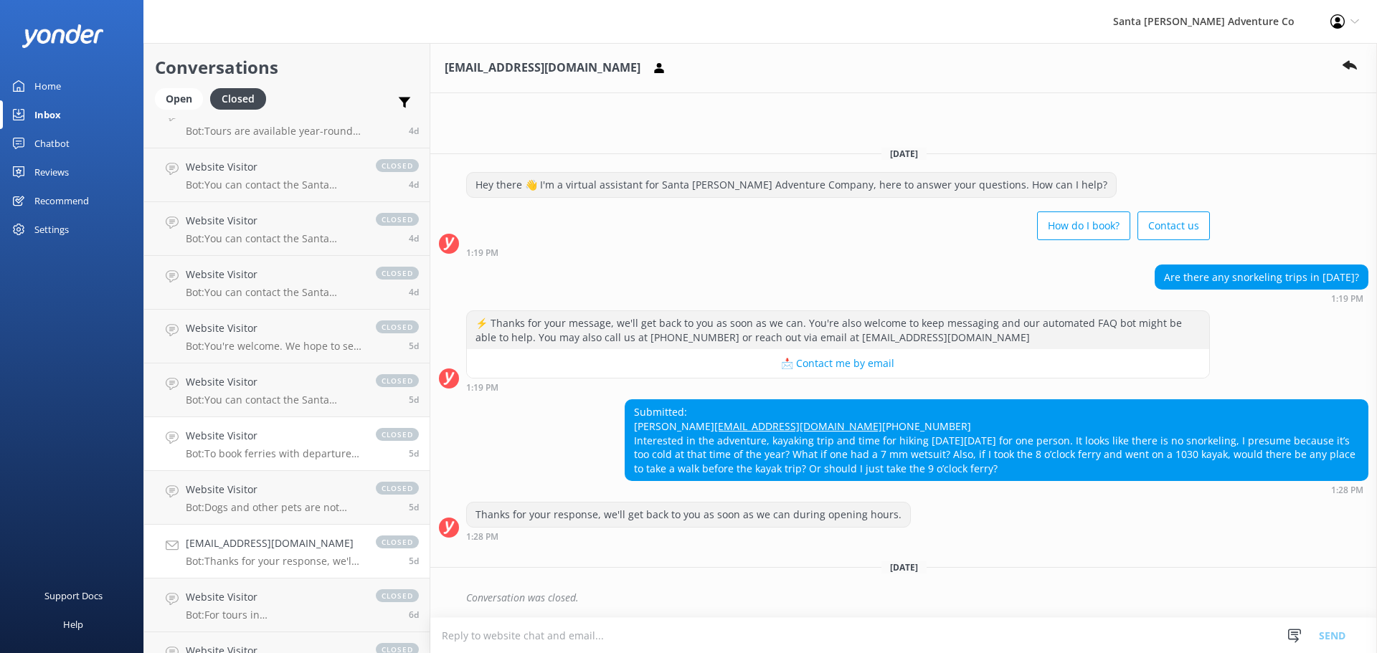
scroll to position [478, 0]
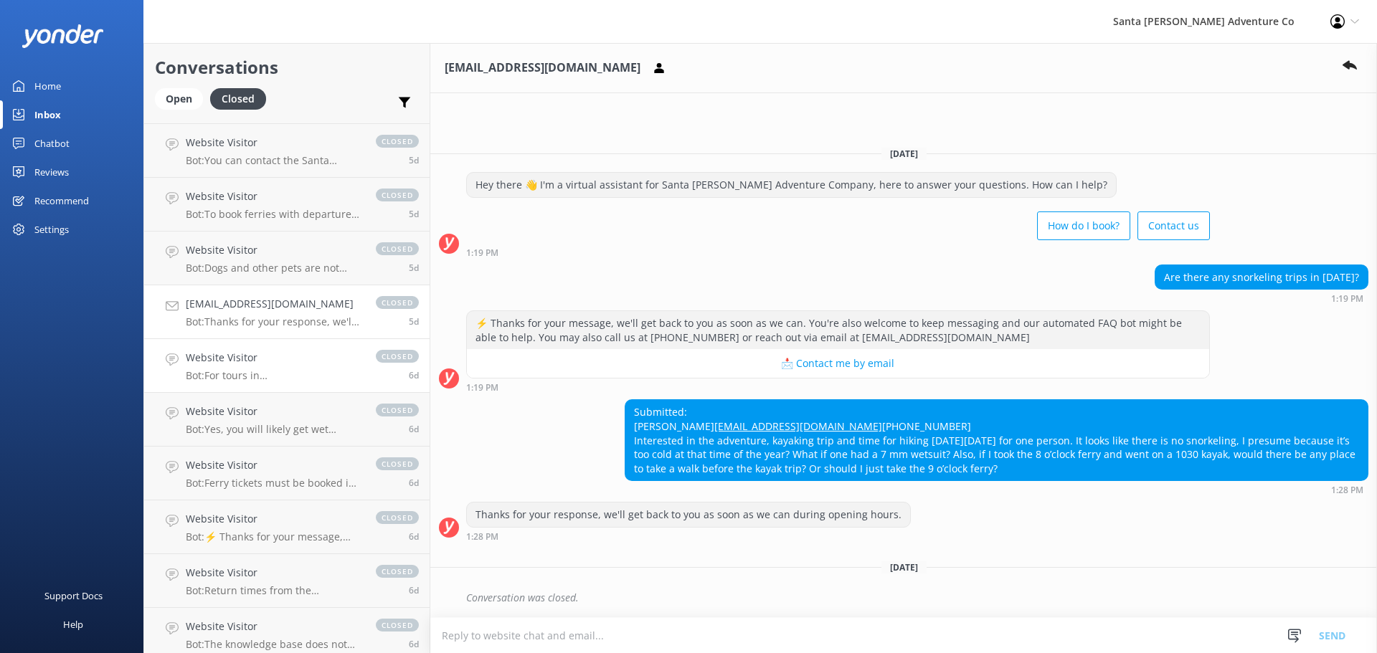
click at [229, 372] on p "Bot: For tours in [GEOGRAPHIC_DATA], there are animal-resistant storage bins av…" at bounding box center [274, 375] width 176 height 13
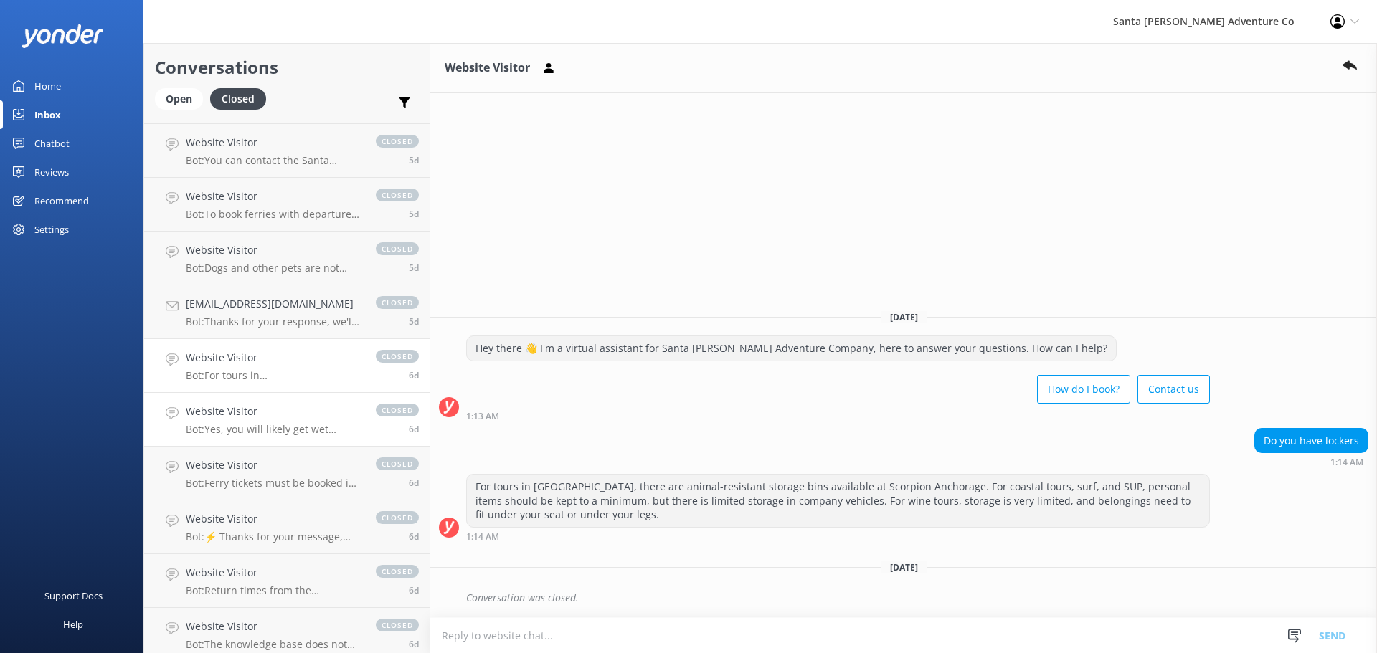
click at [237, 417] on h4 "Website Visitor" at bounding box center [274, 412] width 176 height 16
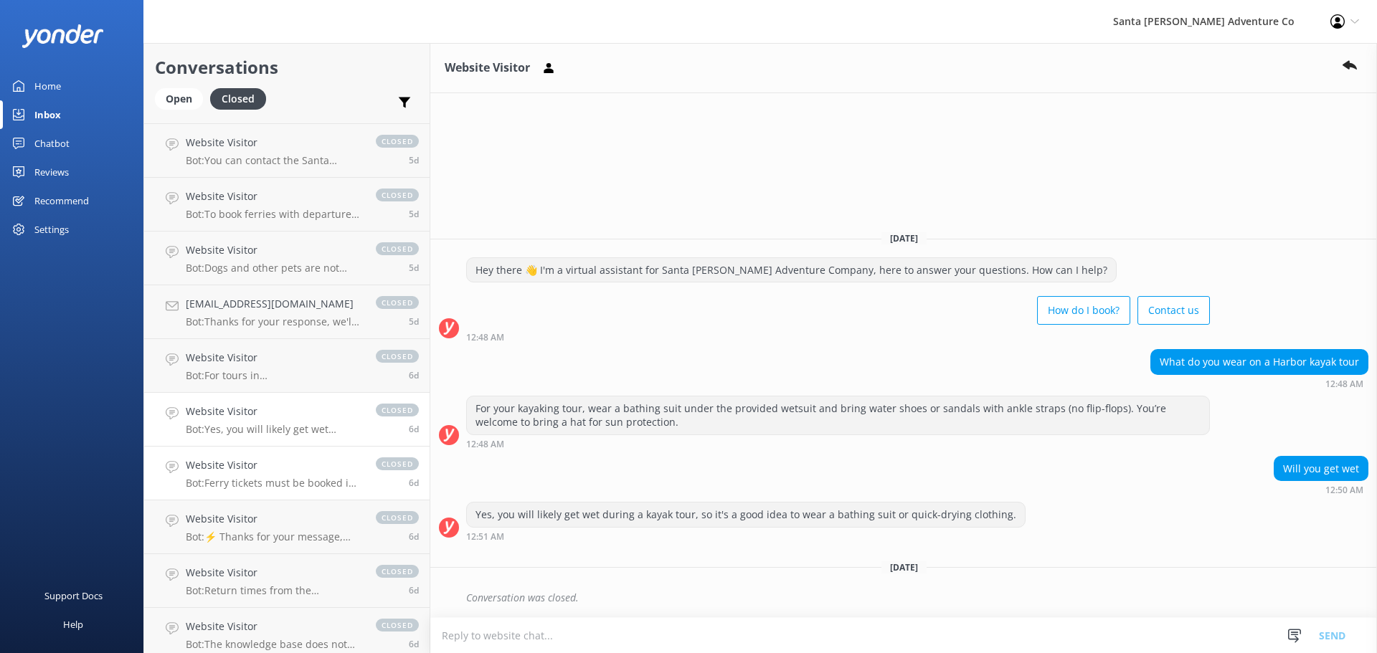
click at [249, 473] on h4 "Website Visitor" at bounding box center [274, 466] width 176 height 16
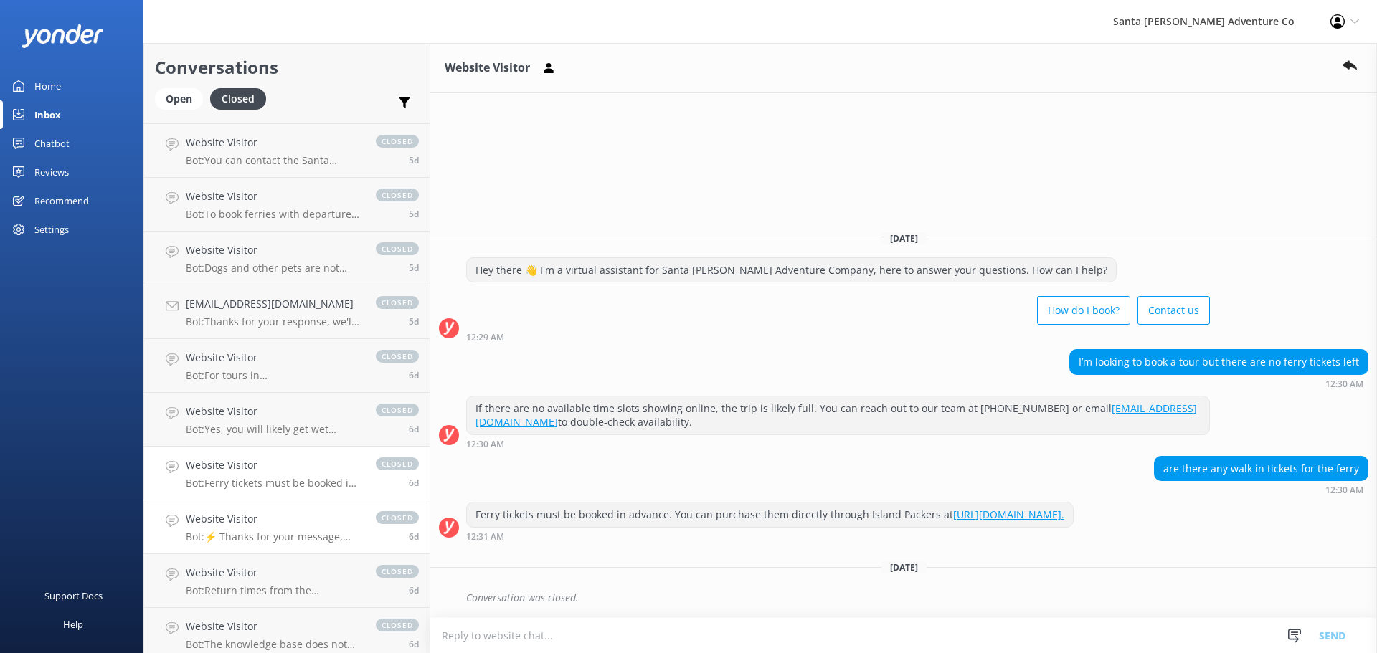
click at [246, 522] on h4 "Website Visitor" at bounding box center [274, 519] width 176 height 16
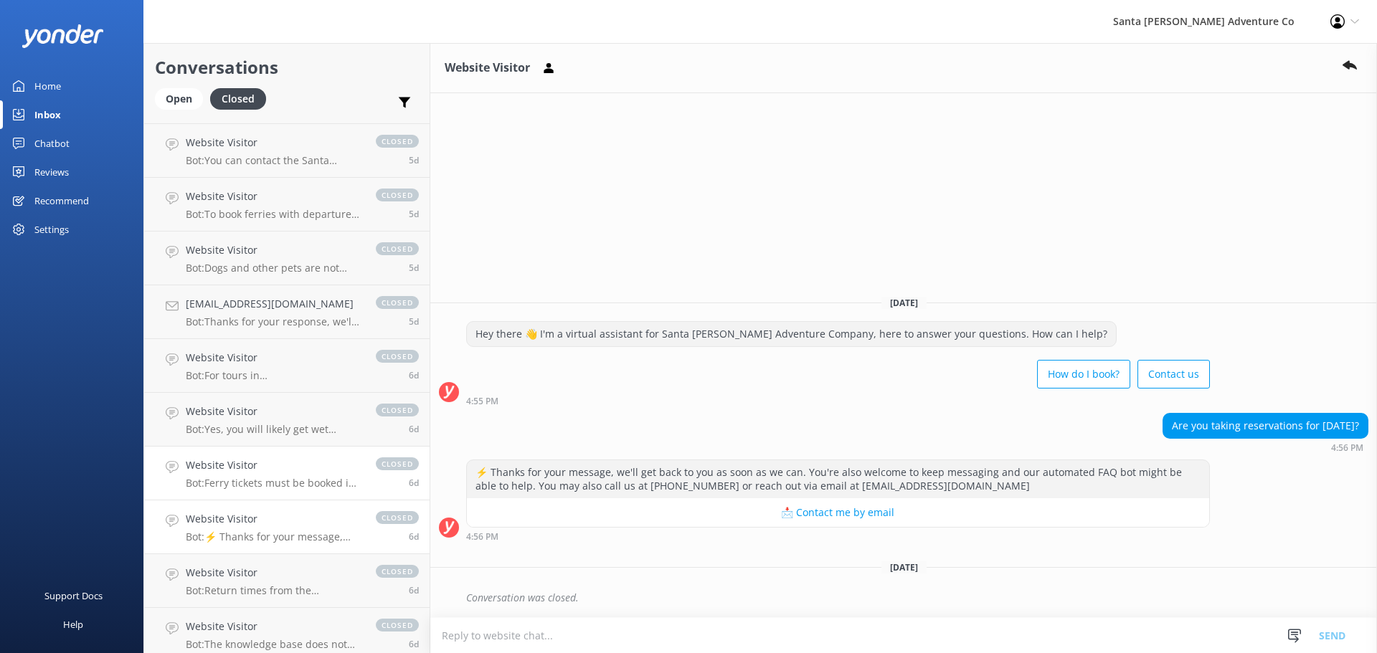
scroll to position [717, 0]
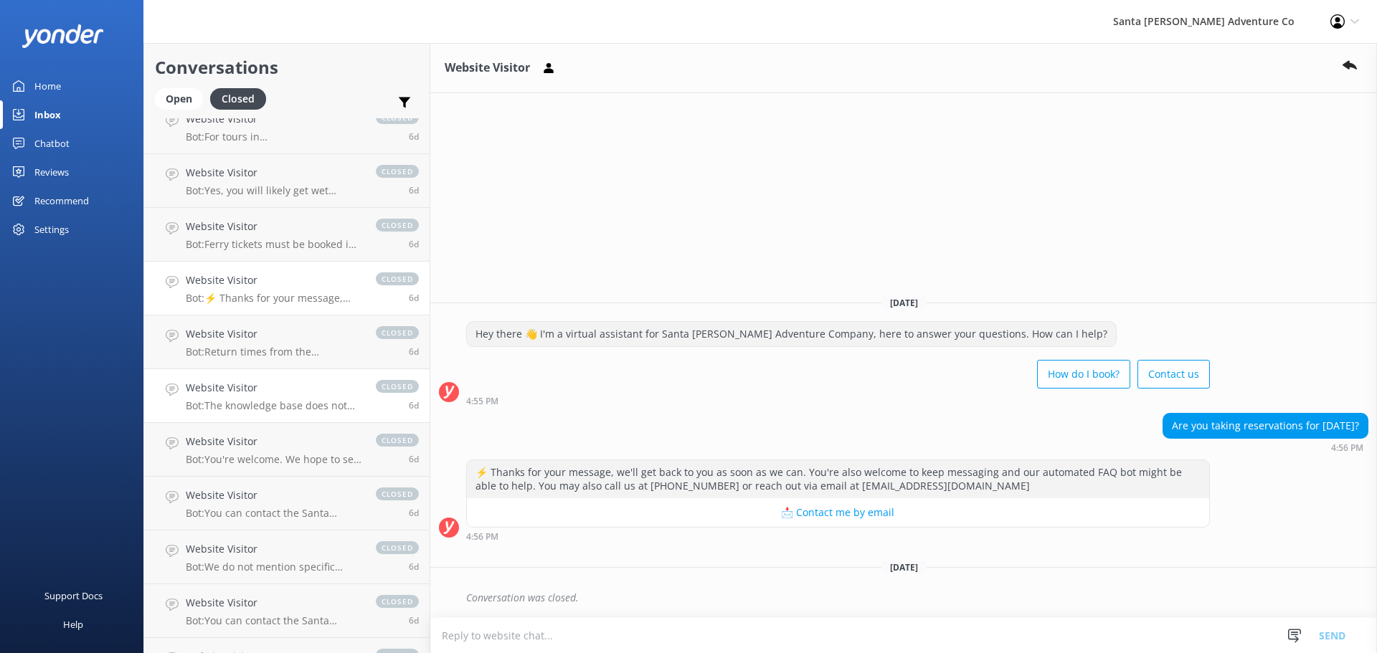
click at [235, 374] on link "Website Visitor Bot: The knowledge base does not specify if there are restauran…" at bounding box center [286, 396] width 285 height 54
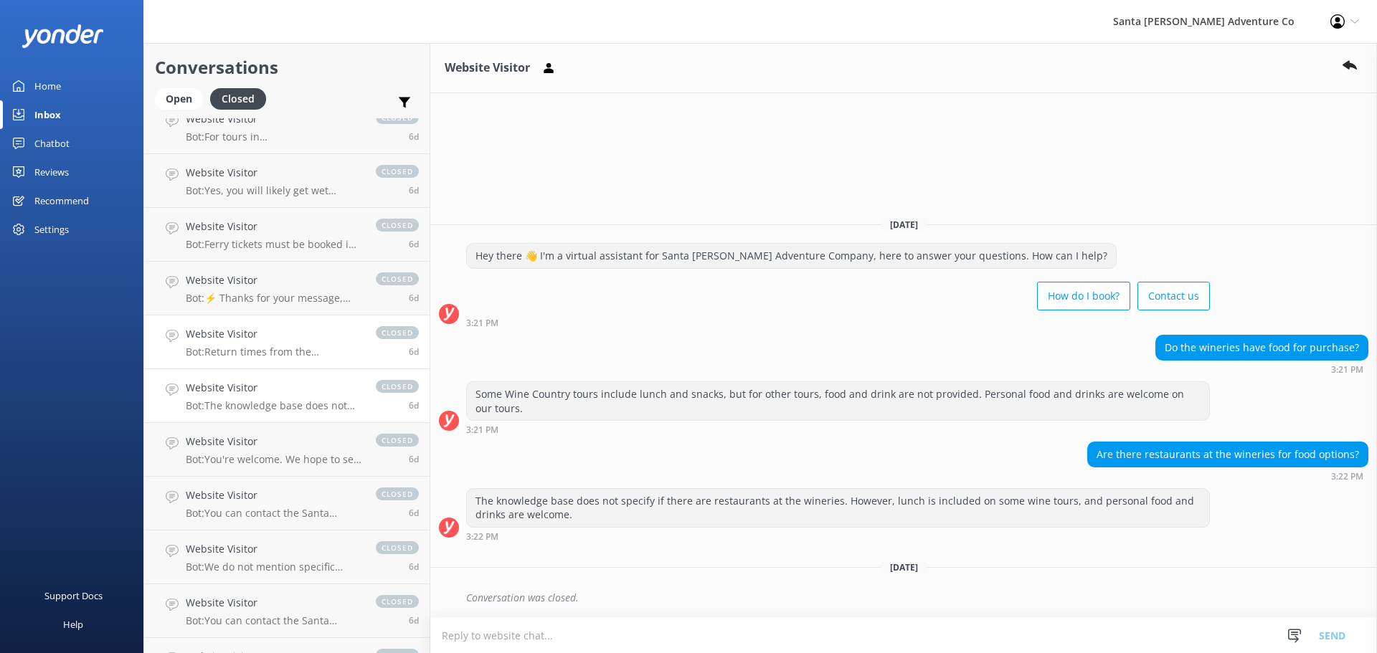
click at [237, 341] on h4 "Website Visitor" at bounding box center [274, 334] width 176 height 16
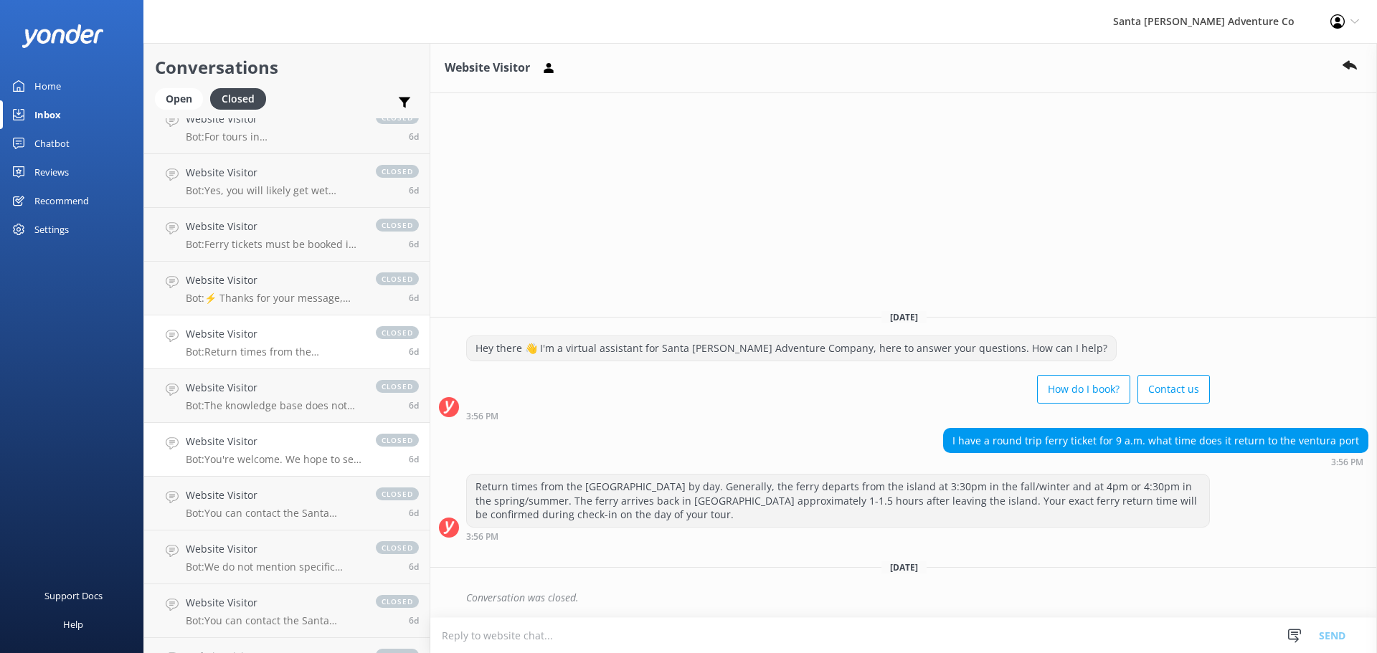
click at [232, 441] on h4 "Website Visitor" at bounding box center [274, 442] width 176 height 16
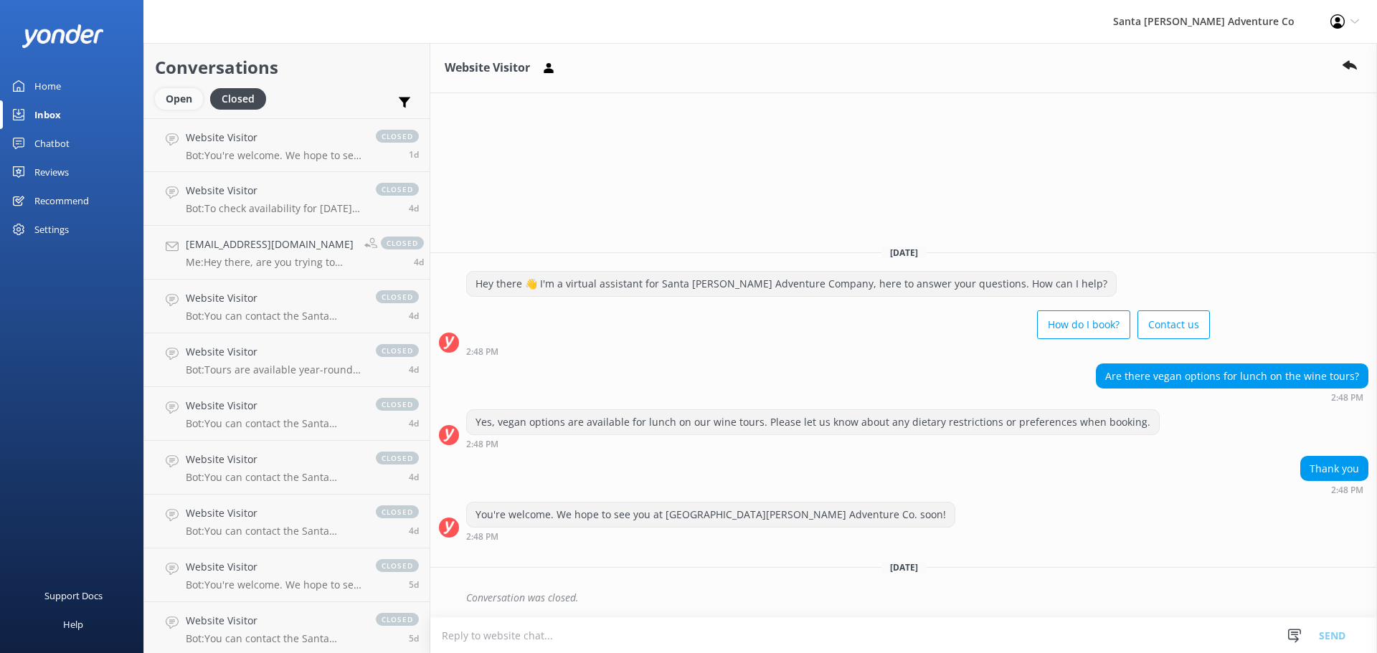
click at [178, 100] on div "Open" at bounding box center [179, 99] width 48 height 22
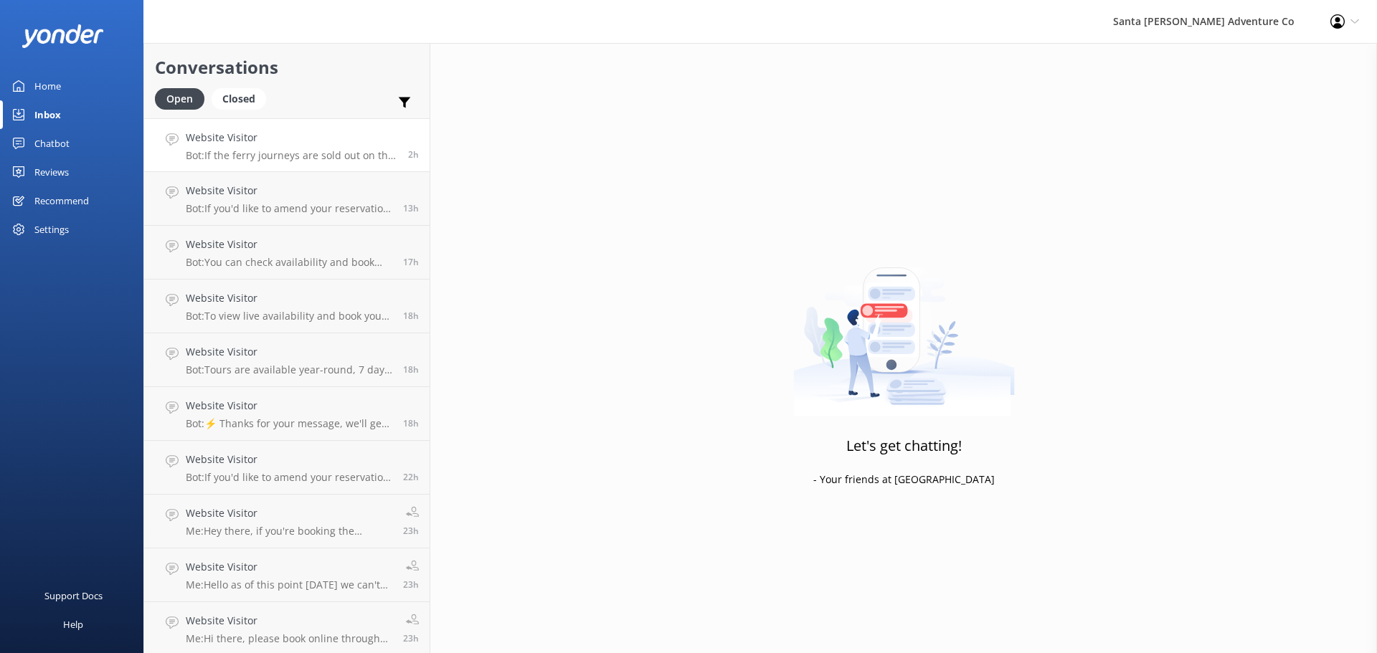
click at [214, 123] on link "Website Visitor Bot: If the ferry journeys are sold out on the ferry company's …" at bounding box center [286, 145] width 285 height 54
